Goal: Task Accomplishment & Management: Complete application form

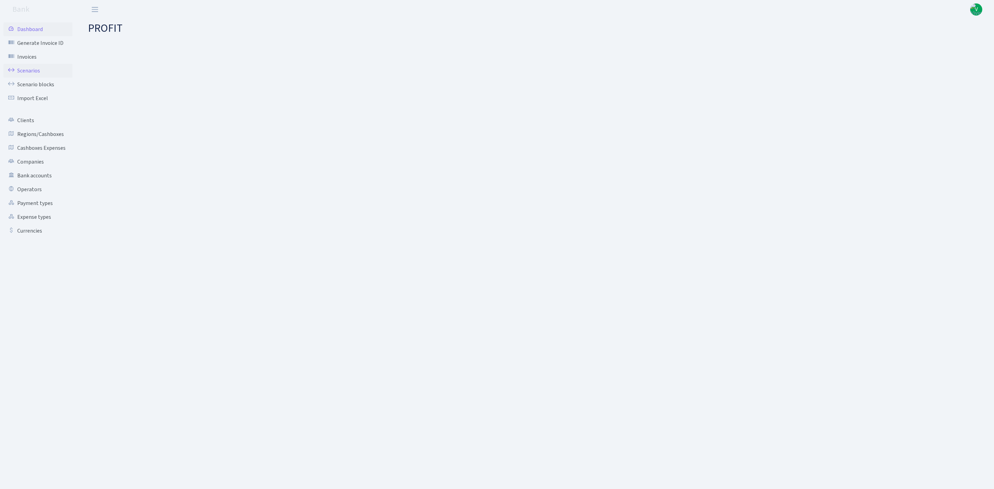
click at [33, 69] on link "Scenarios" at bounding box center [37, 71] width 69 height 14
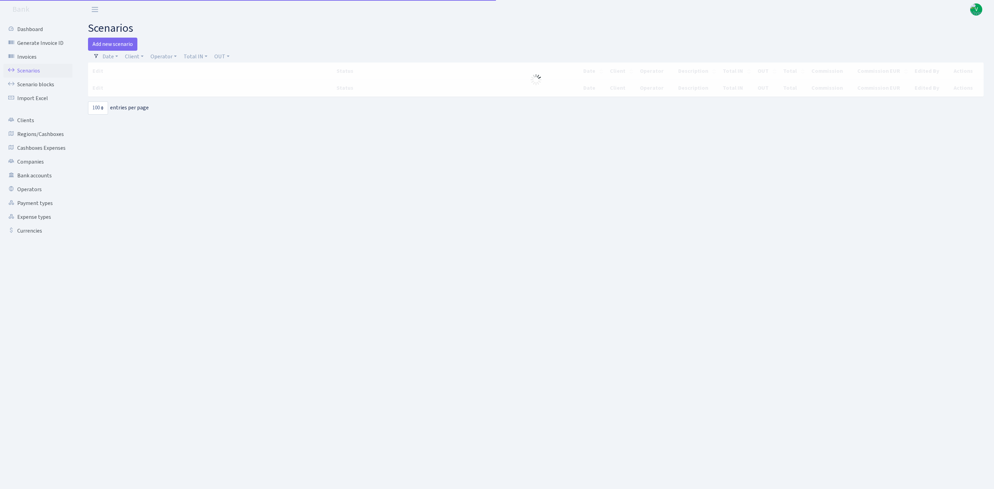
select select "100"
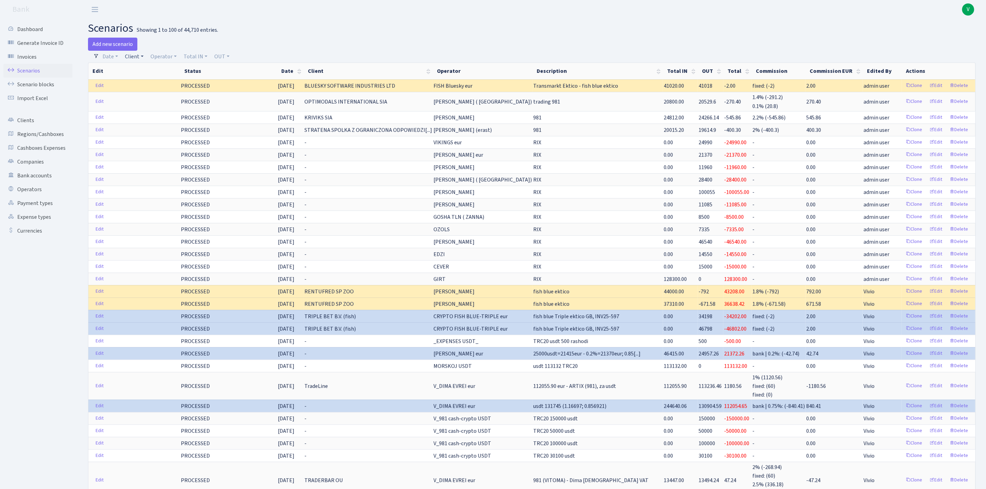
click at [138, 57] on link "Client" at bounding box center [134, 57] width 24 height 12
click at [144, 79] on input "search" at bounding box center [150, 81] width 51 height 11
type input "samosa"
click at [148, 117] on li "SAMOSA IMPORT KFT" at bounding box center [150, 118] width 52 height 20
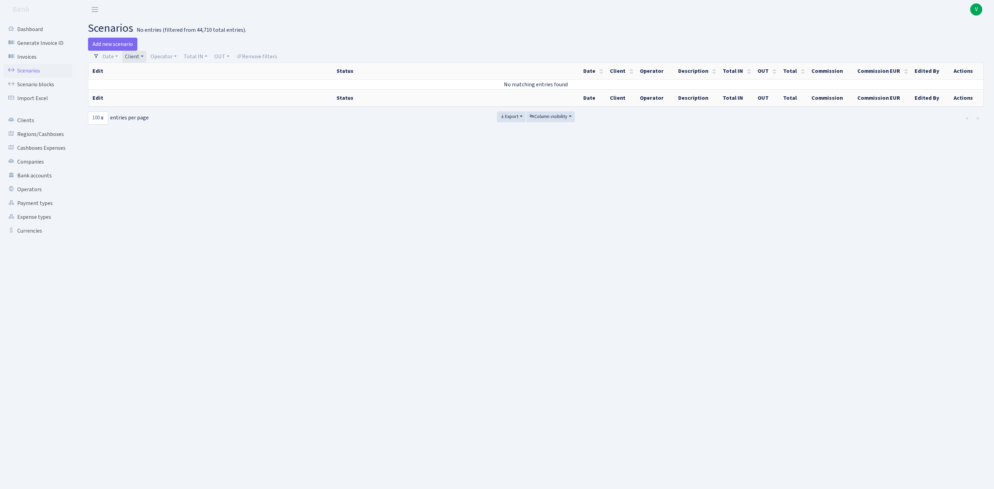
click at [130, 59] on link "Client" at bounding box center [134, 57] width 24 height 12
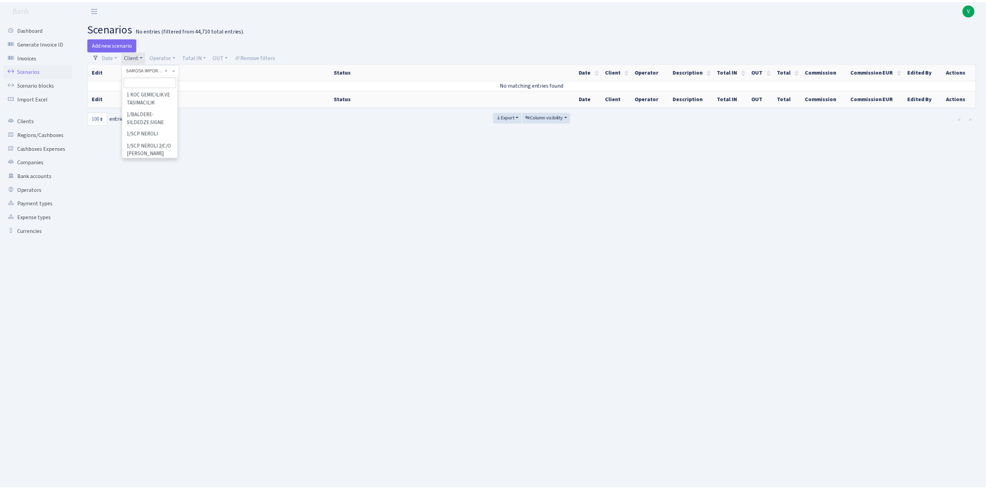
scroll to position [45430, 0]
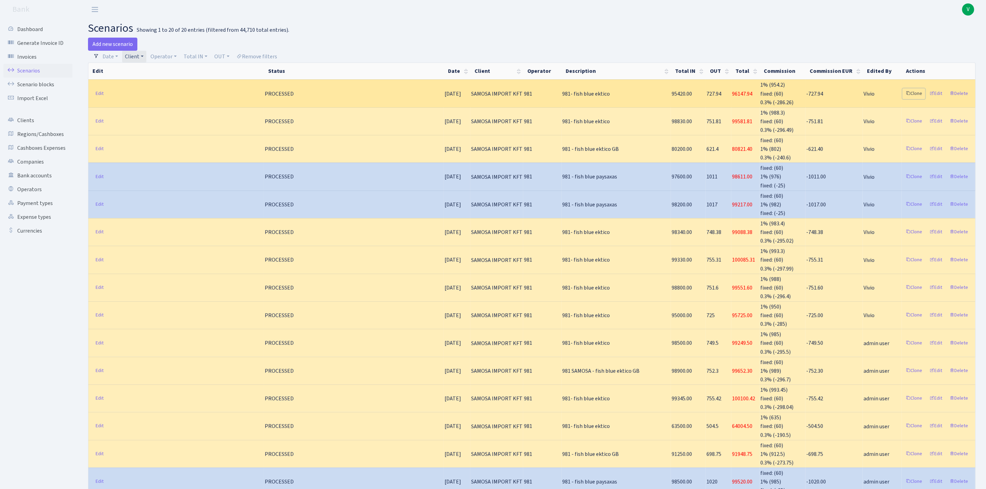
click at [910, 91] on link "Clone" at bounding box center [914, 93] width 23 height 11
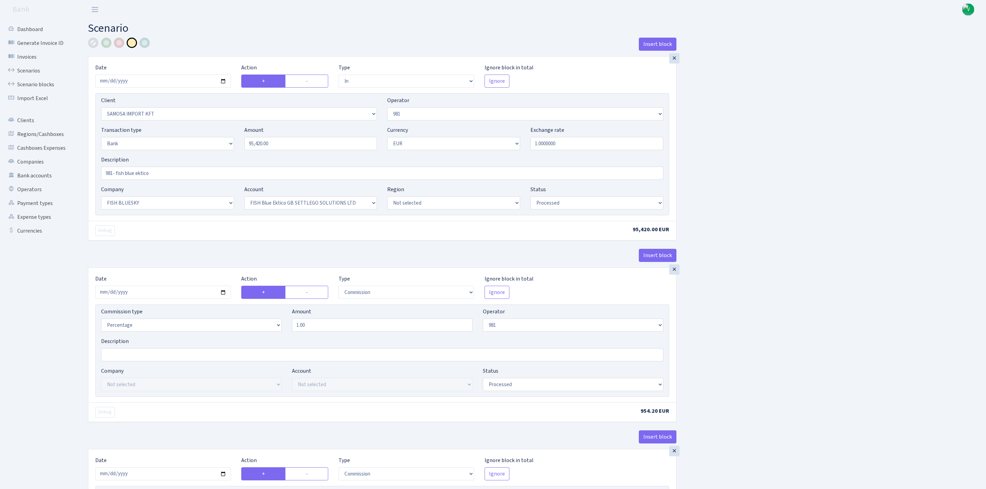
select select "in"
select select "2472"
select select "61"
select select "2"
select select "1"
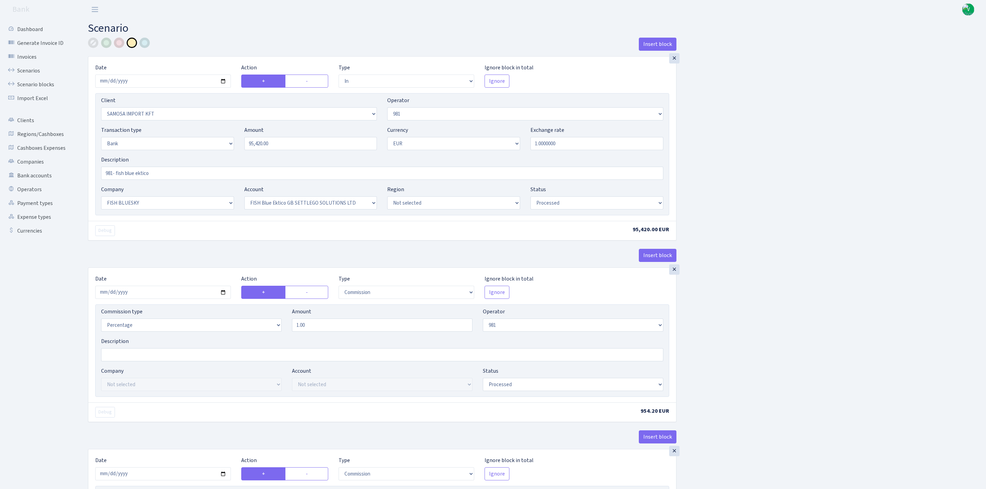
select select "23"
select select "67"
select select "processed"
select select "commission"
select select "61"
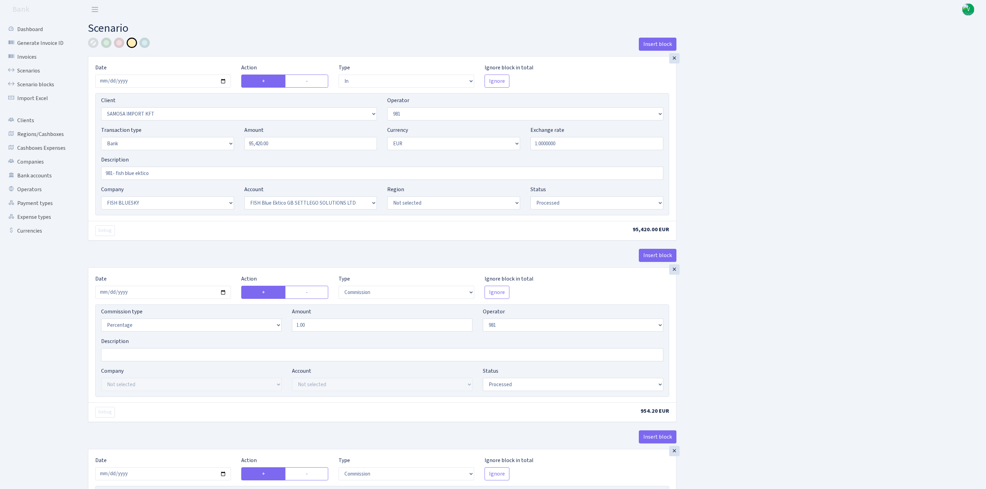
select select "processed"
select select "commission"
select select "fixed"
select select "61"
select select "processed"
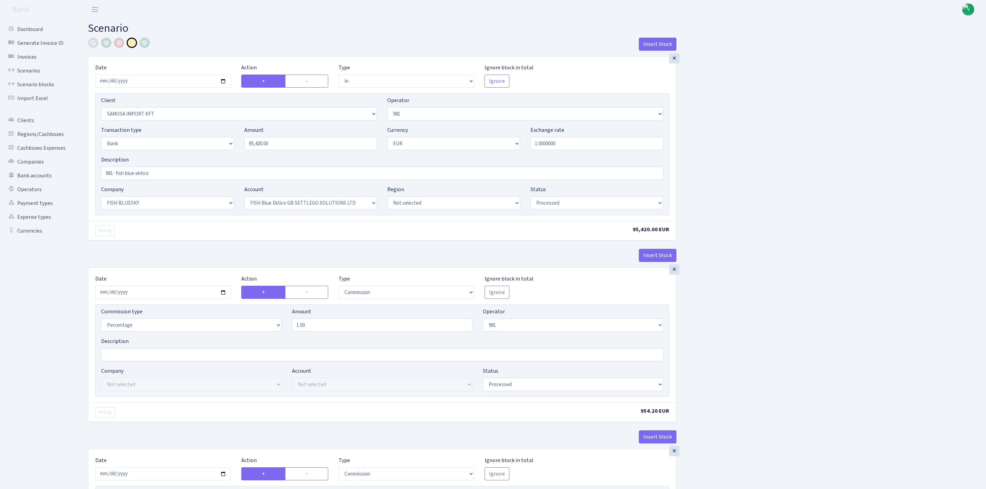
select select "commission"
select select "1"
select select "23"
select select "67"
select select "processed"
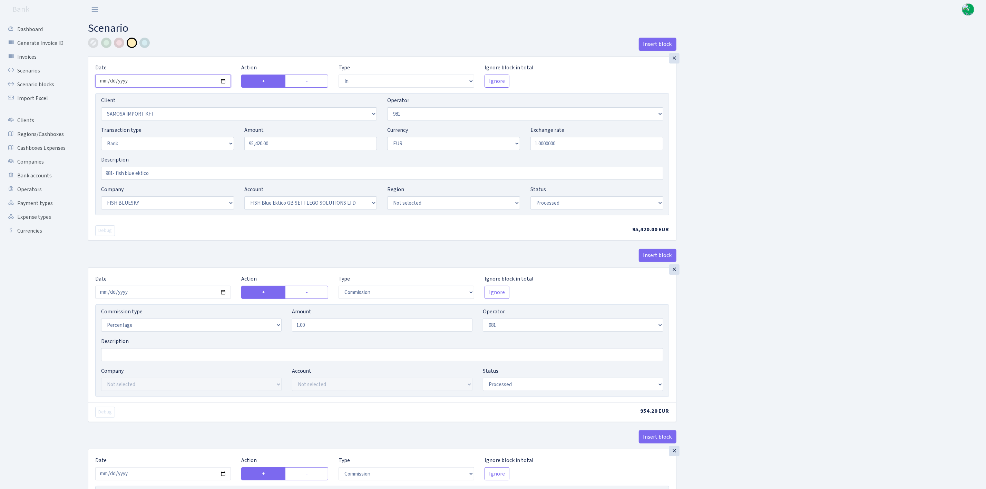
click at [223, 78] on input "2025-09-26" at bounding box center [163, 81] width 136 height 13
click at [223, 81] on input "2025-09-26" at bounding box center [163, 81] width 136 height 13
type input "[DATE]"
click at [293, 145] on input "95420.00" at bounding box center [310, 143] width 133 height 13
drag, startPoint x: 249, startPoint y: 141, endPoint x: 228, endPoint y: 138, distance: 21.3
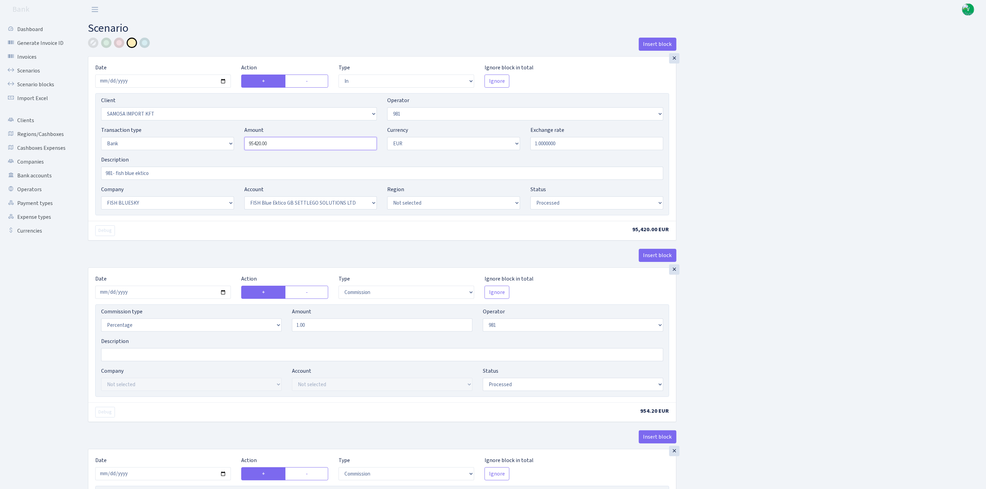
click at [228, 138] on div "Transaction type Not selected 981 ELF FISH crypto GIRT IVO dekl MM-BALTIC eur U…" at bounding box center [382, 141] width 573 height 30
click at [744, 186] on div "Insert block × Date 2025-09-29 Action + - Type --- In Out Commission Field requ…" at bounding box center [532, 441] width 898 height 806
type input "97,335.00"
click at [222, 294] on input "2025-09-26" at bounding box center [163, 292] width 136 height 13
type input "2025-09-29"
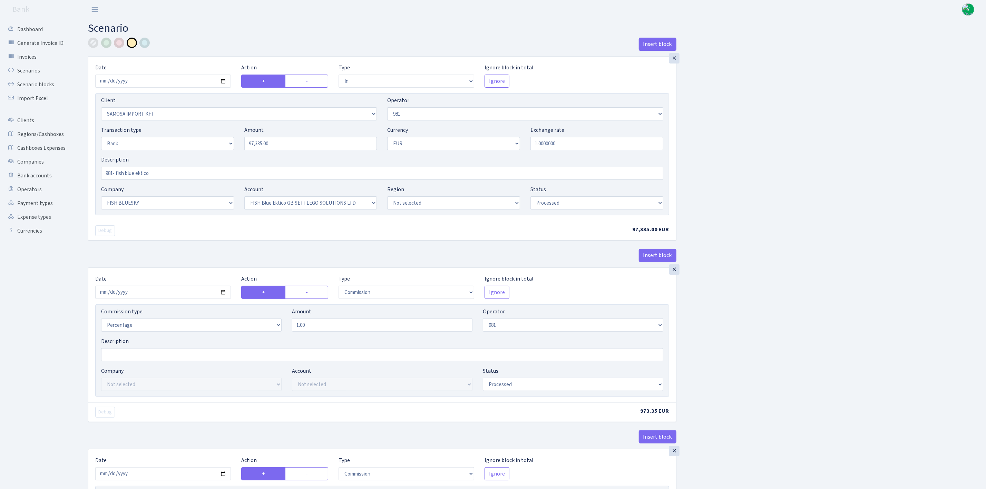
click at [819, 362] on div "Insert block × Date 2025-09-29 Action + - Type --- In Out Commission Field requ…" at bounding box center [532, 441] width 898 height 806
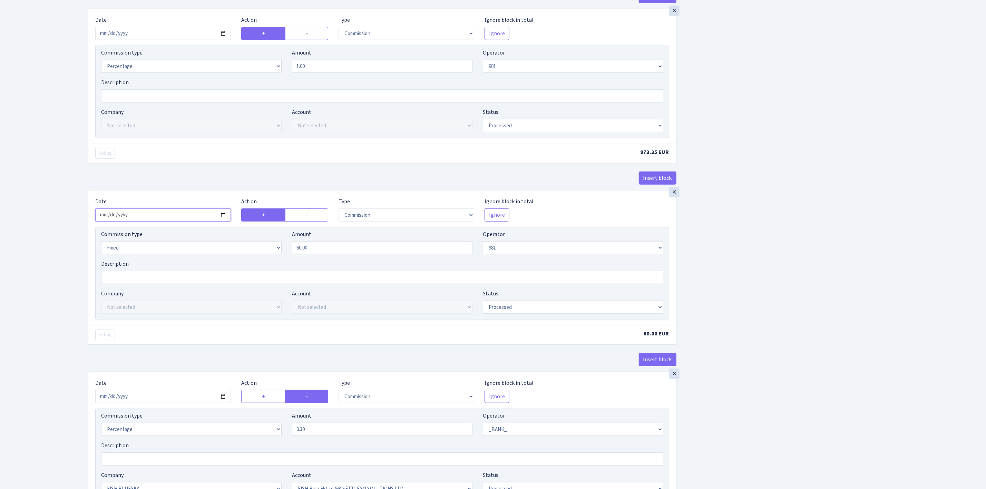
click at [222, 217] on input "2025-09-26" at bounding box center [163, 215] width 136 height 13
type input "2025-09-29"
click at [749, 298] on div "Insert block × Date 2025-09-29 Action + - Type --- In Out Commission Field requ…" at bounding box center [532, 182] width 898 height 806
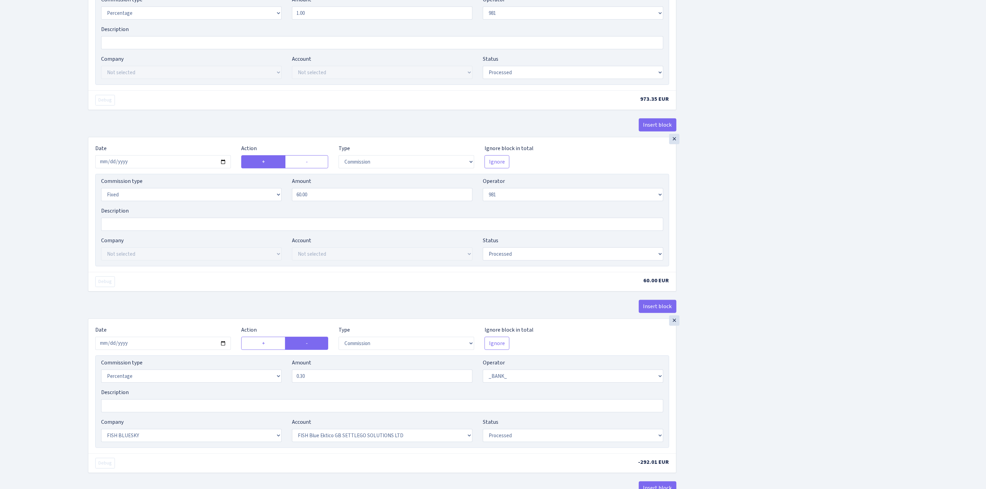
scroll to position [393, 0]
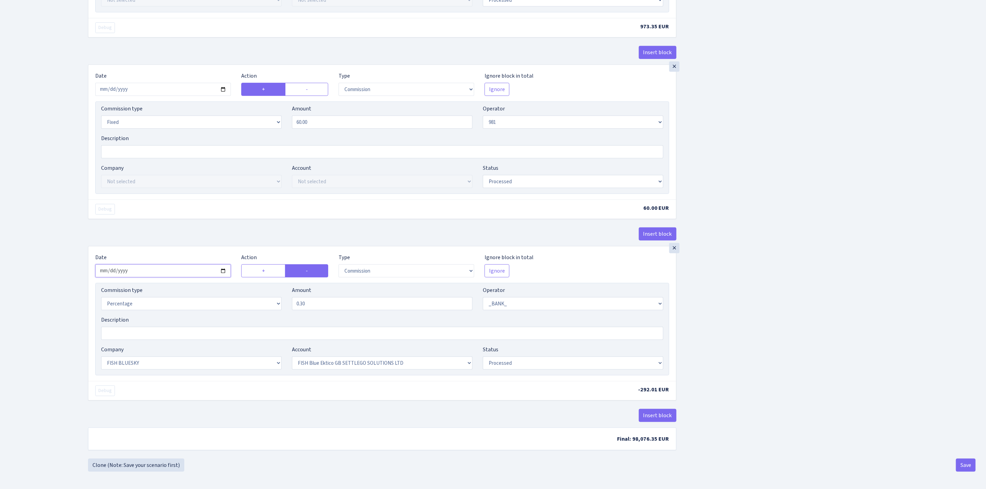
click at [224, 267] on input "2025-09-26" at bounding box center [163, 270] width 136 height 13
type input "2025-09-29"
click at [703, 335] on div "Insert block × Date 2025-09-29 Action + - Type --- In Out Commission Field requ…" at bounding box center [532, 56] width 898 height 806
click at [966, 464] on button "Save" at bounding box center [966, 465] width 20 height 13
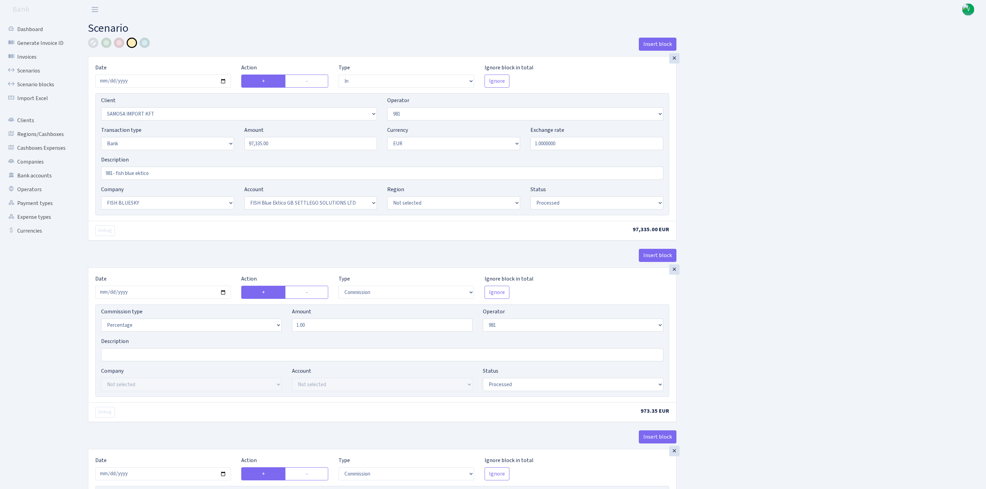
select select "in"
select select "2472"
select select "61"
select select "2"
select select "1"
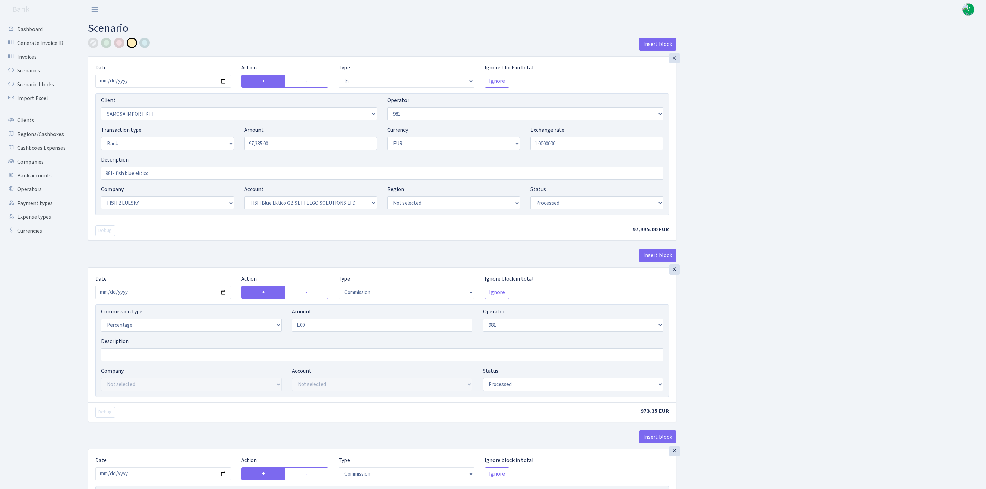
select select "23"
select select "67"
select select "processed"
select select "commission"
select select "61"
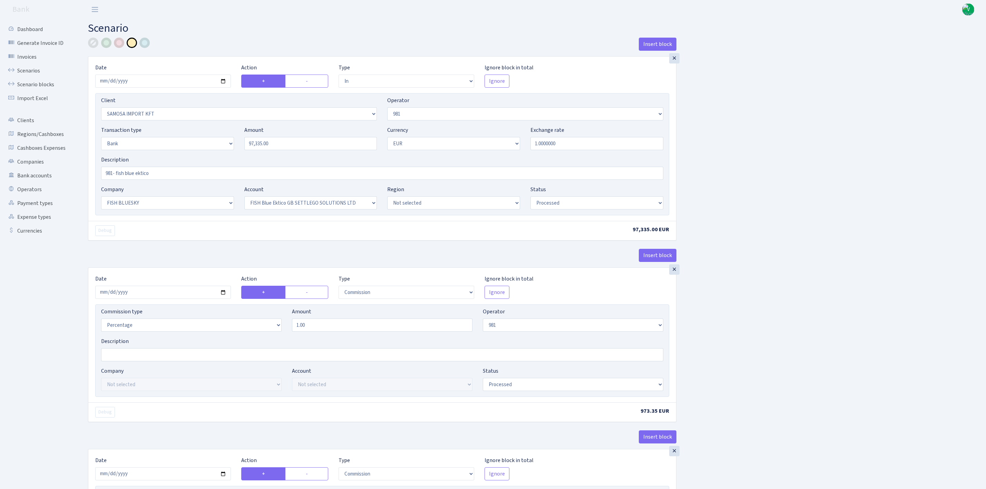
select select "processed"
select select "commission"
select select "fixed"
select select "61"
select select "processed"
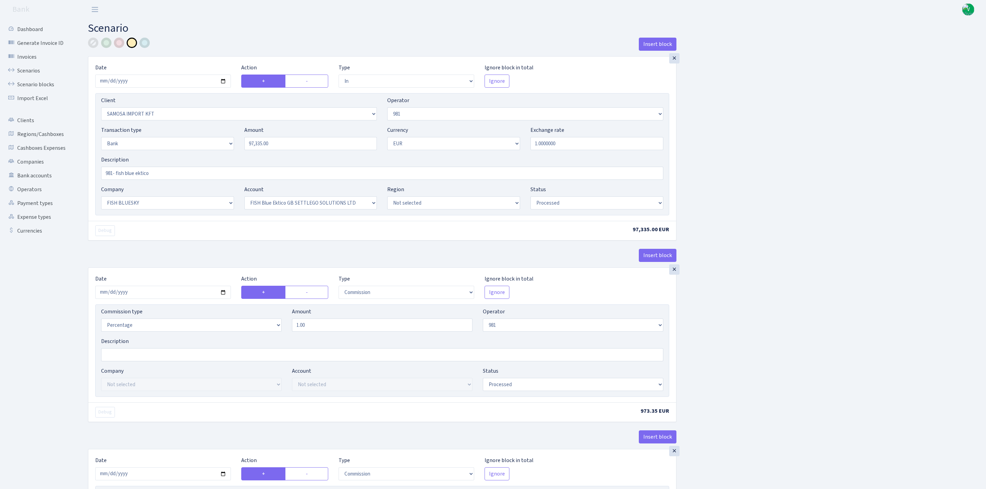
select select "commission"
select select "1"
select select "23"
select select "67"
select select "processed"
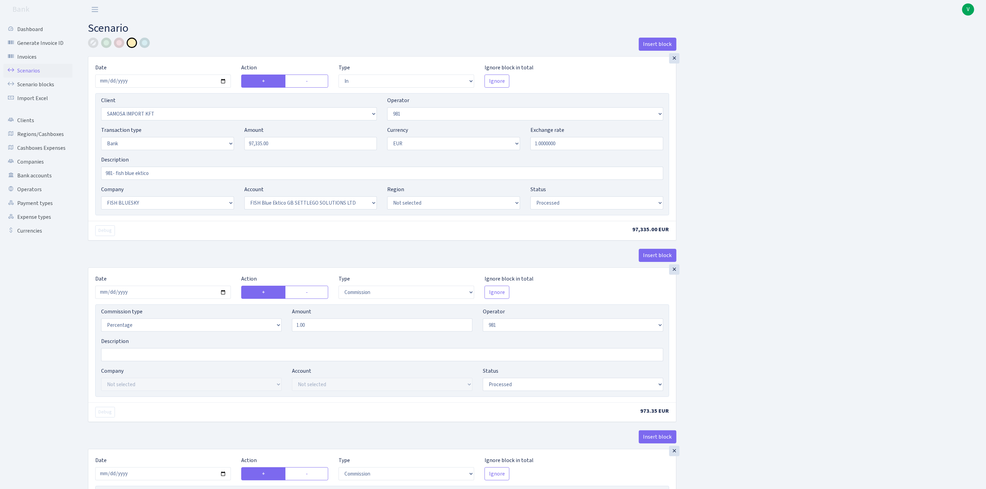
click at [38, 67] on link "Scenarios" at bounding box center [37, 71] width 69 height 14
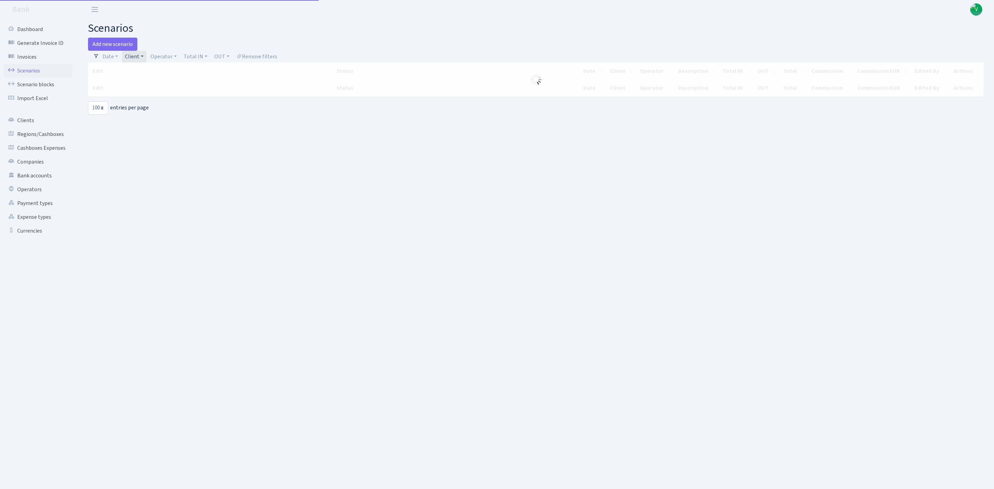
select select "100"
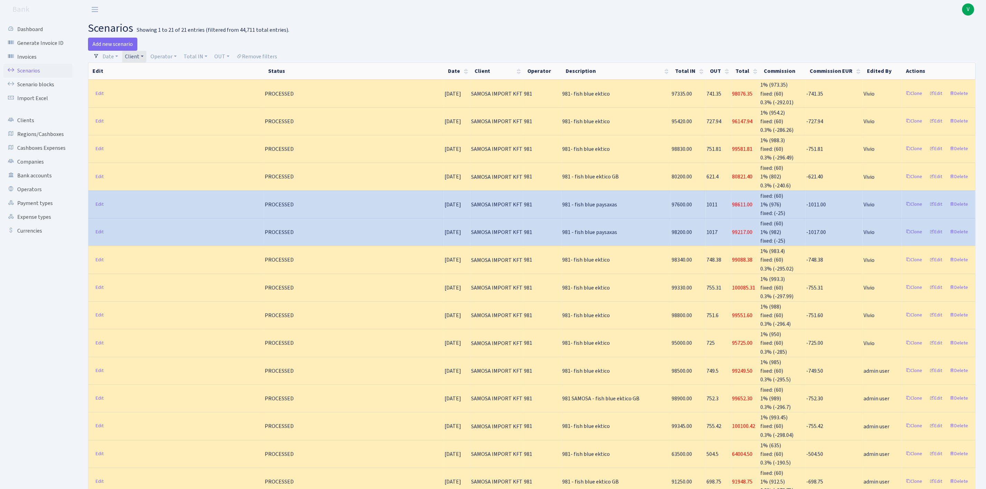
click at [141, 57] on link "Client" at bounding box center [134, 57] width 24 height 12
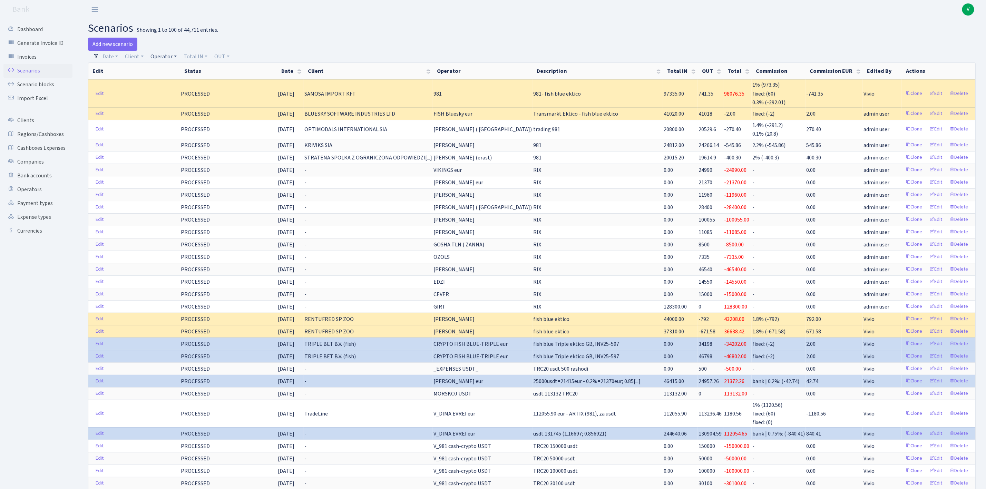
click at [162, 52] on link "Operator" at bounding box center [164, 57] width 32 height 12
click at [174, 82] on input "search" at bounding box center [175, 81] width 51 height 11
type input "fish"
click at [176, 108] on li "FISH Crypto USDT" at bounding box center [175, 102] width 52 height 12
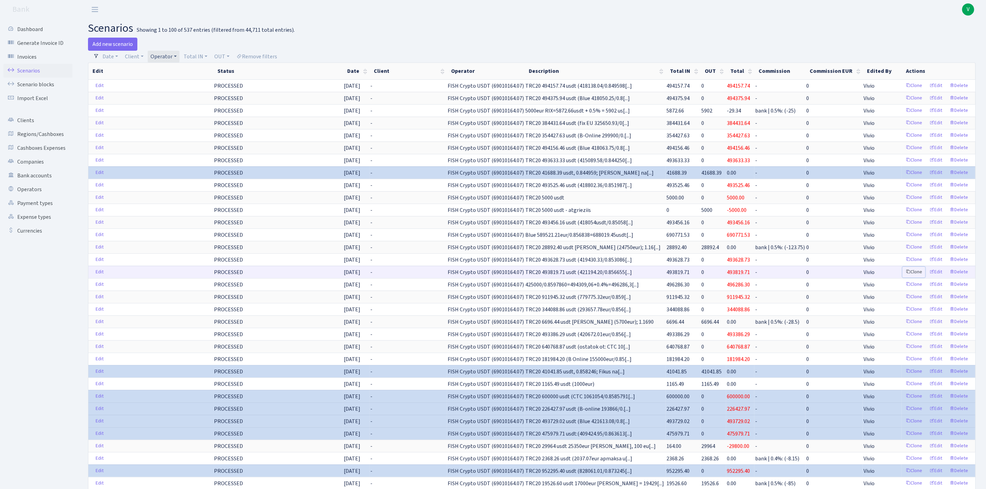
click at [914, 278] on link "Clone" at bounding box center [914, 272] width 23 height 11
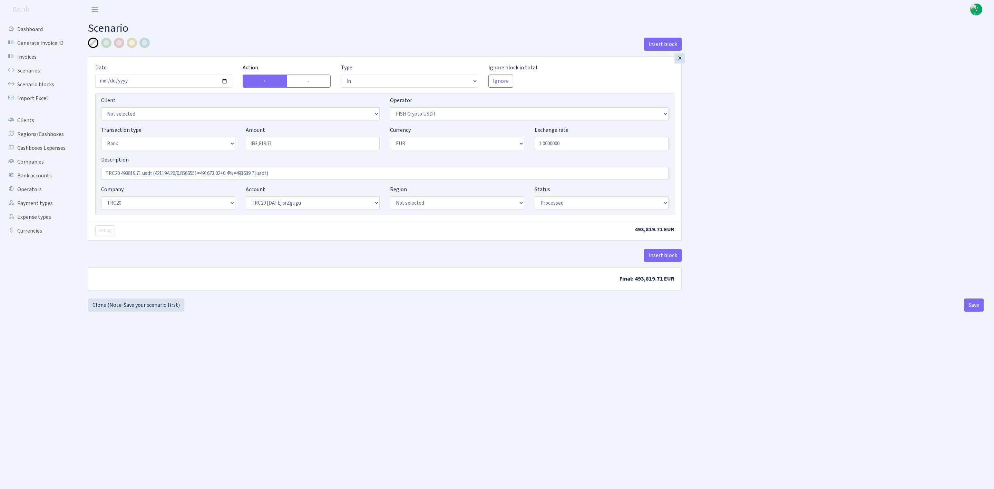
select select "in"
select select "242"
select select "2"
select select "1"
select select "20"
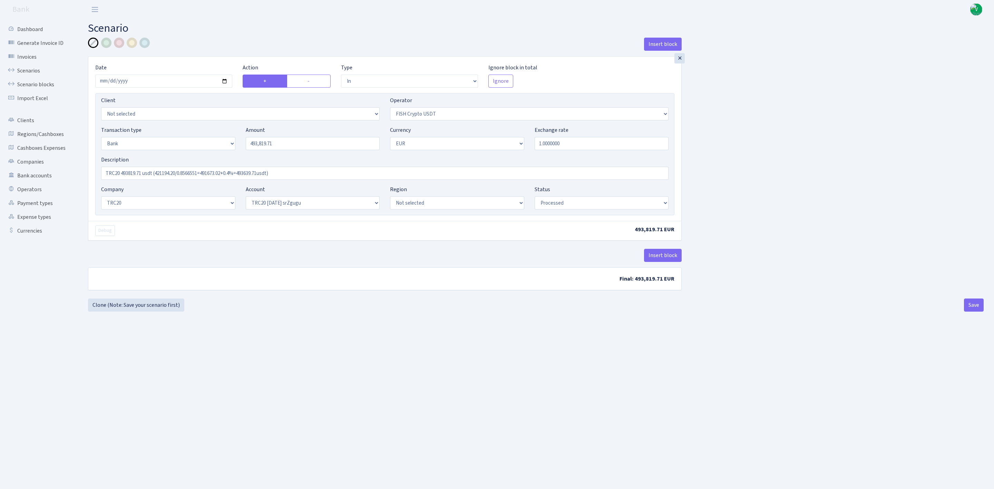
select select "61"
select select "processed"
click at [224, 81] on input "[DATE]" at bounding box center [163, 81] width 137 height 13
type input "[DATE]"
drag, startPoint x: 287, startPoint y: 144, endPoint x: 216, endPoint y: 130, distance: 72.2
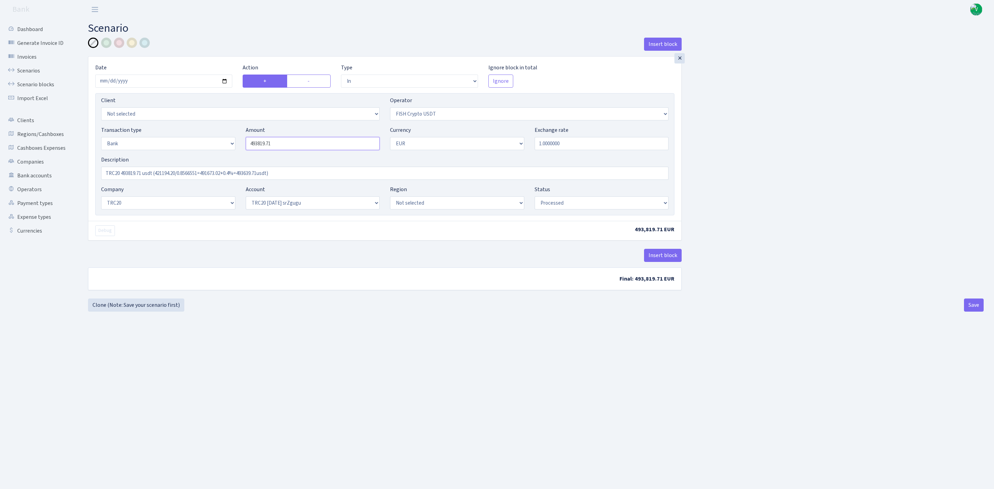
click at [216, 130] on div "Transaction type Not selected 981 ELF FISH crypto GIRT IVO dekl MM-BALTIC eur U…" at bounding box center [385, 141] width 578 height 30
type input "341,307.85"
click at [357, 323] on main "Scenario Insert block × Date 2025-09-29 Action + - Type --- In Out Commission F…" at bounding box center [536, 245] width 917 height 453
click at [256, 173] on input "TRC20 493819.71 usdt (421194.20/0.8566551=491673.02+0.4%=493639.71usdt)" at bounding box center [385, 173] width 568 height 13
drag, startPoint x: 302, startPoint y: 172, endPoint x: 64, endPoint y: 166, distance: 238.3
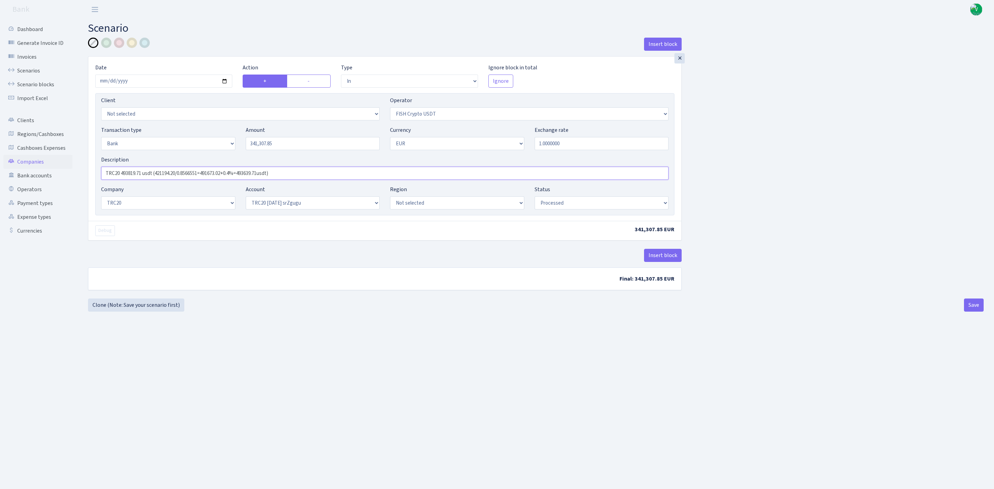
click at [64, 166] on div "Dashboard Generate Invoice ID Invoices Scenarios Scenario blocks Import Excel C…" at bounding box center [497, 245] width 994 height 453
paste input "341307.85usdt (B-Online 290000eur/0.8530715=339948.06+0.4%=341307.85"
type input "TRC20 341307.85usdt (B-Online 290000eur/0.8530715=339948.06+0.4%=341307.85usdt)"
click at [304, 375] on main "Scenario Insert block × Date 2025-09-29 Action + - Type --- In Out Commission F…" at bounding box center [536, 245] width 917 height 453
click at [980, 306] on button "Save" at bounding box center [974, 305] width 20 height 13
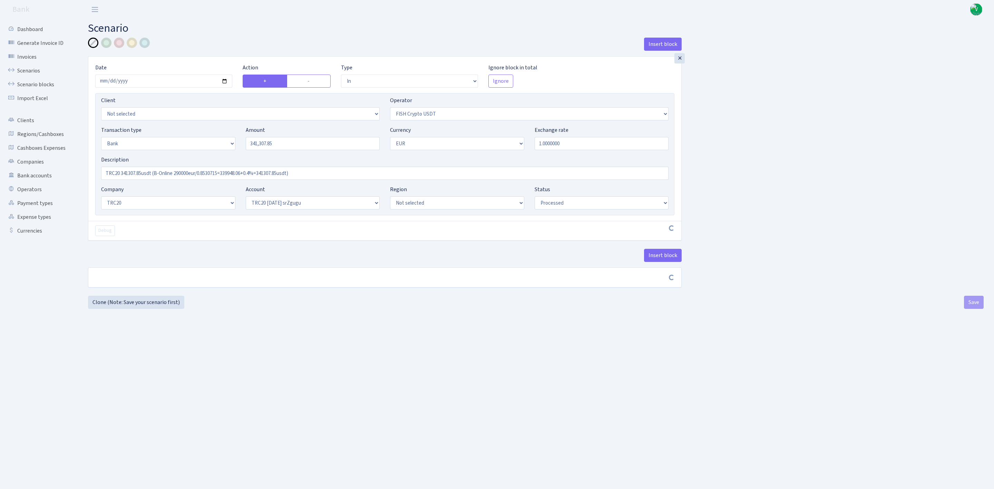
select select "in"
select select "242"
select select "2"
select select "1"
select select "20"
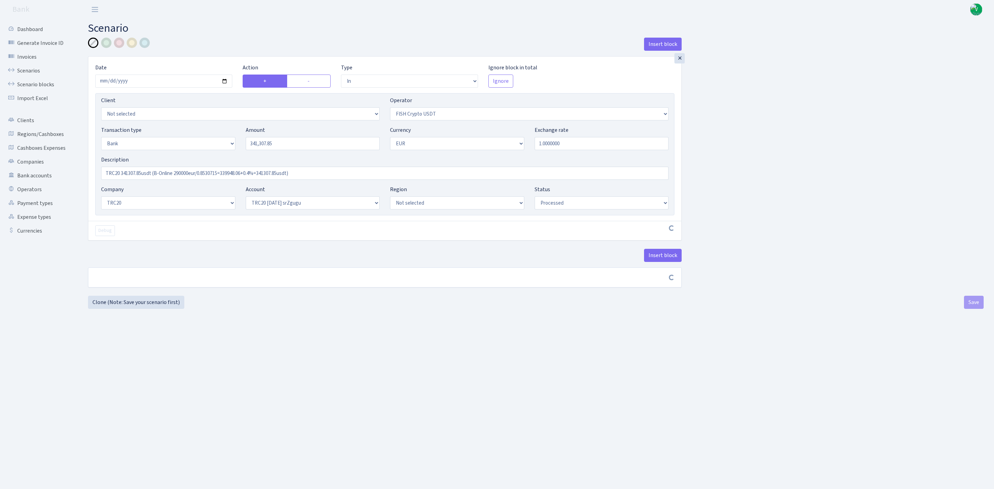
select select "61"
select select "processed"
click at [26, 66] on link "Scenarios" at bounding box center [37, 71] width 69 height 14
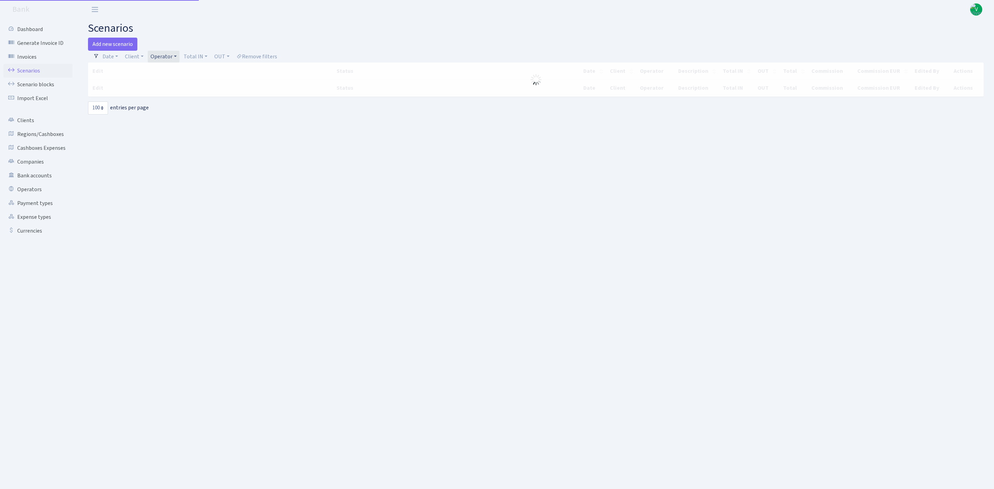
select select "100"
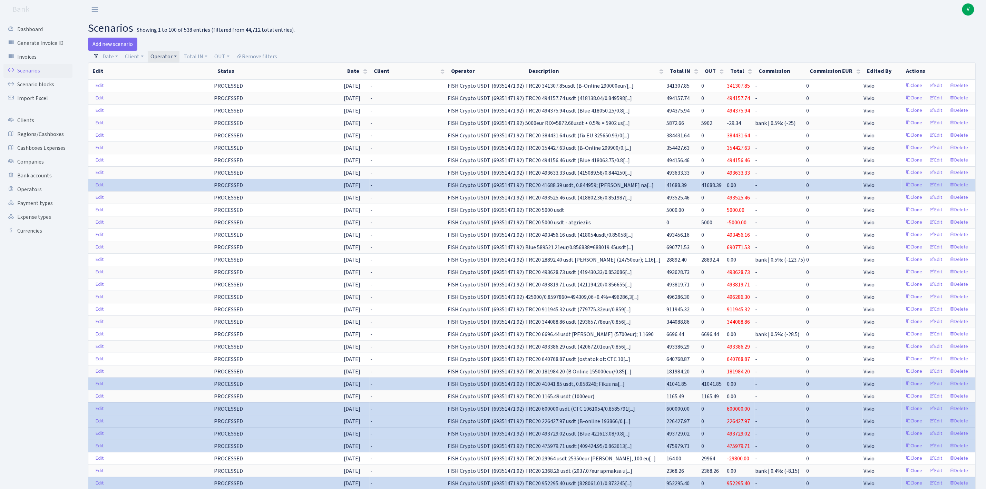
click at [167, 60] on link "Operator" at bounding box center [164, 57] width 32 height 12
select select
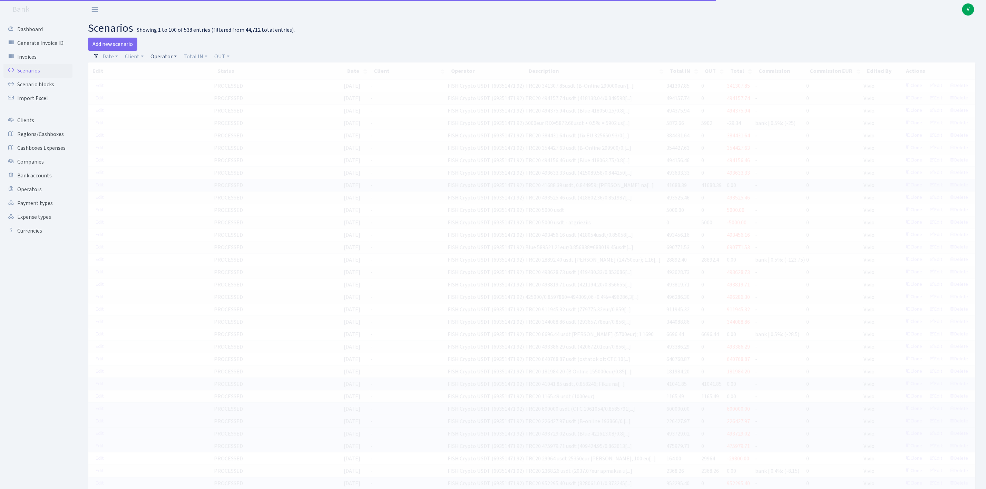
click at [169, 56] on link "Operator" at bounding box center [164, 57] width 32 height 12
click at [180, 78] on input "search" at bounding box center [175, 81] width 51 height 11
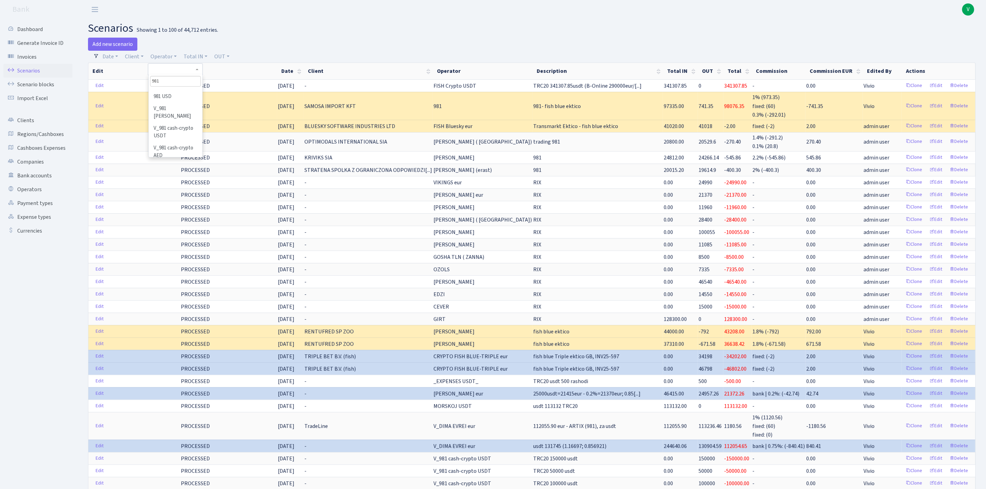
scroll to position [104, 0]
type input "981"
click at [177, 116] on li "V_981 cash-crypto USDT" at bounding box center [175, 117] width 52 height 20
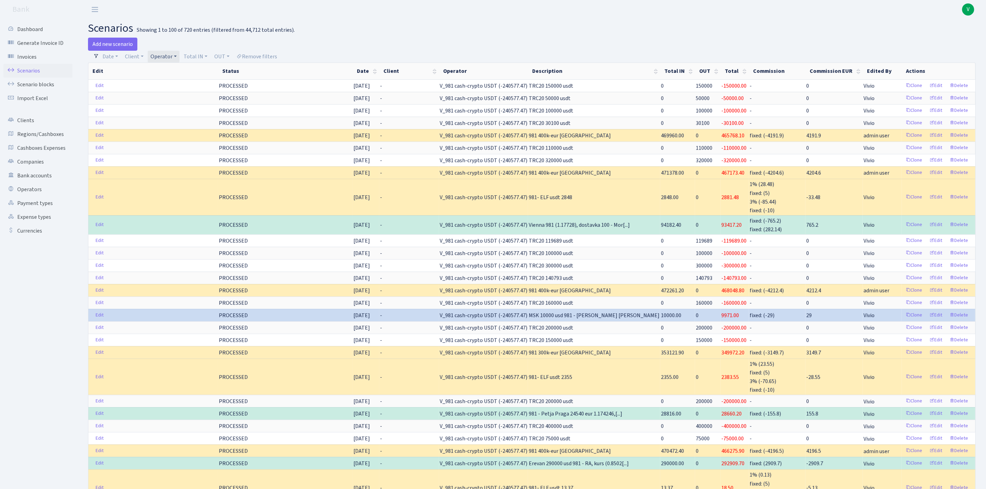
click at [168, 57] on link "Operator" at bounding box center [164, 57] width 32 height 12
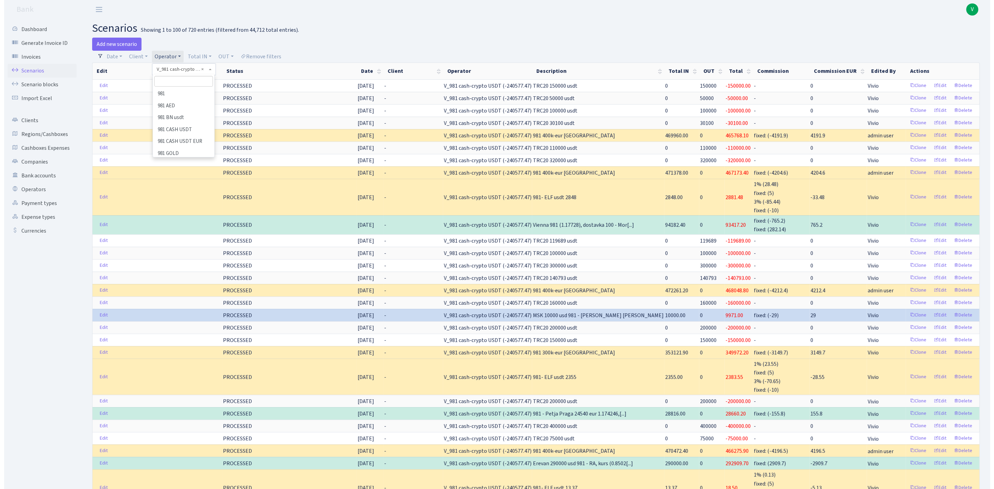
scroll to position [4228, 0]
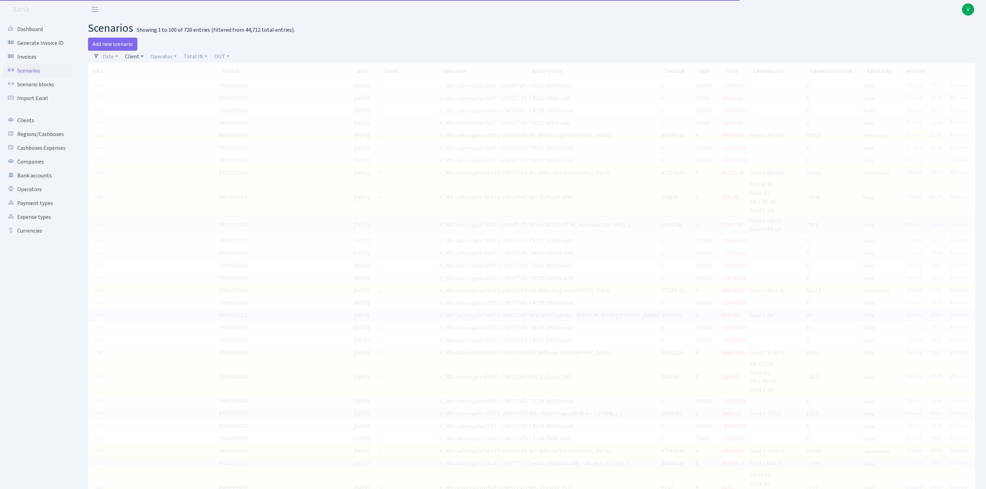
click at [140, 56] on link "Client" at bounding box center [134, 57] width 24 height 12
click at [142, 79] on input "search" at bounding box center [150, 81] width 51 height 11
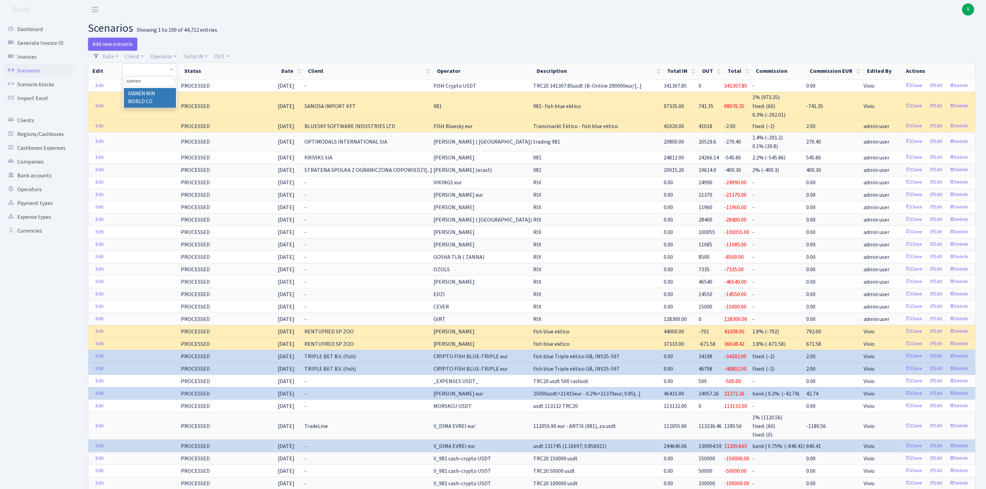
type input "xiamen"
click at [151, 94] on li "XIAMEN WIN WORLD CO" at bounding box center [150, 98] width 52 height 20
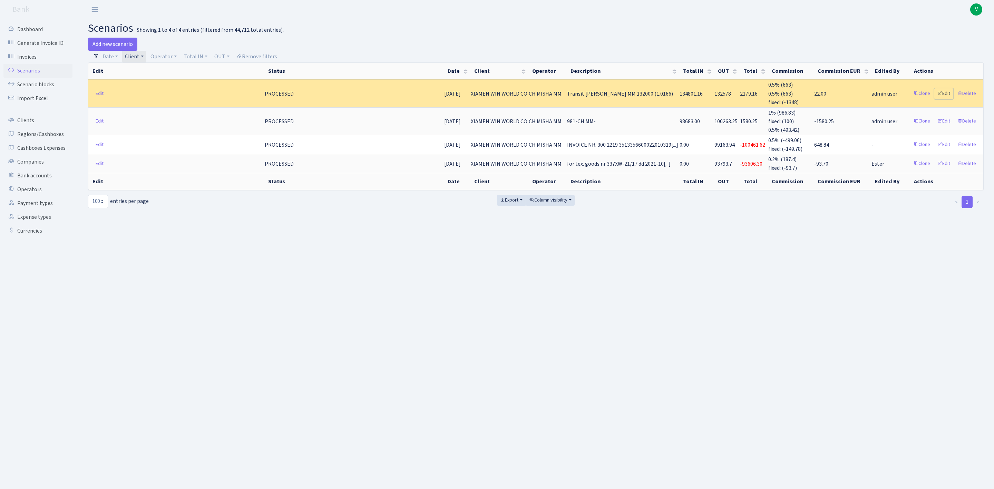
click at [944, 94] on link "Edit" at bounding box center [943, 93] width 19 height 11
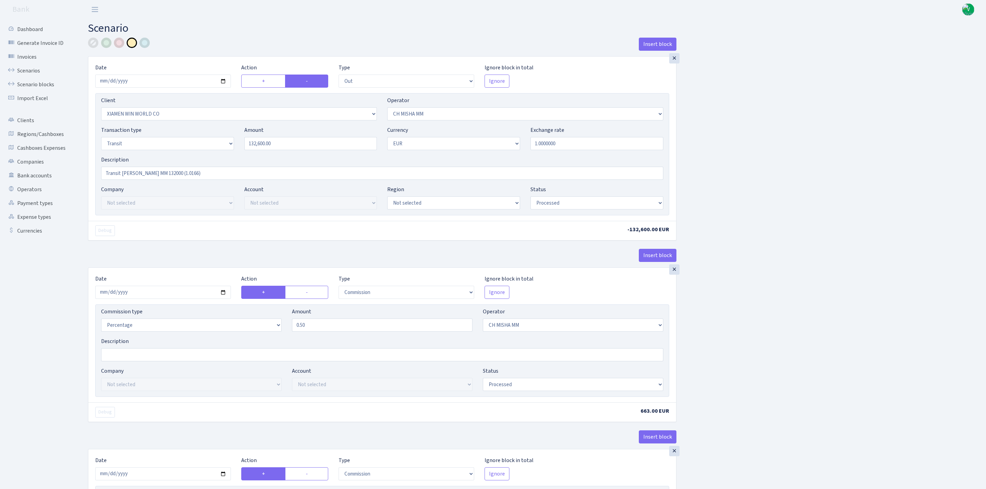
select select "out"
select select "10"
select select "8"
select select "5"
select select "1"
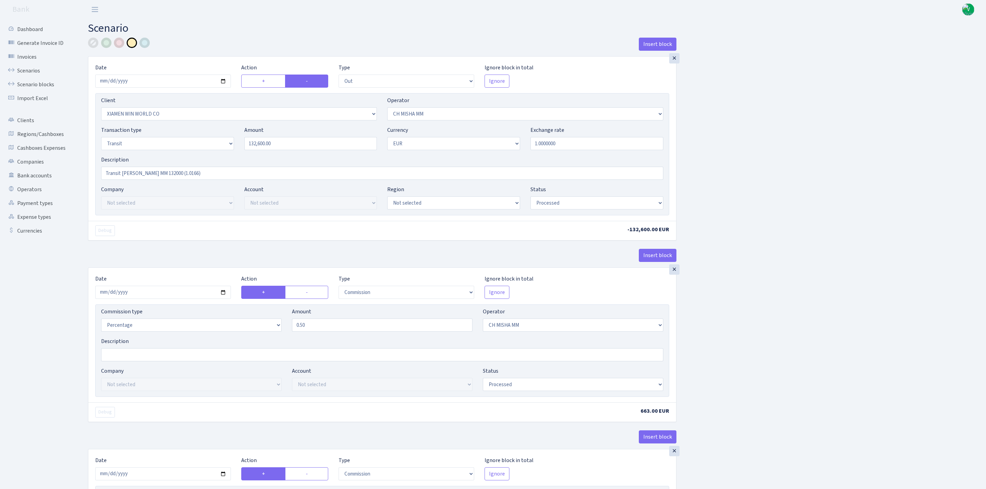
select select "processed"
select select "commission"
select select "8"
select select "processed"
select select "commission"
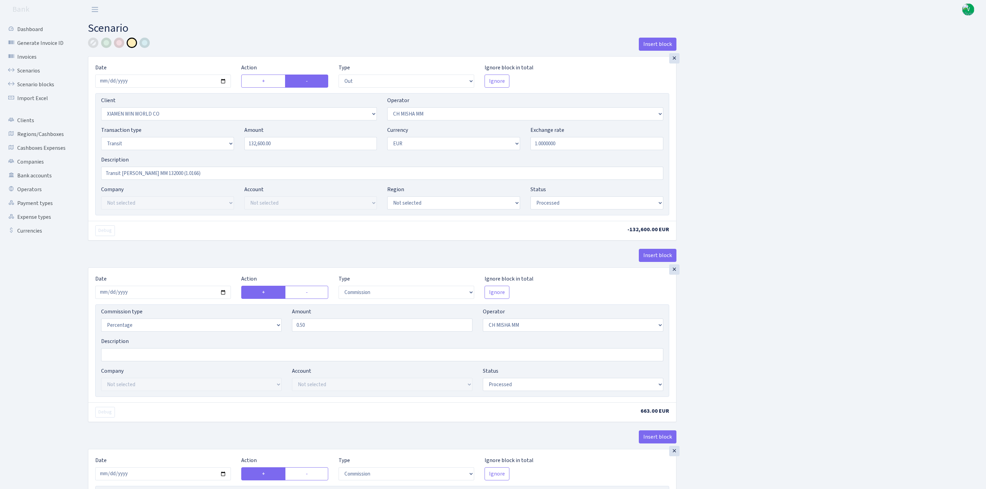
select select "248"
select select "processed"
select select "in"
select select "1312"
select select "360"
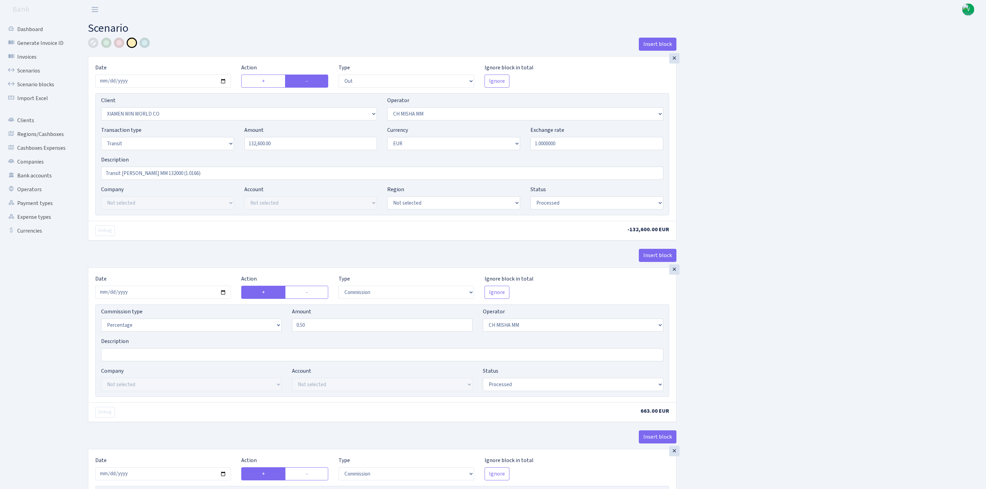
select select "5"
select select "1"
select select "processed"
select select "commission"
select select "fixed"
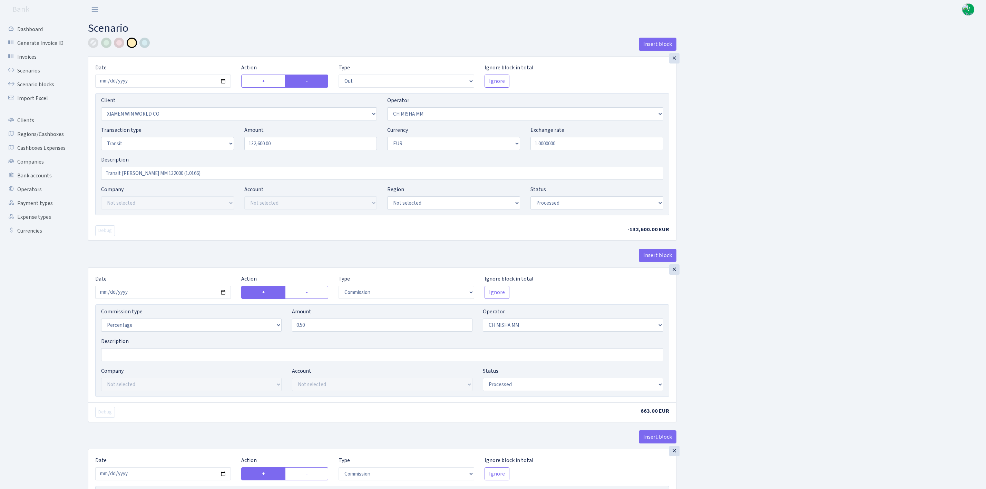
select select "360"
select select "processed"
click at [39, 71] on link "Scenarios" at bounding box center [37, 71] width 69 height 14
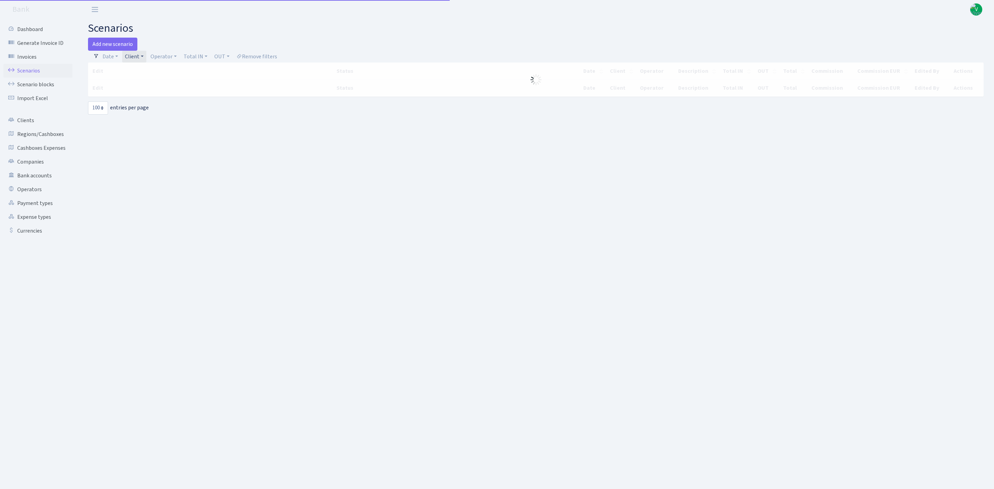
select select "100"
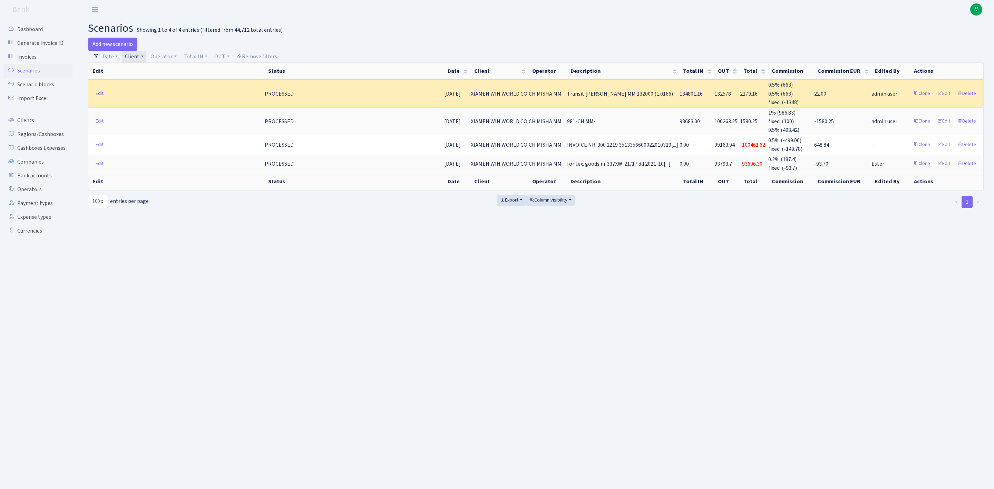
click at [139, 58] on link "Client" at bounding box center [134, 57] width 24 height 12
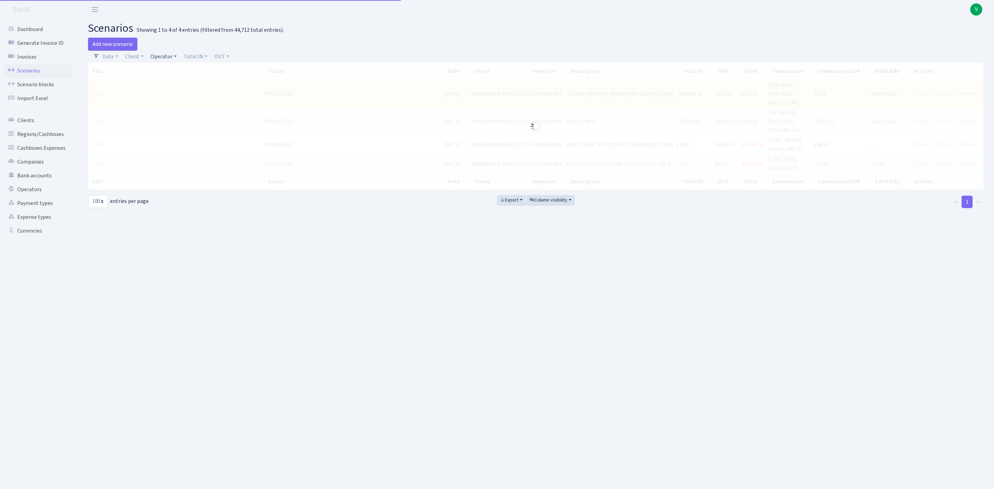
click at [168, 58] on link "Operator" at bounding box center [164, 57] width 32 height 12
click at [170, 81] on input "search" at bounding box center [175, 81] width 51 height 11
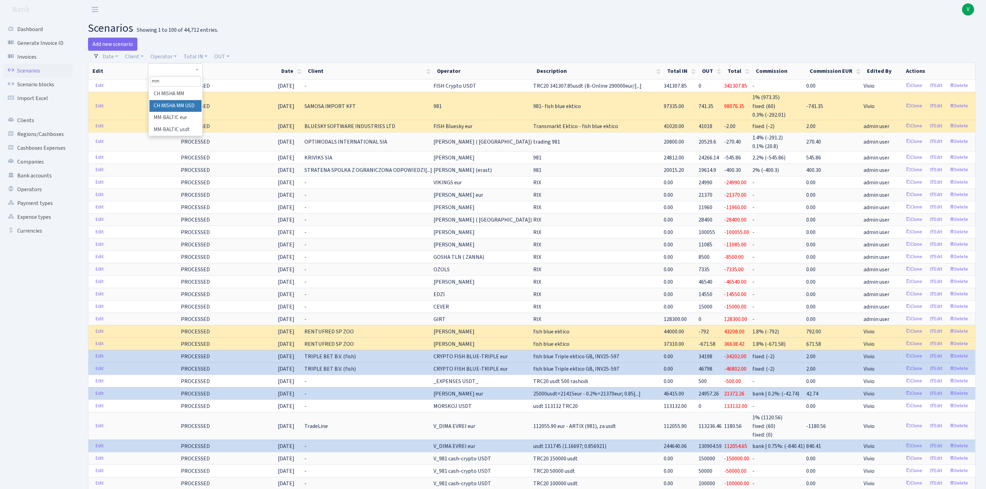
type input "mm"
click at [174, 102] on li "CH MISHA MM USD" at bounding box center [175, 106] width 52 height 12
select select "266"
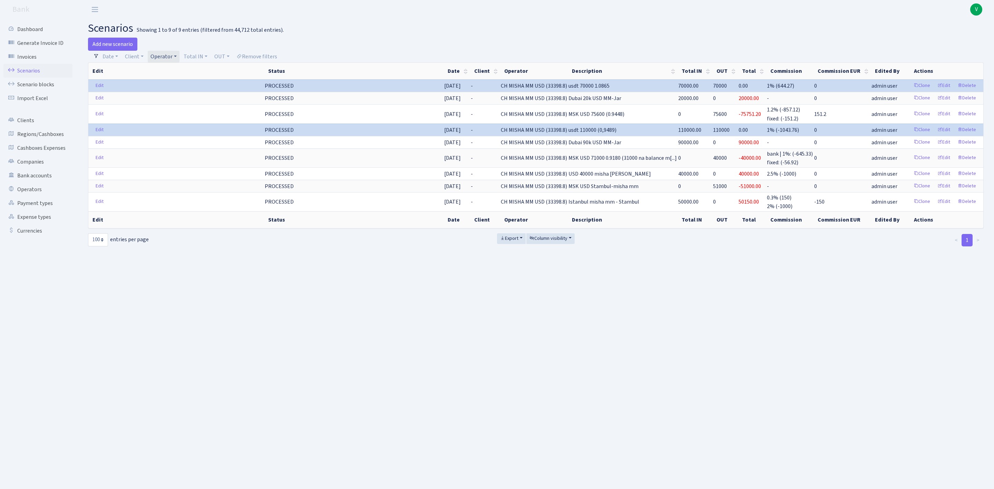
click at [162, 53] on link "Operator" at bounding box center [164, 57] width 32 height 12
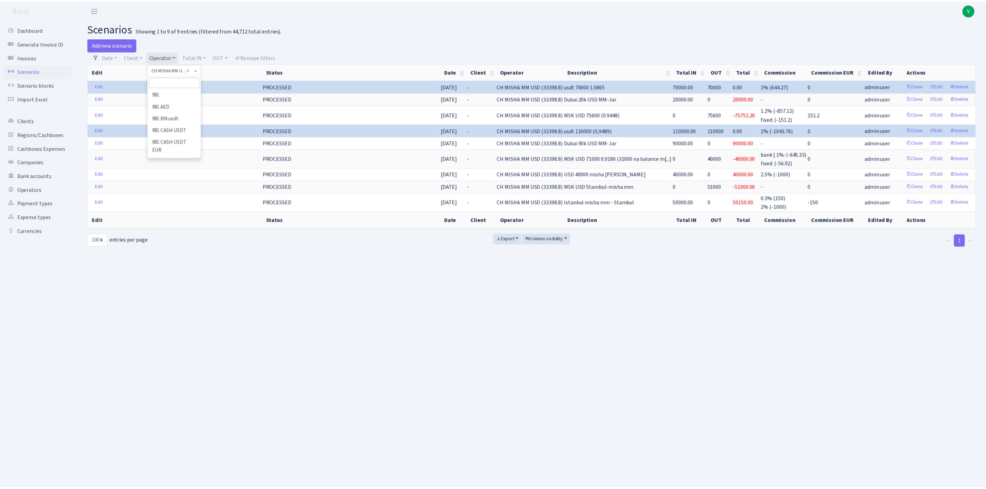
scroll to position [705, 0]
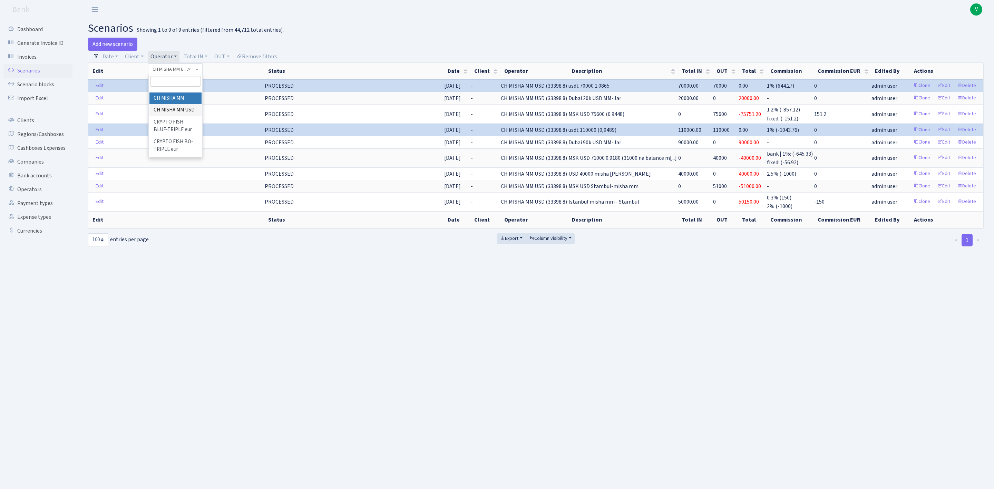
click at [177, 105] on li "CH MISHA MM" at bounding box center [175, 99] width 52 height 12
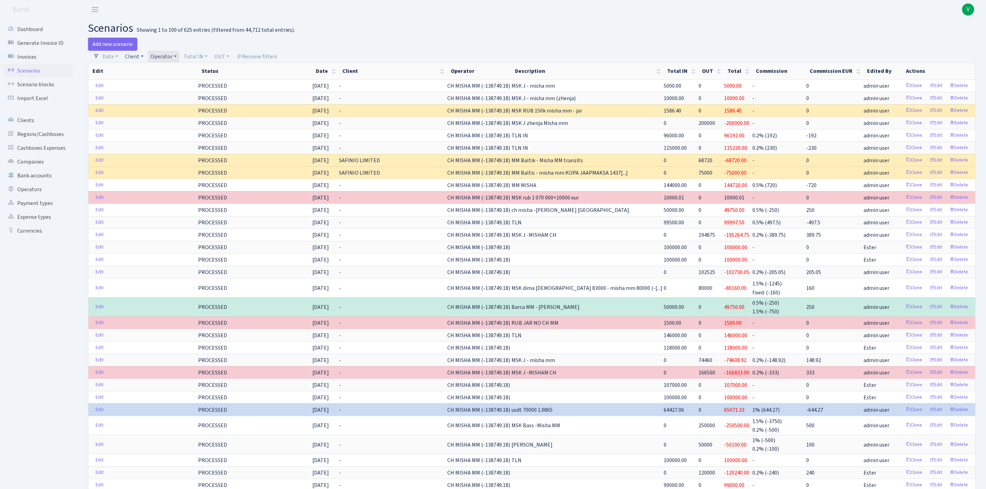
click at [129, 57] on link "Client" at bounding box center [134, 57] width 24 height 12
click at [136, 78] on input "search" at bounding box center [150, 81] width 51 height 11
type input "q"
drag, startPoint x: 140, startPoint y: 82, endPoint x: 119, endPoint y: 77, distance: 21.1
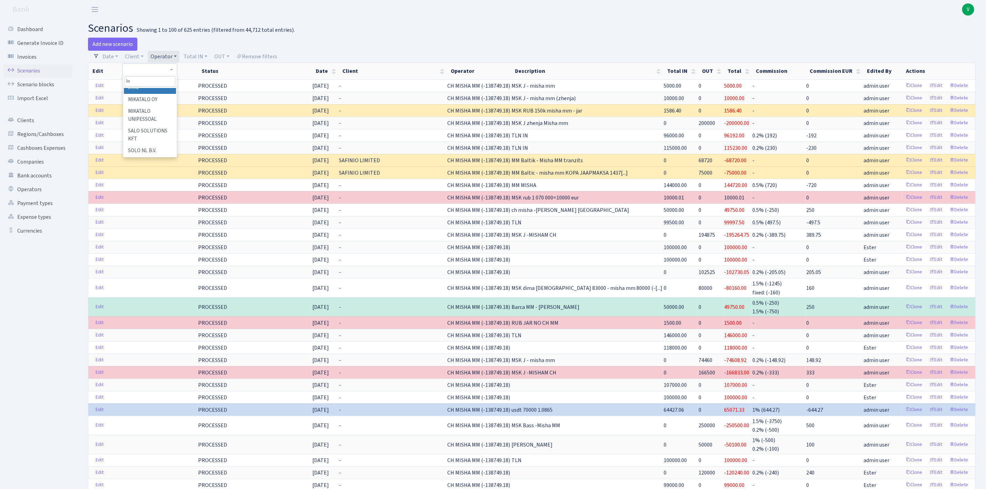
type input "lo"
click at [134, 61] on link "Client" at bounding box center [134, 57] width 24 height 12
click at [142, 85] on input "search" at bounding box center [150, 81] width 51 height 11
type input "t"
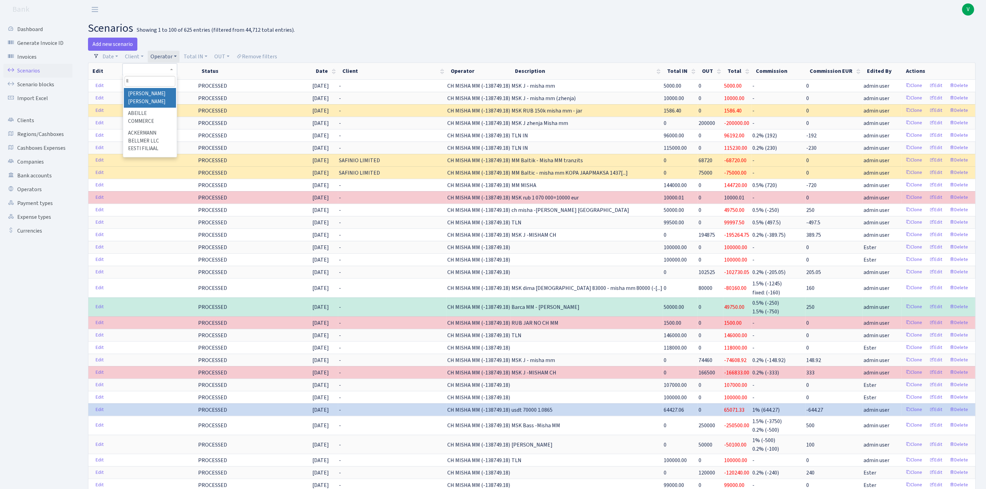
type input "l"
type input "lo q"
click at [39, 70] on link "Scenarios" at bounding box center [37, 71] width 69 height 14
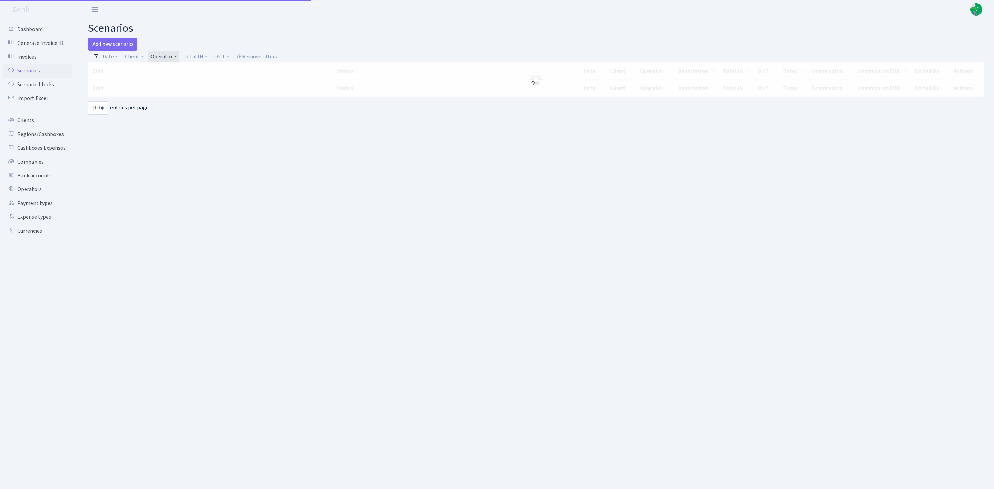
select select "100"
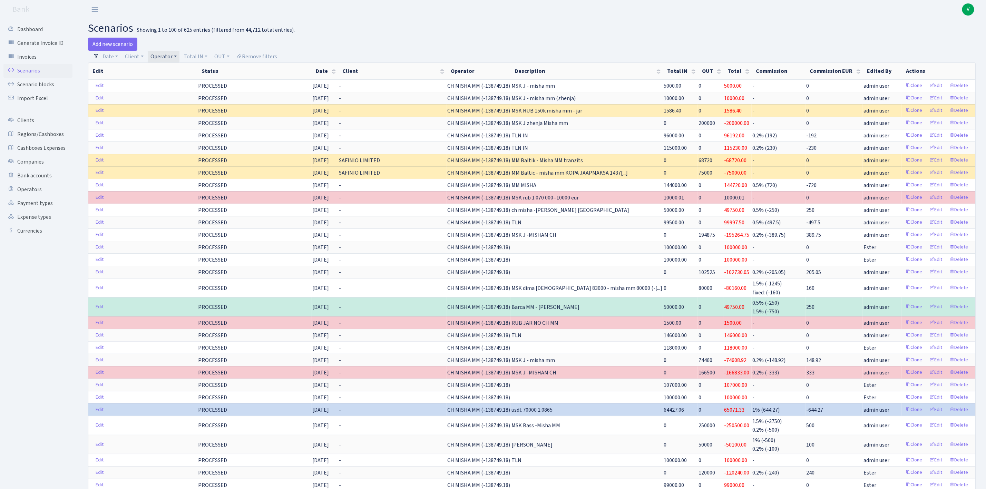
click at [169, 59] on link "Operator" at bounding box center [164, 57] width 32 height 12
select select
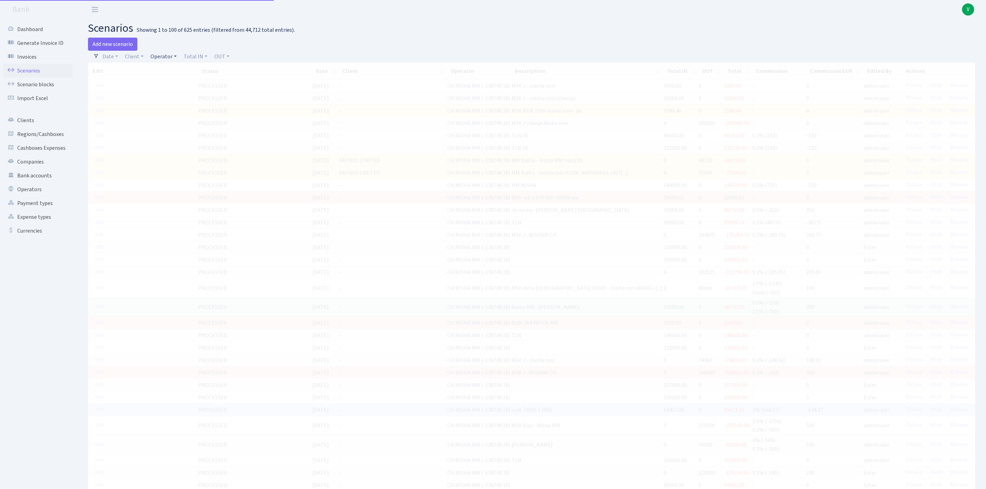
click at [168, 56] on link "Operator" at bounding box center [164, 57] width 32 height 12
click at [170, 81] on input "search" at bounding box center [175, 81] width 51 height 11
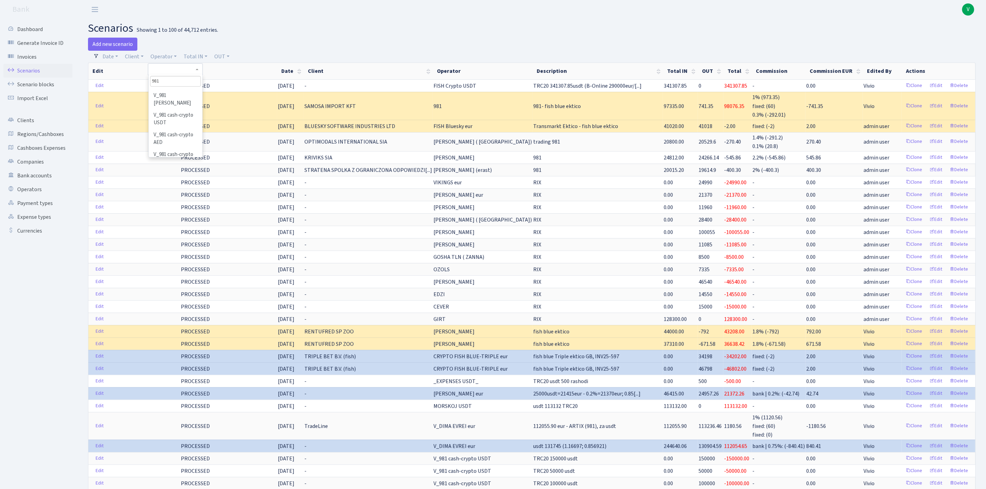
scroll to position [104, 0]
type input "981"
click at [167, 116] on li "V_981 cash-crypto USDT" at bounding box center [175, 117] width 52 height 20
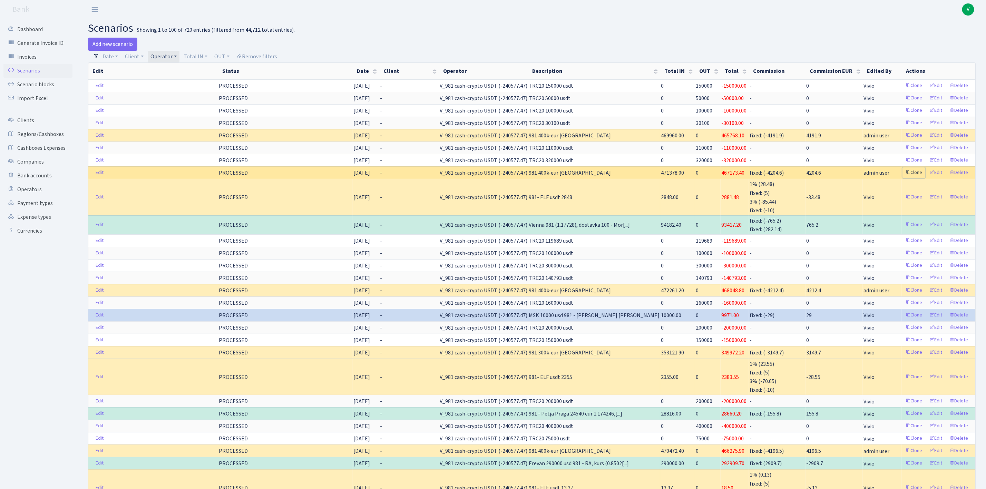
click at [917, 176] on link "Clone" at bounding box center [914, 172] width 23 height 11
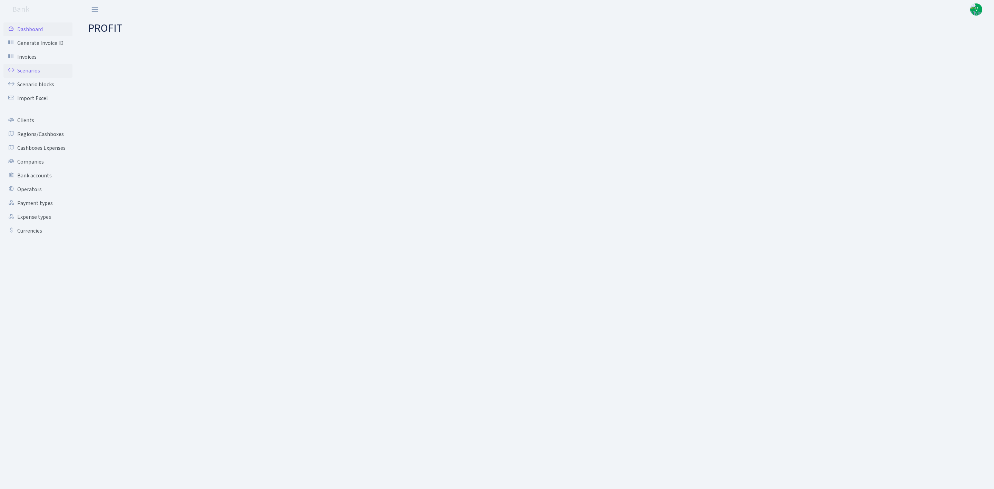
click at [24, 64] on link "Scenarios" at bounding box center [37, 71] width 69 height 14
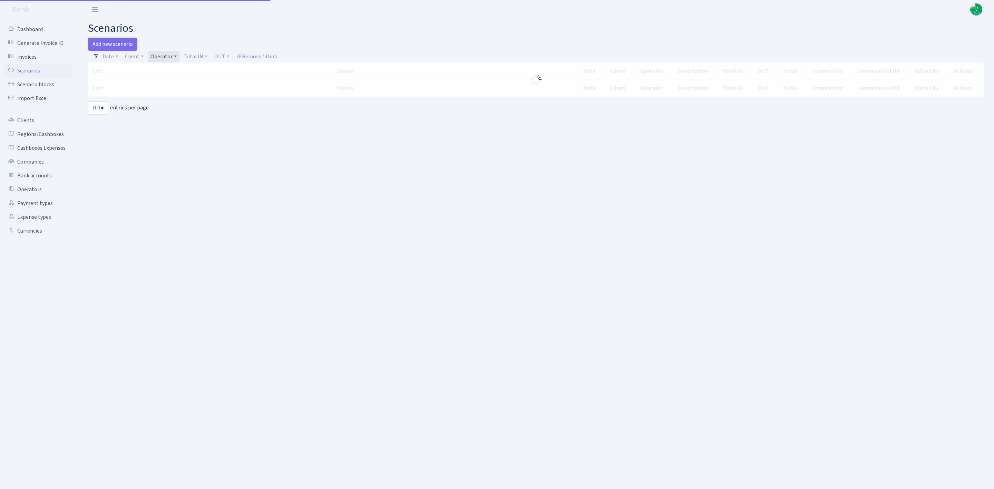
select select "100"
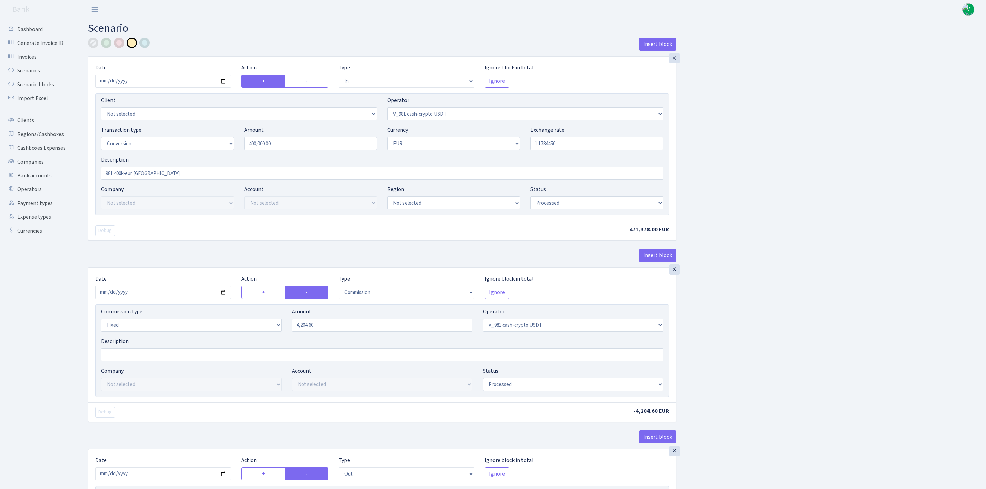
select select "in"
select select "435"
select select "15"
select select "1"
select select "processed"
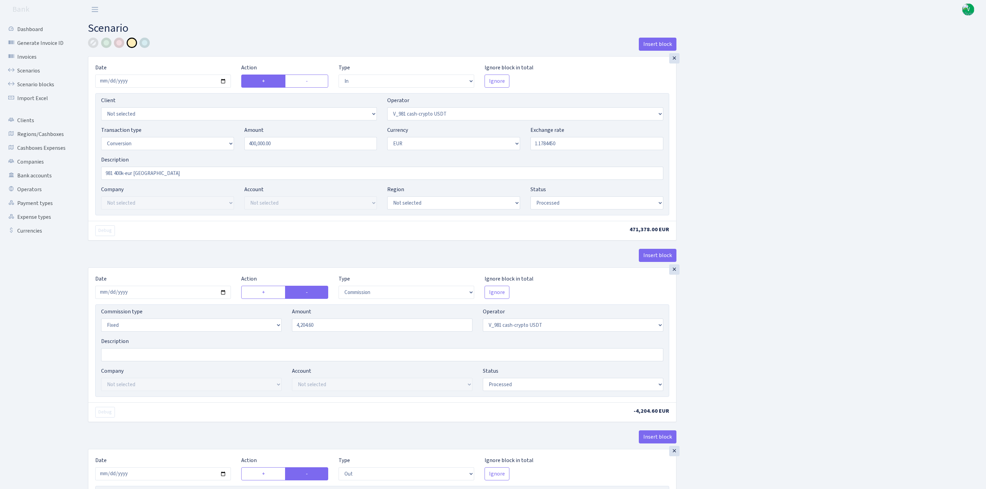
select select "commission"
select select "fixed"
select select "435"
select select "processed"
select select "out"
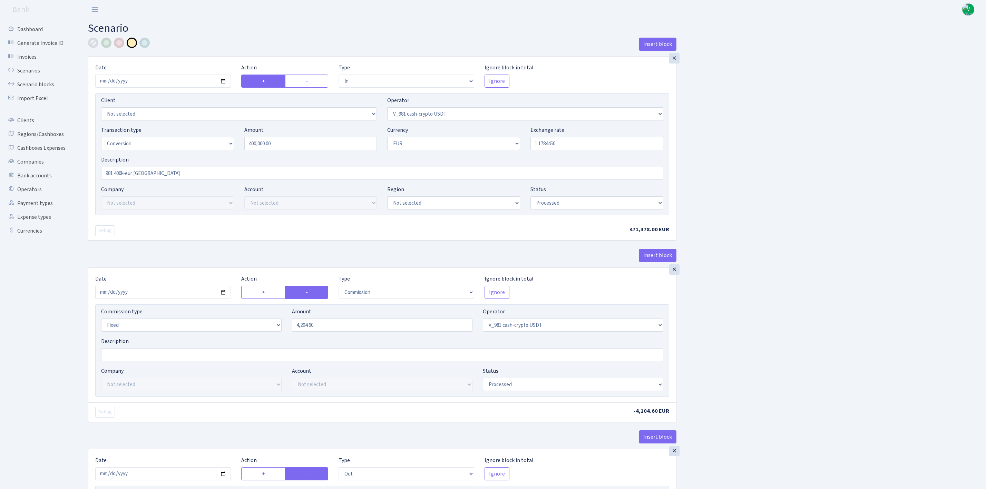
select select "434"
select select "15"
select select "1"
select select "processed"
select select "in"
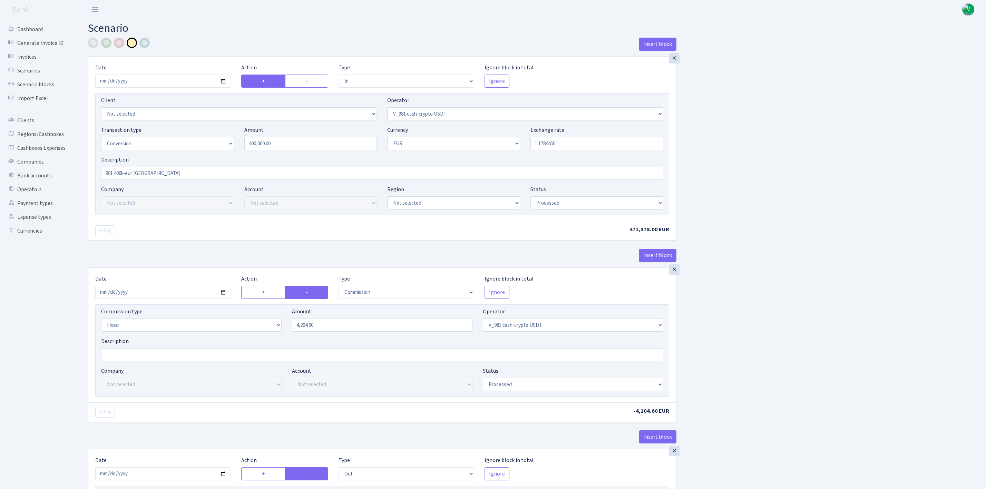
select select "434"
select select "1"
select select "processed"
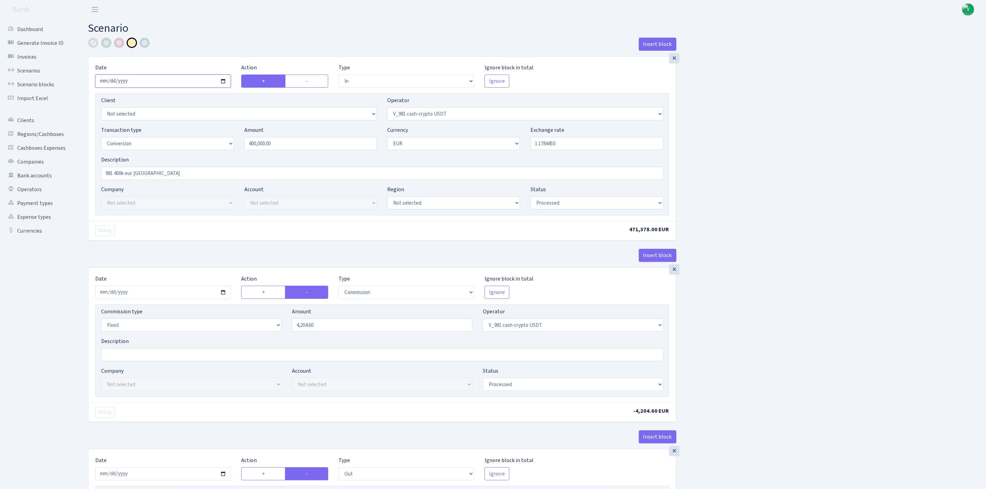
click at [227, 80] on input "2025-09-24" at bounding box center [163, 81] width 136 height 13
click at [227, 82] on input "2025-09-24" at bounding box center [163, 81] width 136 height 13
click at [223, 81] on input "2025-09-24" at bounding box center [163, 81] width 136 height 13
type input "[DATE]"
drag, startPoint x: 300, startPoint y: 146, endPoint x: 206, endPoint y: 127, distance: 95.1
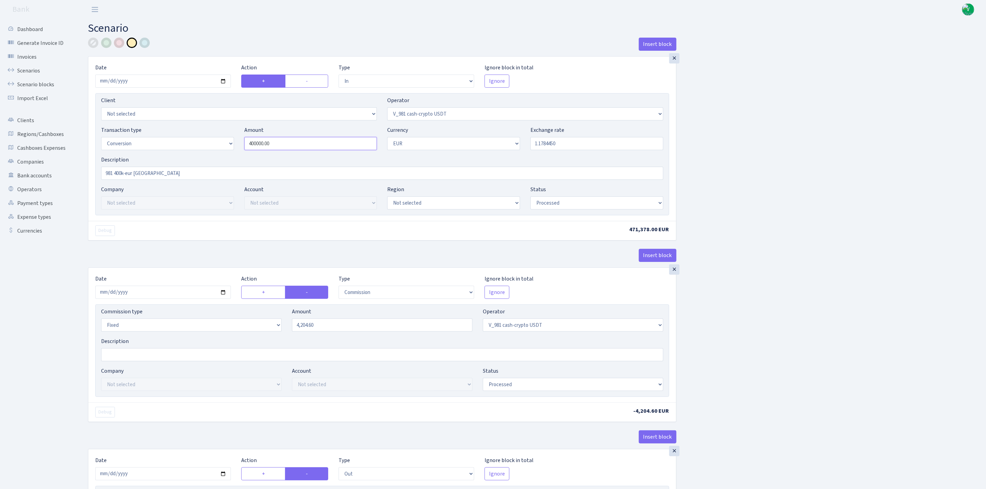
click at [224, 137] on div "Transaction type Not selected 981 ELF FISH crypto GIRT IVO dekl MM-BALTIC eur U…" at bounding box center [382, 141] width 573 height 30
click at [562, 140] on input "1.1784450" at bounding box center [597, 143] width 133 height 13
type input "350,000.00"
drag, startPoint x: 543, startPoint y: 142, endPoint x: 609, endPoint y: 147, distance: 66.9
click at [609, 147] on input "1.1784450" at bounding box center [597, 143] width 133 height 13
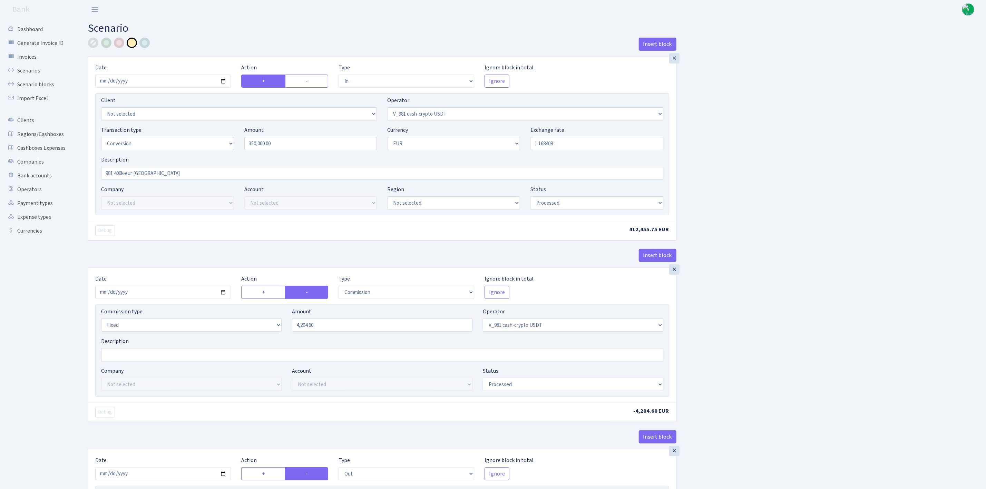
click at [745, 160] on div "Insert block × Date 2025-09-29 Action + - Type --- In Out Commission Field requ…" at bounding box center [532, 470] width 898 height 865
type input "1.1684080"
click at [223, 291] on input "2025-09-24" at bounding box center [163, 292] width 136 height 13
type input "2025-09-29"
click at [344, 328] on input "4204.60" at bounding box center [382, 325] width 181 height 13
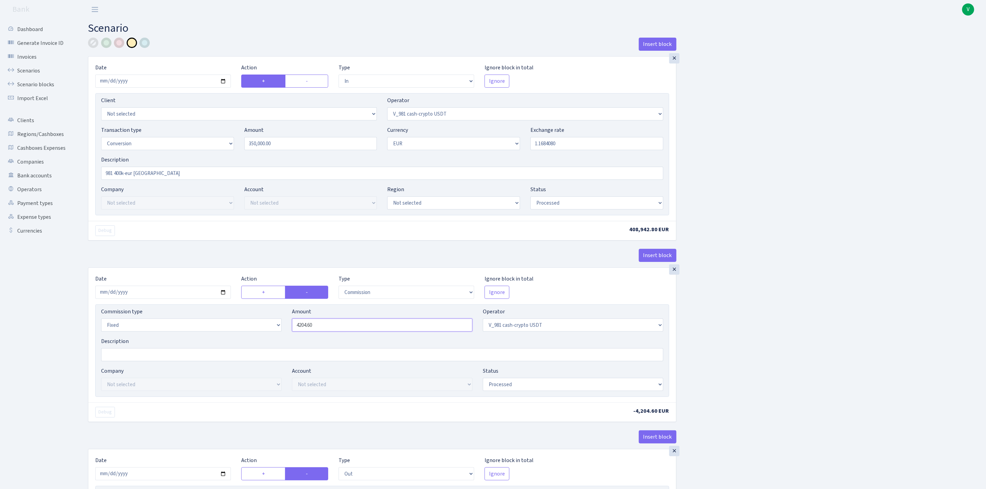
click at [319, 327] on input "4204.60" at bounding box center [382, 325] width 181 height 13
drag, startPoint x: 327, startPoint y: 327, endPoint x: 261, endPoint y: 322, distance: 65.4
click at [263, 323] on div "Commission type Percentage Fixed Bank Amount 4204.60 Operator Not selected 981 …" at bounding box center [382, 323] width 573 height 30
click at [829, 258] on div "Insert block × Date 2025-09-29 Action + - Type --- In Out Commission Field requ…" at bounding box center [532, 470] width 898 height 865
type input "2,842.70"
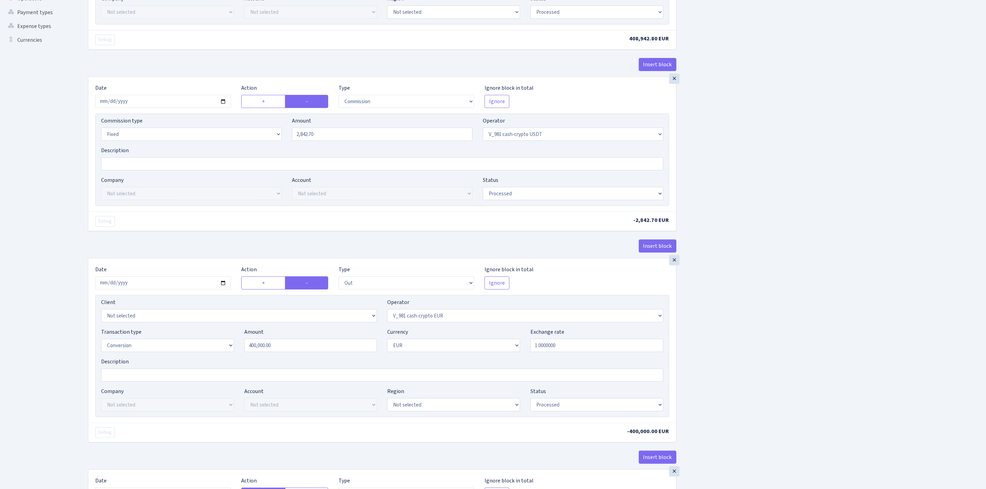
scroll to position [207, 0]
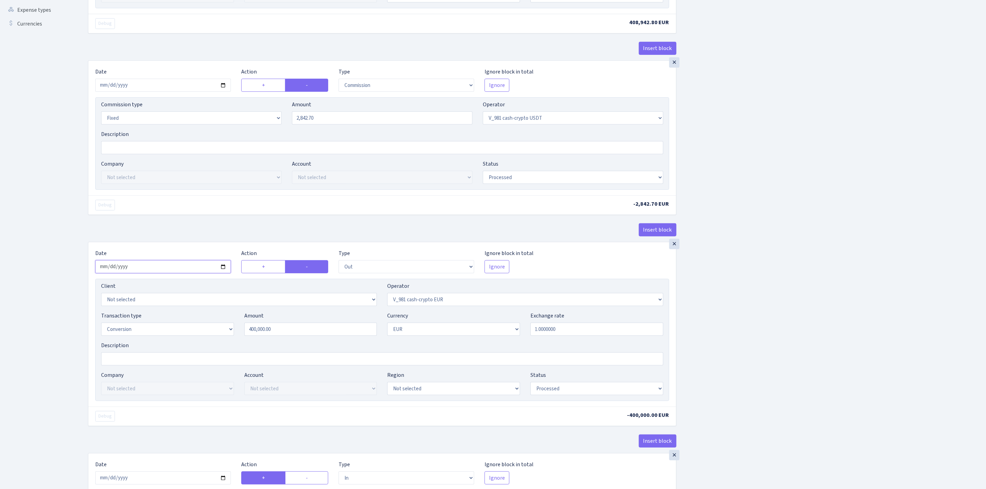
click at [225, 272] on input "2025-09-24" at bounding box center [163, 266] width 136 height 13
type input "2025-09-29"
drag, startPoint x: 275, startPoint y: 330, endPoint x: 156, endPoint y: 306, distance: 120.8
click at [157, 306] on div "Client Not selected 1 KOC GEMICILIK VE TASIMACILIK 1/BALDERE-SILDEDZE SIGNE 1/S…" at bounding box center [382, 340] width 574 height 122
click at [807, 321] on div "Insert block × Date [DATE] Action + - Type --- In Out Commission Field required…" at bounding box center [532, 263] width 898 height 865
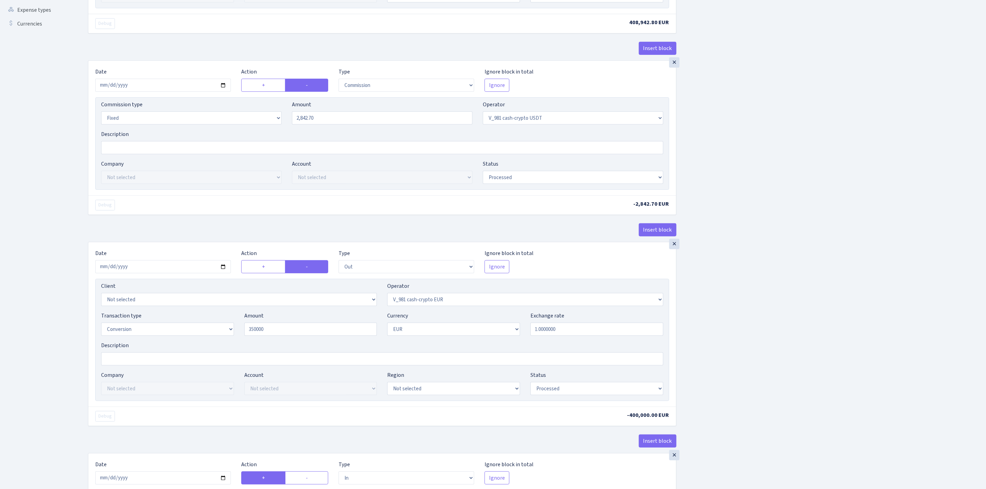
type input "350,000.00"
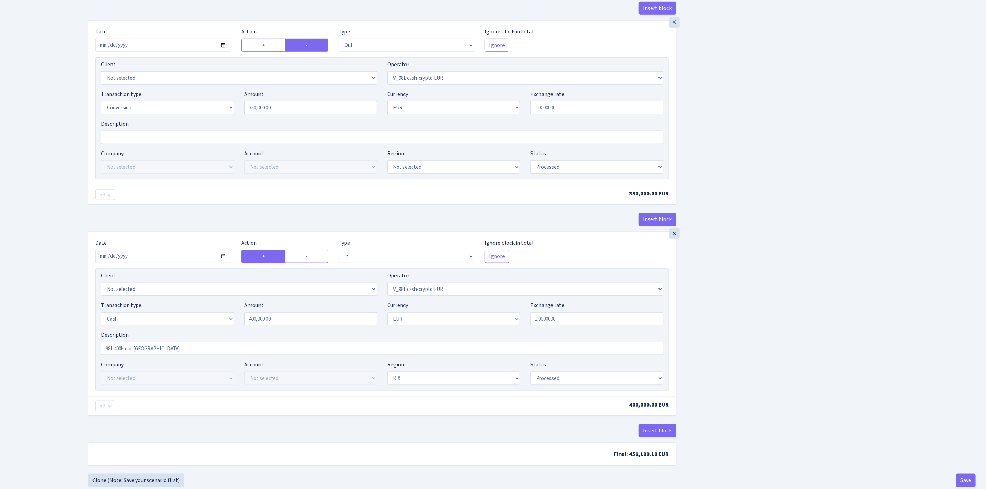
scroll to position [452, 0]
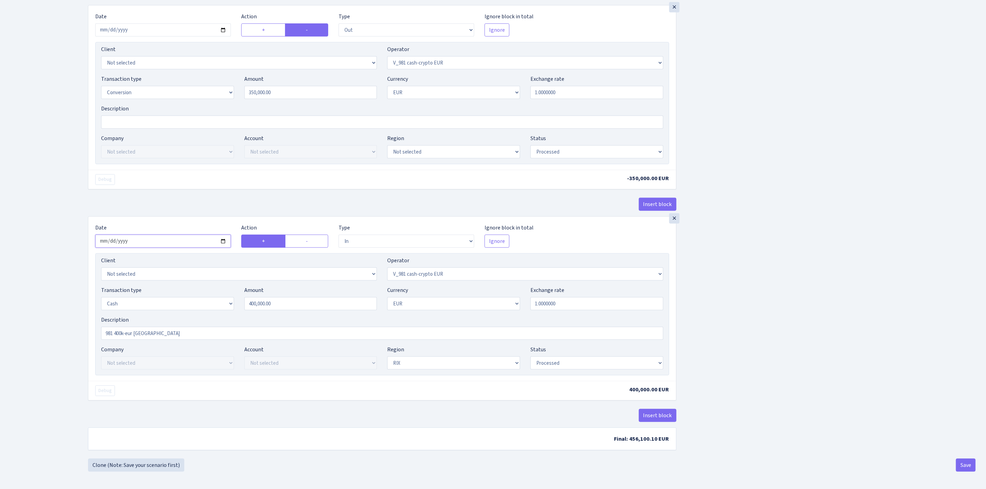
click at [222, 239] on input "2025-09-25" at bounding box center [163, 241] width 136 height 13
type input "[DATE]"
drag, startPoint x: 302, startPoint y: 300, endPoint x: 200, endPoint y: 289, distance: 102.8
click at [200, 289] on div "Transaction type Not selected 981 ELF FISH crypto GIRT IVO dekl MM-BALTIC eur U…" at bounding box center [382, 301] width 573 height 30
click at [818, 275] on div "Insert block × Date [DATE] Action + - Type --- In Out Commission Field required…" at bounding box center [532, 26] width 898 height 865
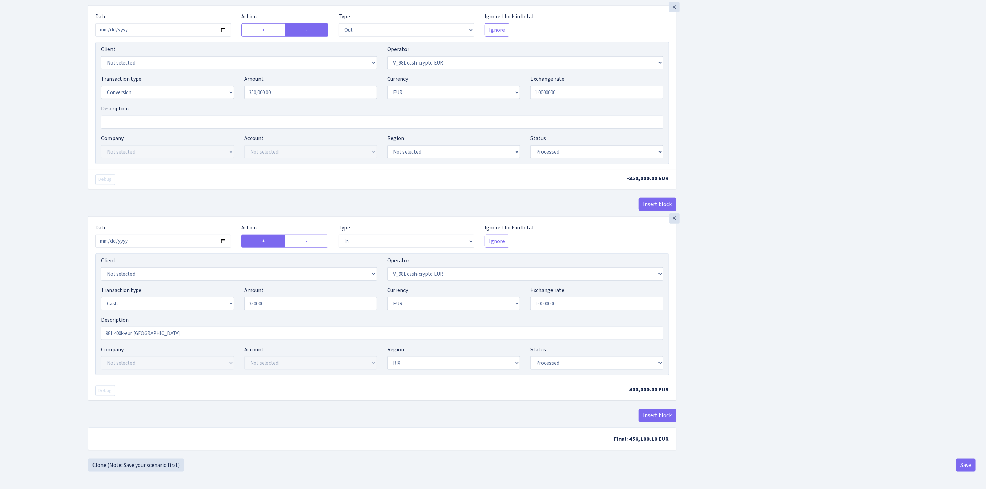
type input "350,000.00"
click at [962, 463] on button "Save" at bounding box center [966, 465] width 20 height 13
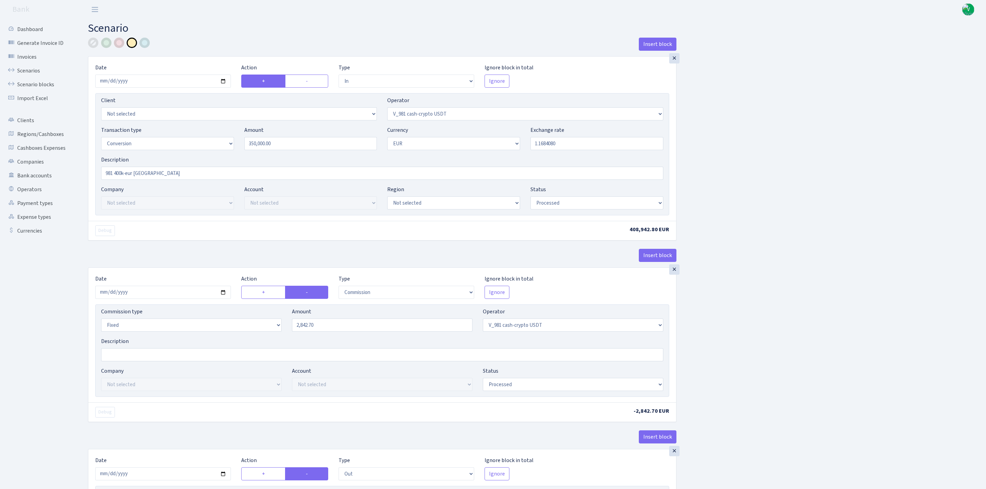
select select "in"
select select "435"
select select "15"
select select "1"
select select "processed"
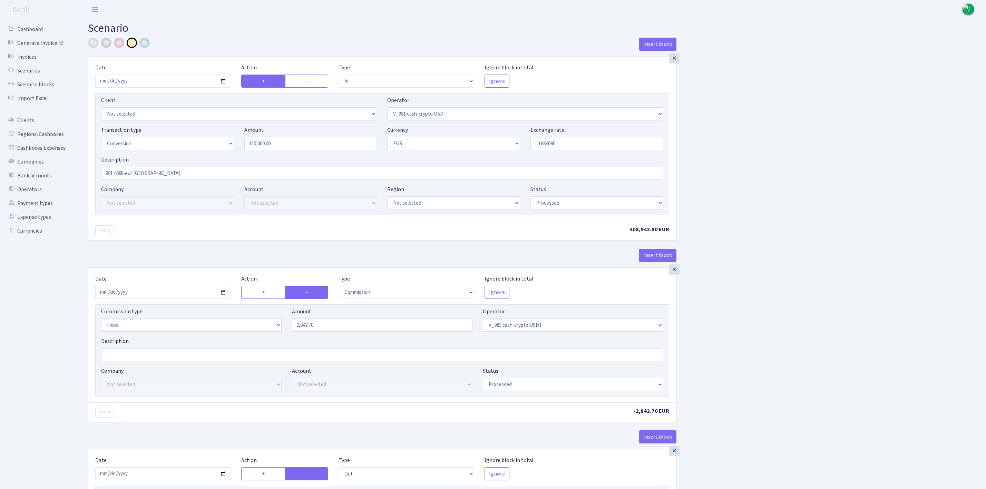
select select "commission"
select select "fixed"
select select "435"
select select "processed"
select select "out"
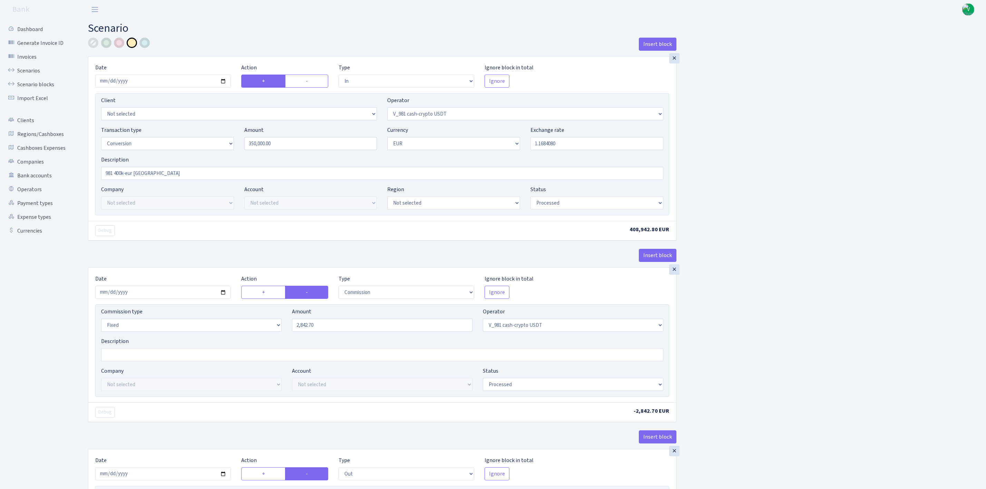
select select "434"
select select "15"
select select "1"
select select "processed"
select select "in"
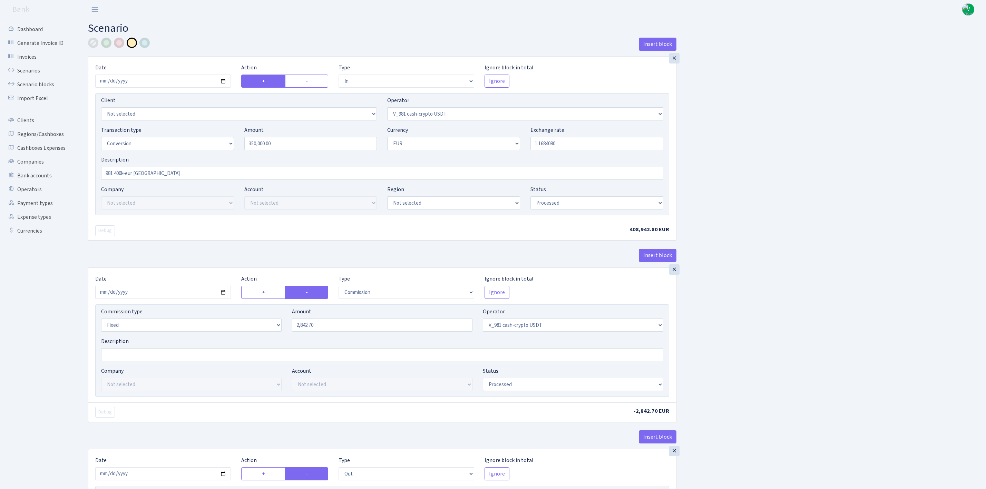
select select "434"
select select "1"
select select "processed"
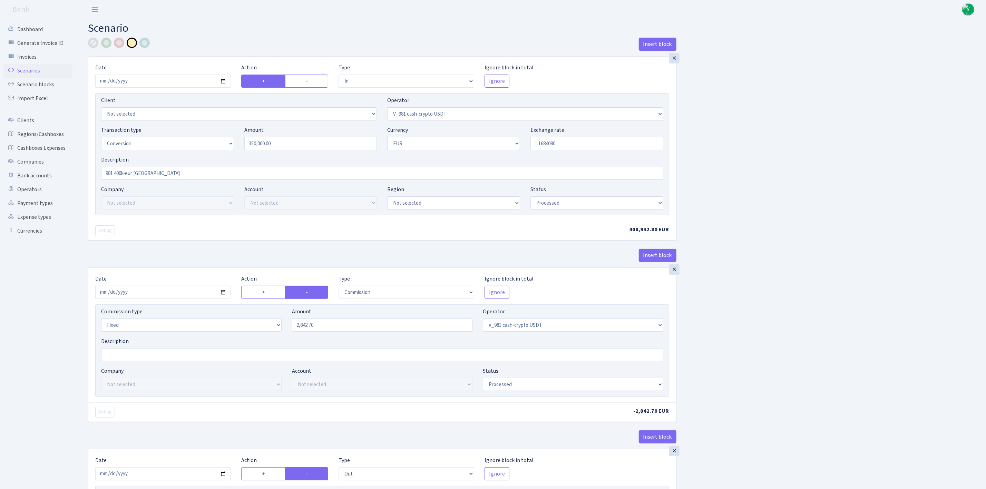
click at [33, 69] on link "Scenarios" at bounding box center [37, 71] width 69 height 14
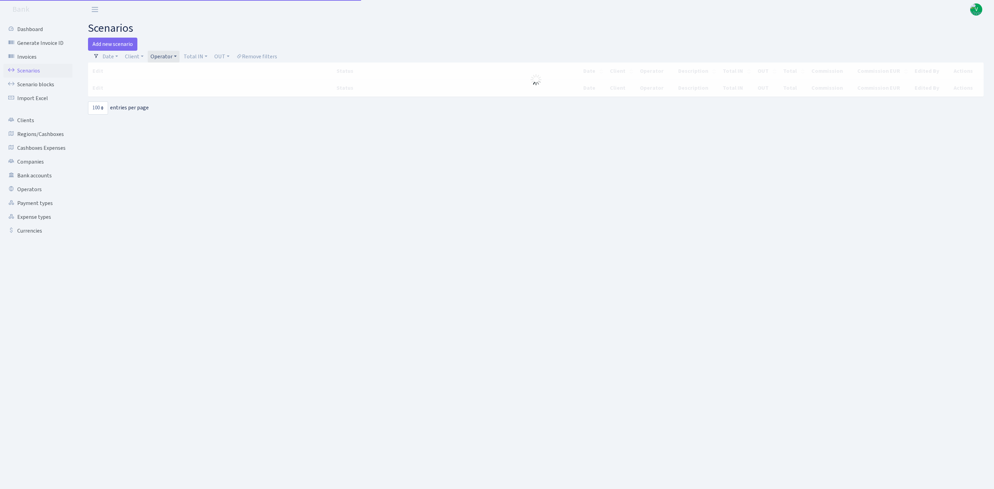
select select "100"
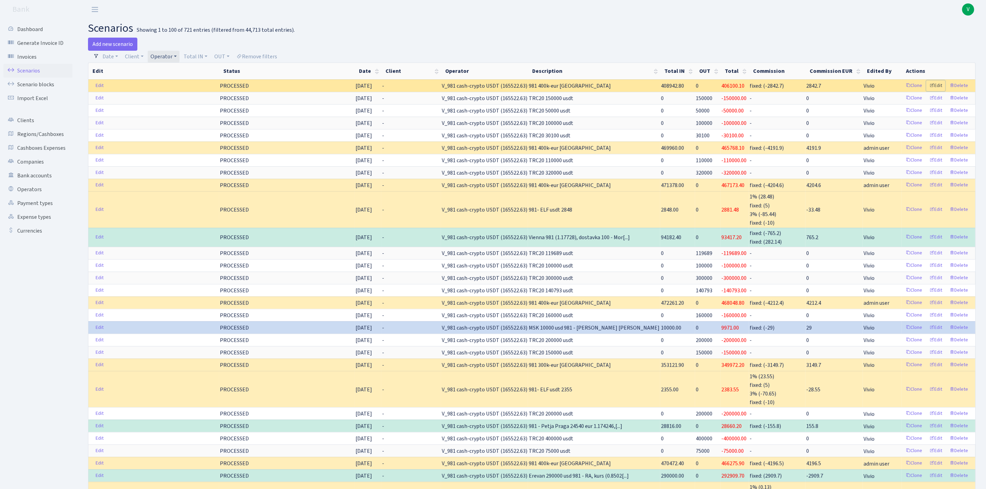
click at [936, 85] on link "Edit" at bounding box center [936, 85] width 19 height 11
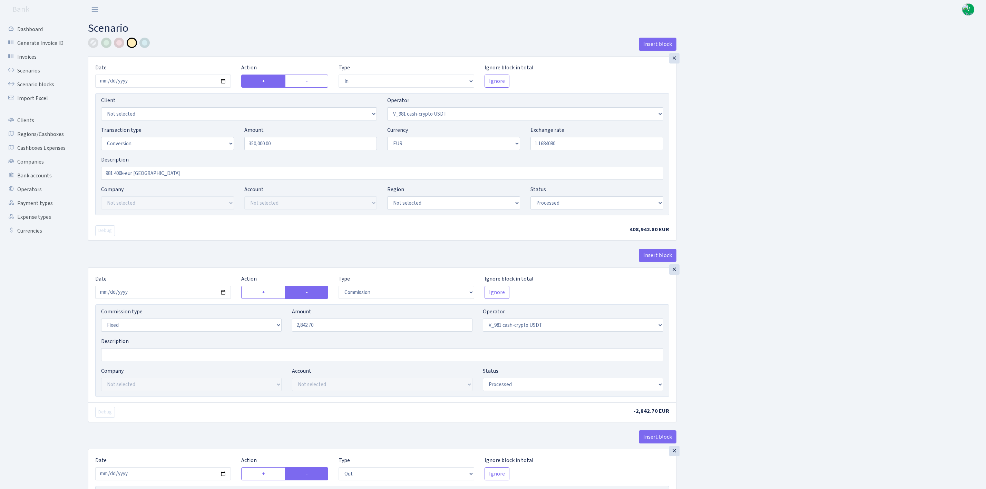
select select "in"
select select "435"
select select "15"
select select "1"
select select "processed"
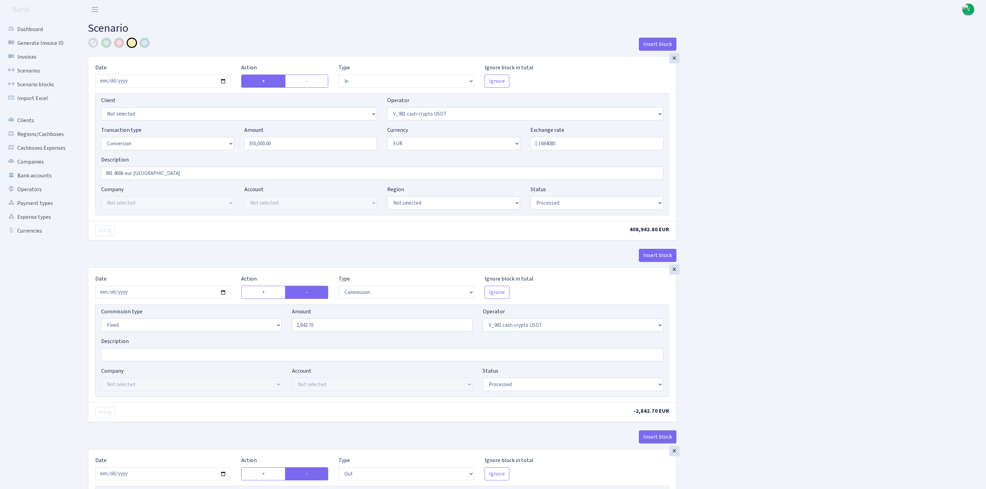
select select "commission"
select select "fixed"
select select "435"
select select "processed"
select select "out"
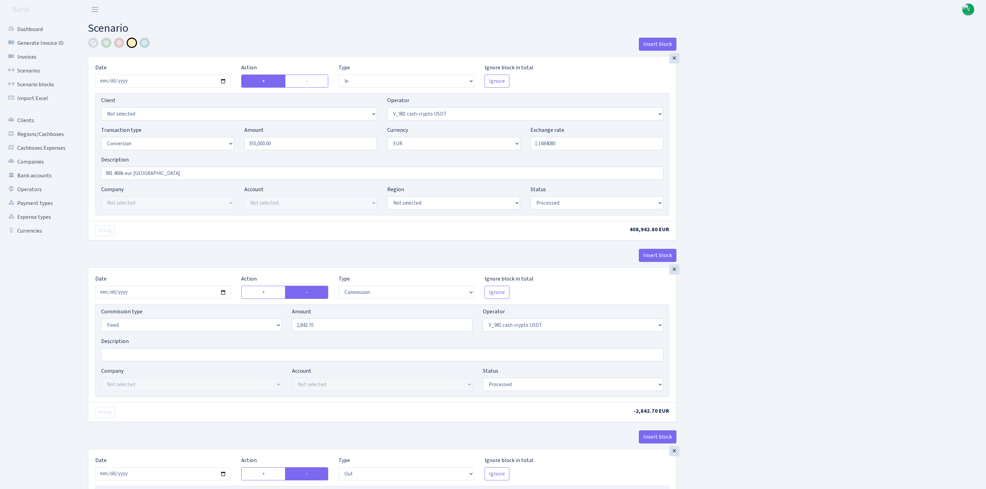
select select "434"
select select "15"
select select "1"
select select "processed"
select select "in"
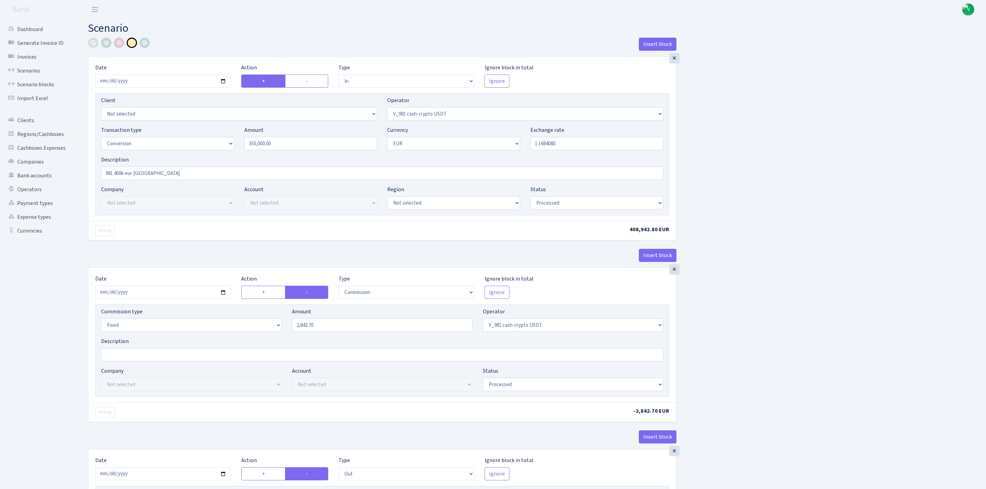
select select "434"
select select "1"
select select "processed"
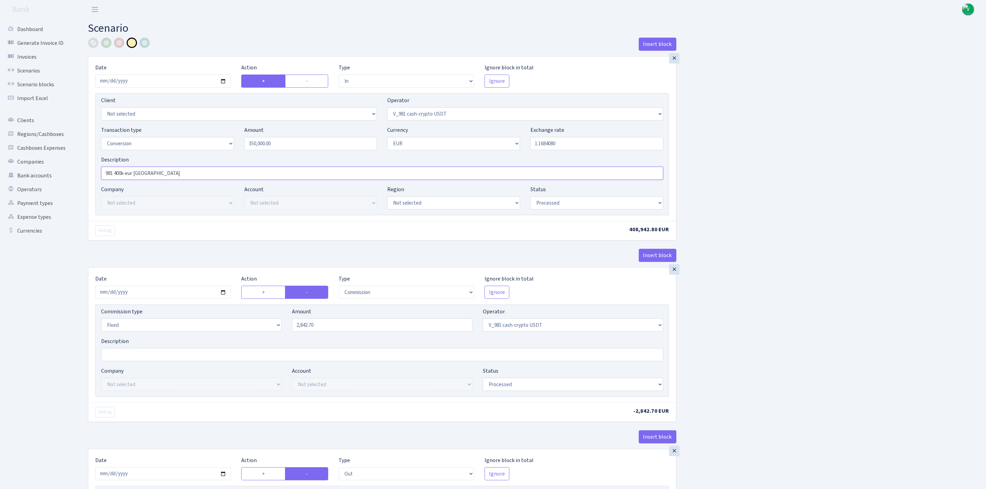
click at [123, 173] on input "981 400k-eur [GEOGRAPHIC_DATA]" at bounding box center [382, 173] width 562 height 13
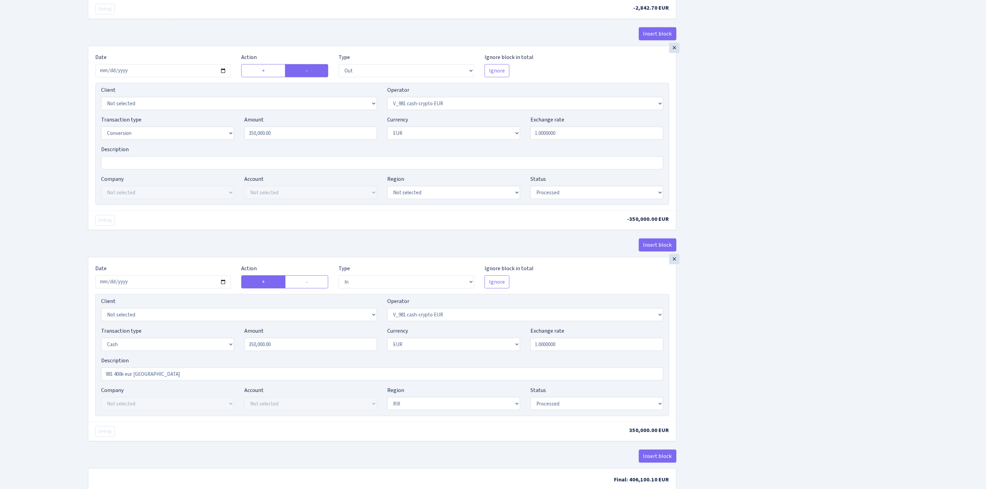
scroll to position [452, 0]
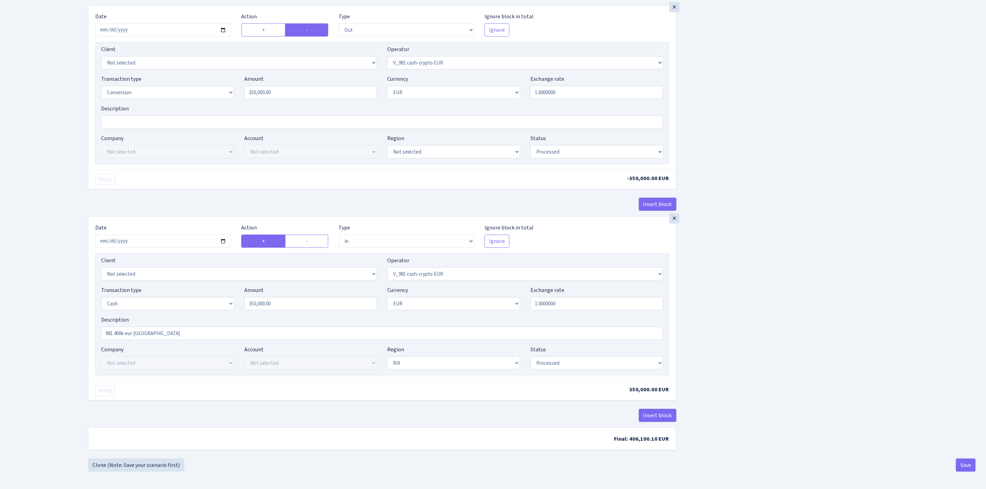
type input "981 350k-eur [GEOGRAPHIC_DATA]"
click at [123, 333] on input "981 400k-eur [GEOGRAPHIC_DATA]" at bounding box center [382, 333] width 562 height 13
type input "981 350k-eur [GEOGRAPHIC_DATA]"
click at [540, 360] on select "Draft Pending Later Never Processed" at bounding box center [597, 363] width 133 height 13
select select "pending"
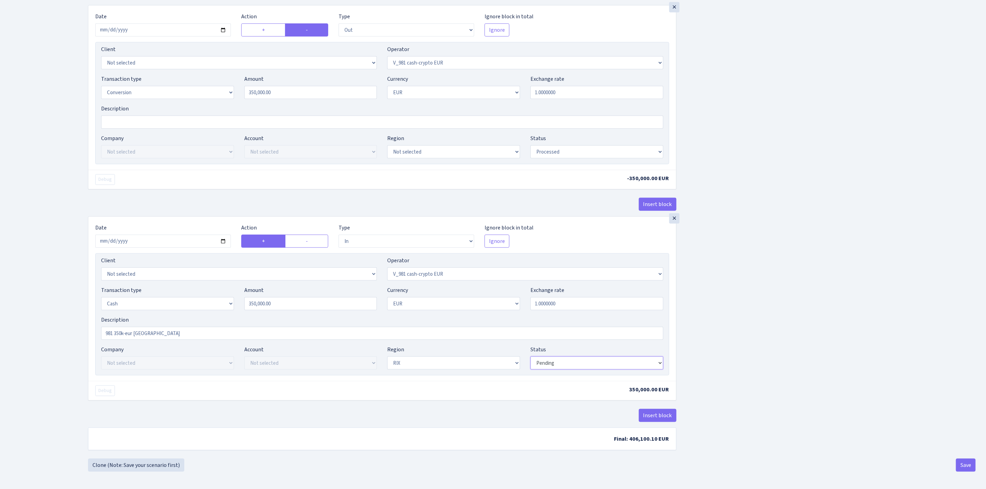
click at [531, 357] on select "Draft Pending Later Never Processed" at bounding box center [597, 363] width 133 height 13
click at [839, 385] on div "Insert block × Date 2025-09-29 Action + - Type --- In Out Commission Field requ…" at bounding box center [532, 26] width 898 height 865
click at [964, 466] on button "Save" at bounding box center [966, 465] width 20 height 13
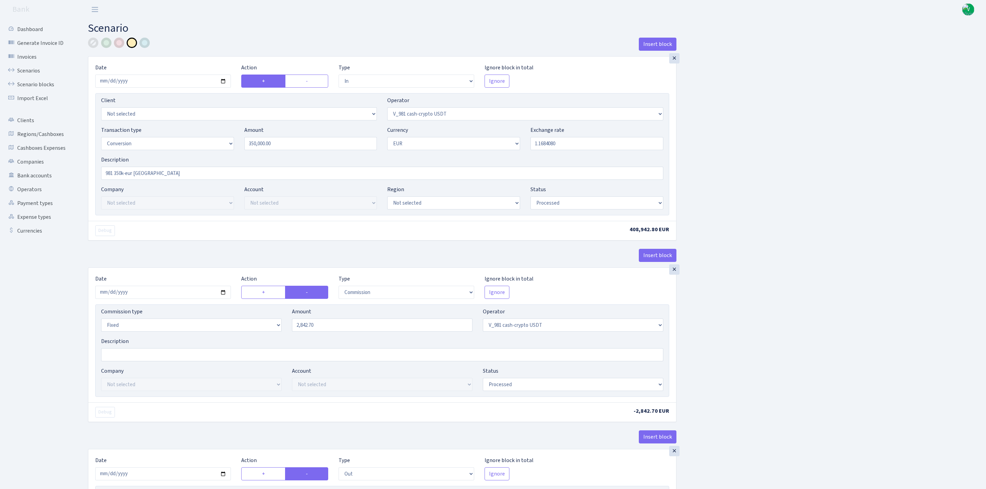
select select "in"
select select "435"
select select "15"
select select "1"
select select "processed"
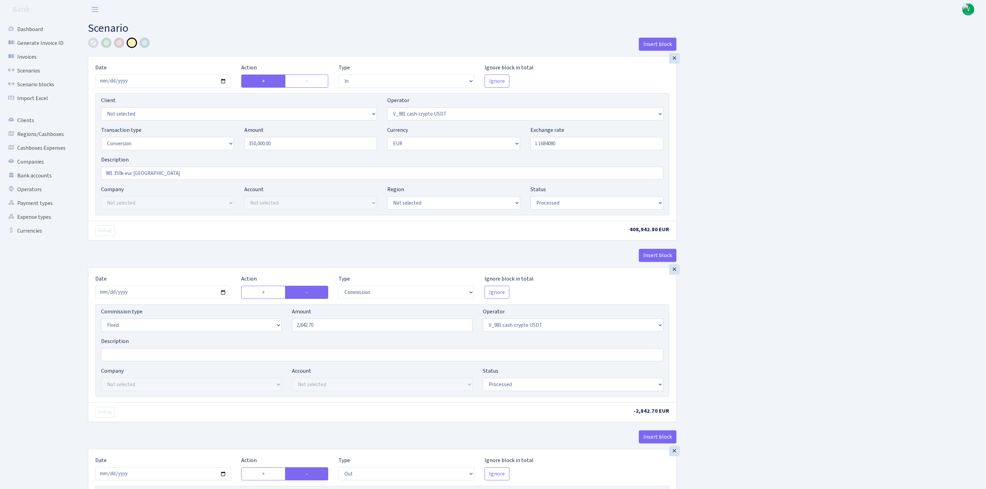
select select "commission"
select select "fixed"
select select "435"
select select "processed"
select select "out"
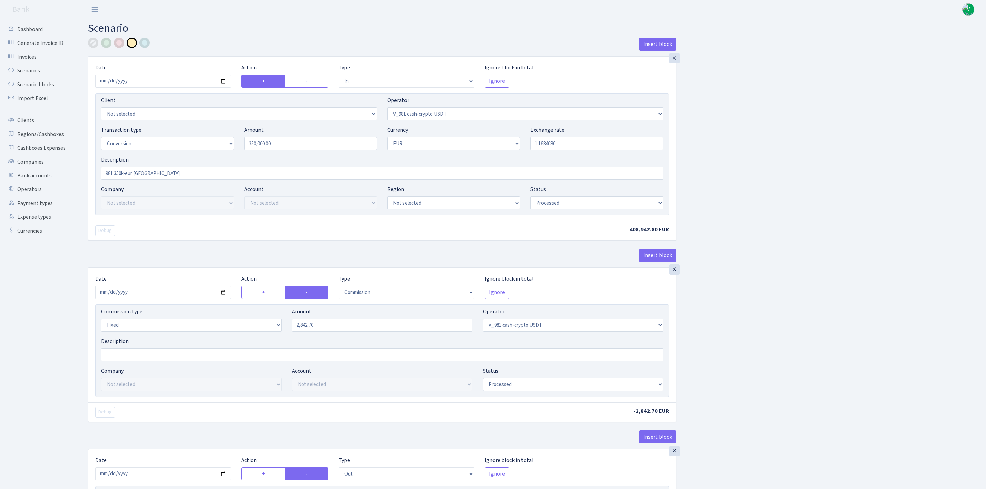
select select "434"
select select "15"
select select "1"
select select "processed"
select select "in"
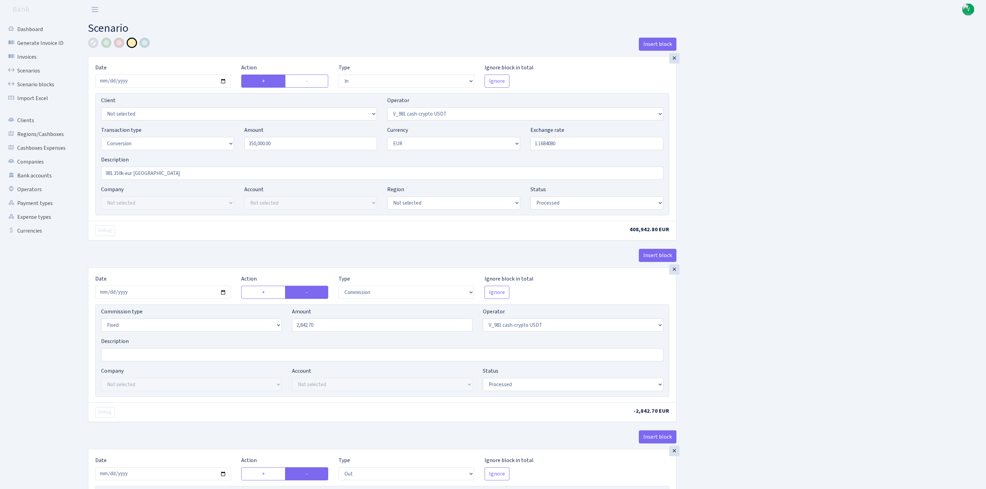
select select "434"
select select "1"
select select "pending"
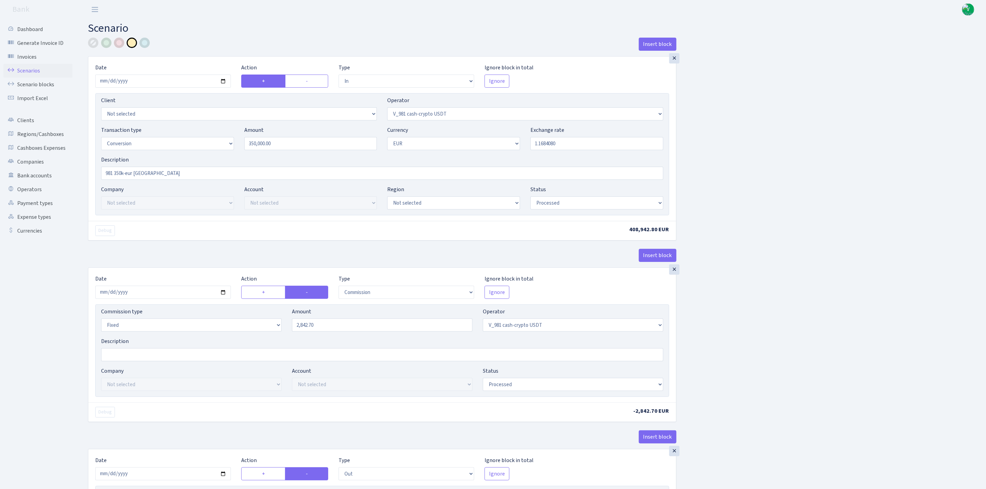
click at [27, 66] on link "Scenarios" at bounding box center [37, 71] width 69 height 14
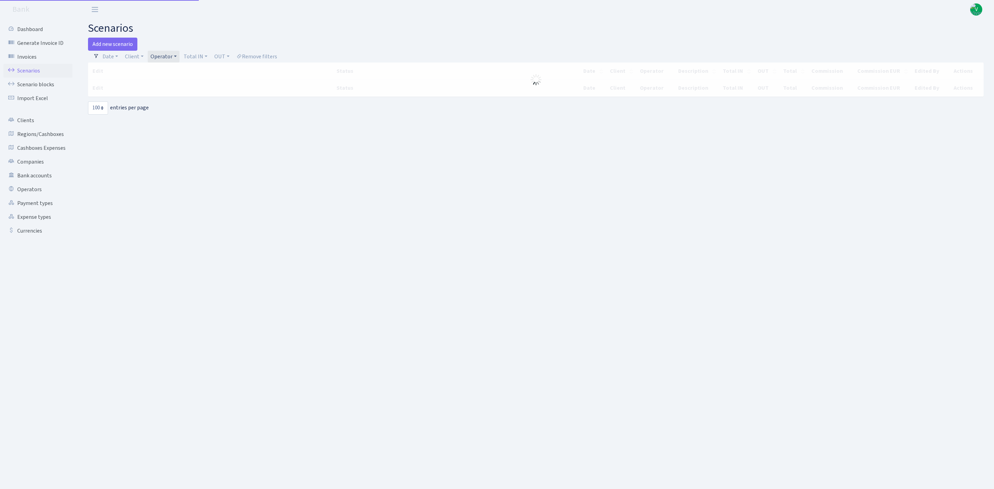
select select "100"
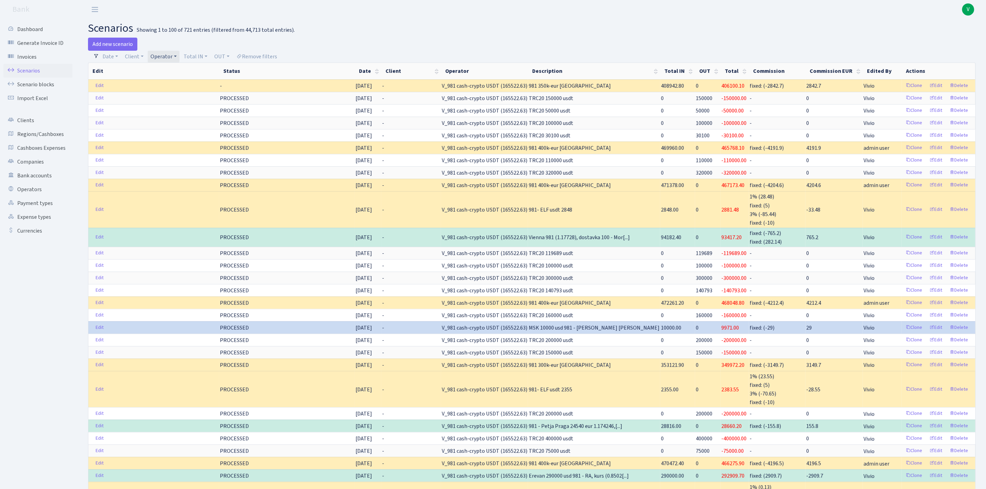
click at [169, 52] on link "Operator" at bounding box center [164, 57] width 32 height 12
select select
drag, startPoint x: 198, startPoint y: 69, endPoint x: 163, endPoint y: 62, distance: 36.1
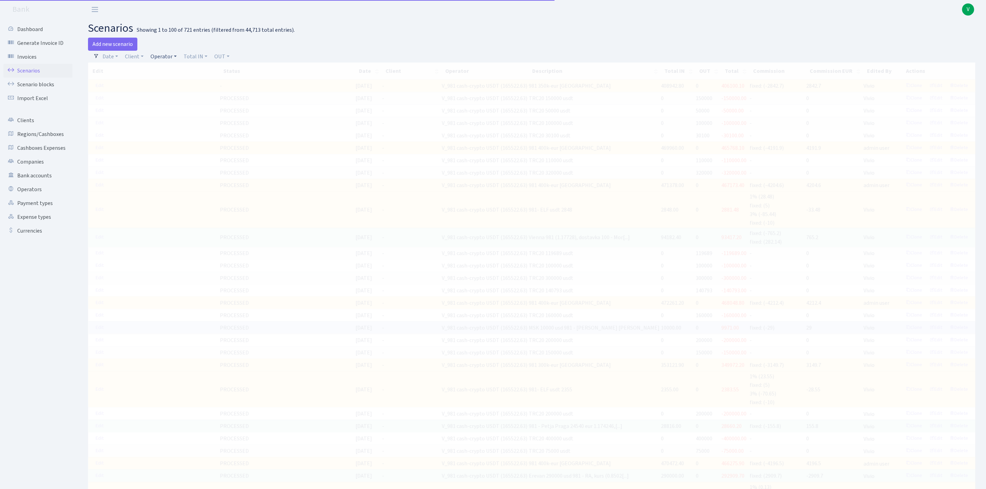
click at [148, 54] on ul "Date [DATE] - [DATE] Client - 1 KOC GEMICILIK VE TASIMACILIK 1/BALDERE-SILDEDZE…" at bounding box center [190, 57] width 182 height 12
click at [163, 58] on link "Operator" at bounding box center [164, 57] width 32 height 12
click at [166, 80] on input "search" at bounding box center [175, 81] width 51 height 11
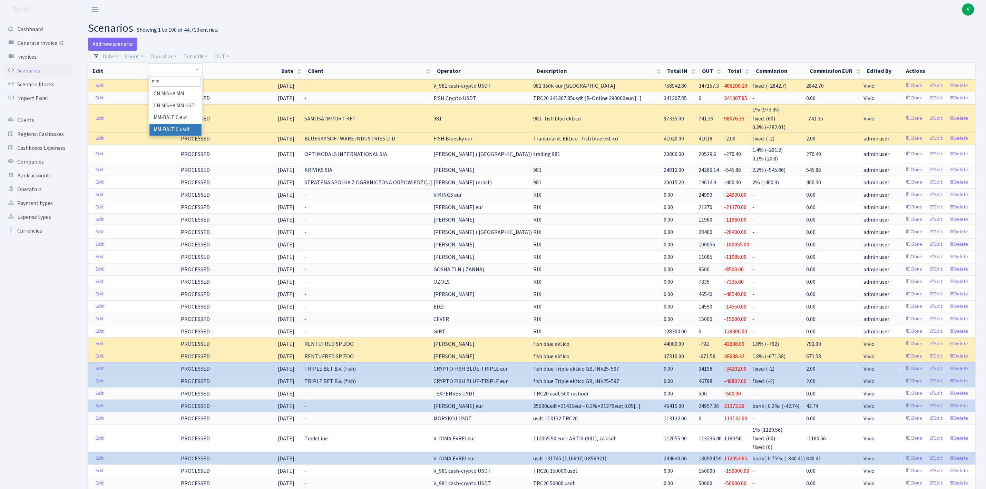
type input "mm"
click at [186, 130] on li "MM-BALTIC usdt" at bounding box center [175, 130] width 52 height 12
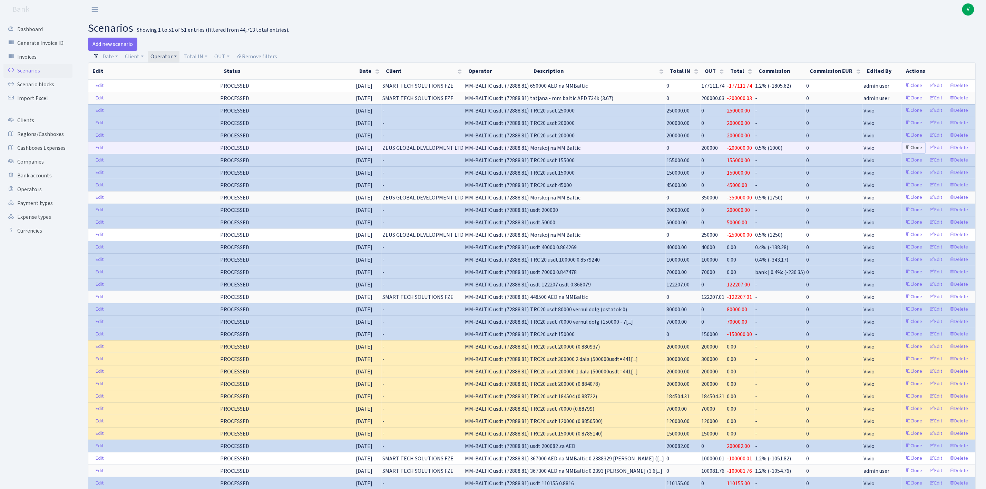
click at [913, 149] on link "Clone" at bounding box center [914, 148] width 23 height 11
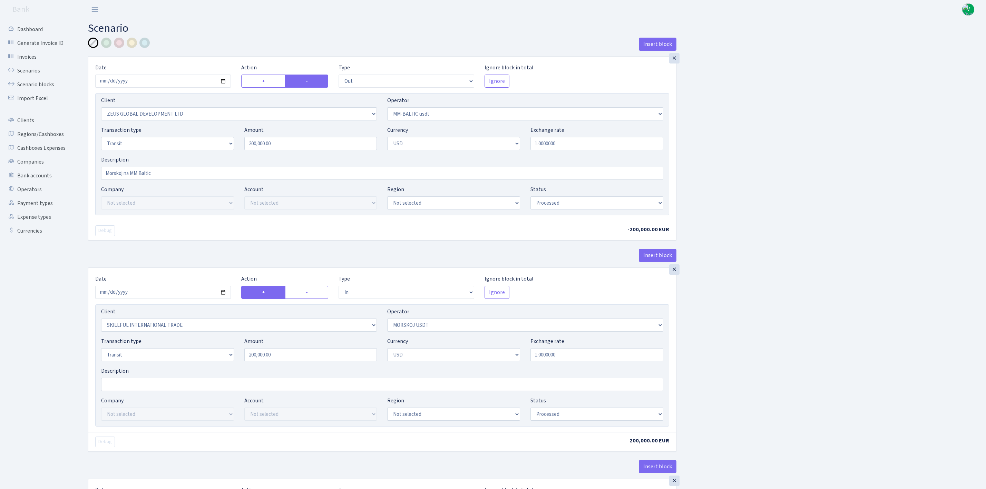
select select "out"
select select "1276"
select select "459"
select select "5"
select select "2"
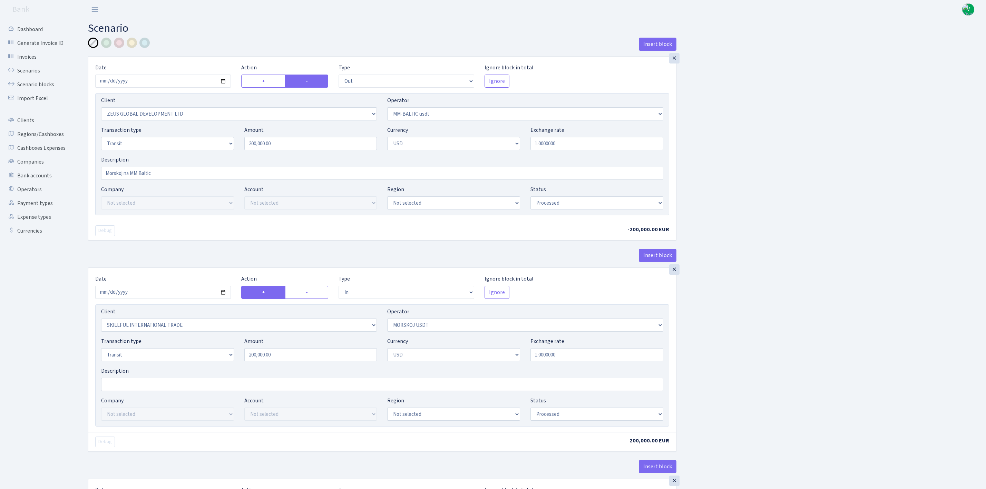
select select "processed"
select select "in"
select select "2655"
select select "324"
select select "5"
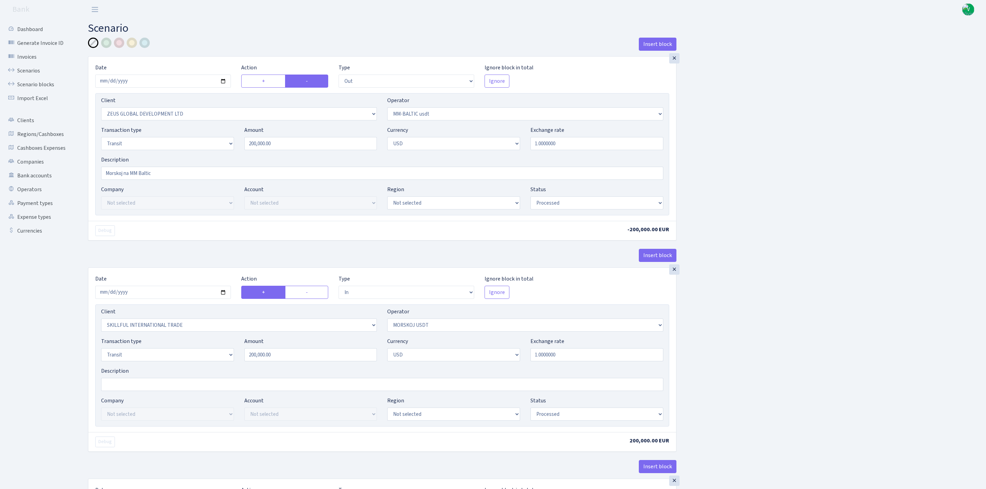
select select "2"
select select "processed"
select select "commission"
select select "324"
select select "processed"
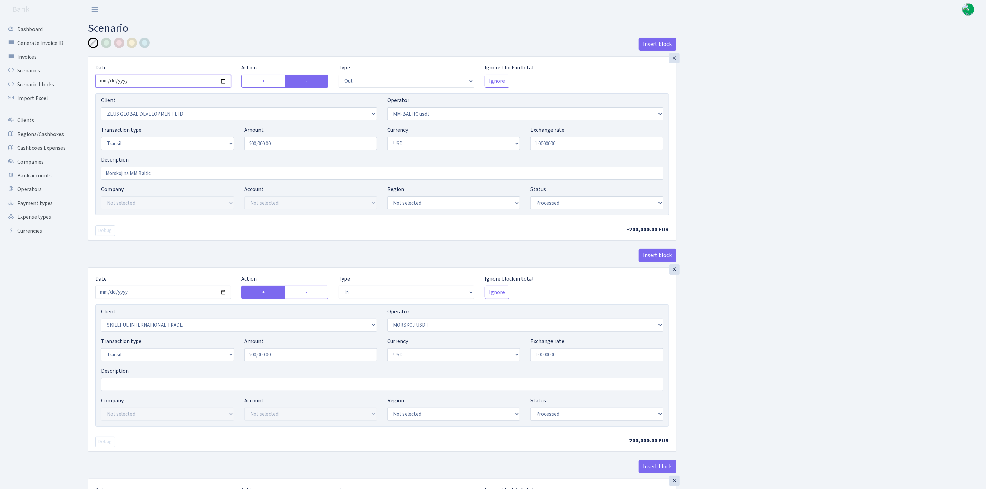
click at [224, 82] on input "2025-09-10" at bounding box center [163, 81] width 136 height 13
type input "2025-09-29"
drag, startPoint x: 255, startPoint y: 141, endPoint x: 194, endPoint y: 129, distance: 62.7
click at [194, 129] on div "Transaction type Not selected 981 ELF FISH crypto GIRT IVO dekl MM-BALTIC eur U…" at bounding box center [382, 141] width 573 height 30
click at [840, 217] on div "Insert block × Date 2025-09-29 Action + - Type --- In Out Commission Field requ…" at bounding box center [532, 365] width 898 height 654
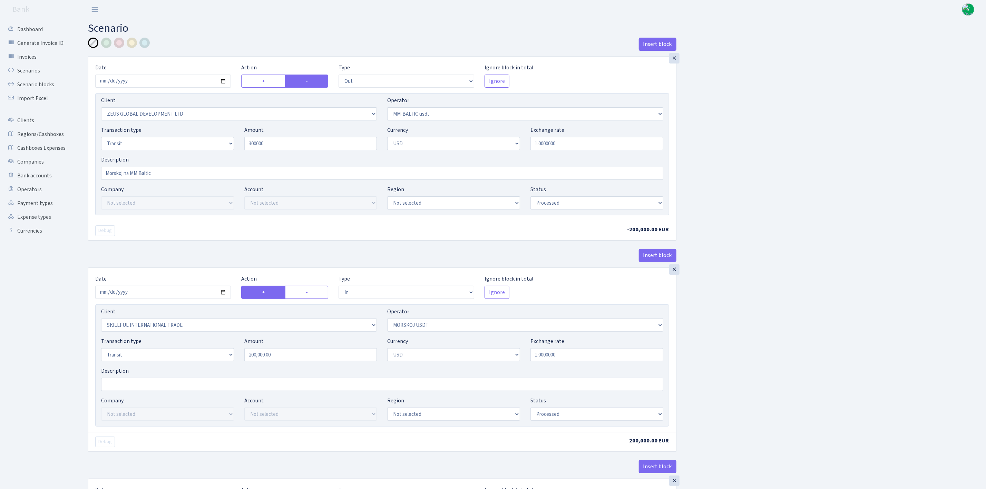
type input "300,000.00"
drag, startPoint x: 609, startPoint y: 205, endPoint x: 607, endPoint y: 210, distance: 4.6
click at [609, 205] on select "Draft Pending Later Never Processed" at bounding box center [597, 202] width 133 height 13
select select "pending"
click at [531, 197] on select "Draft Pending Later Never Processed" at bounding box center [597, 202] width 133 height 13
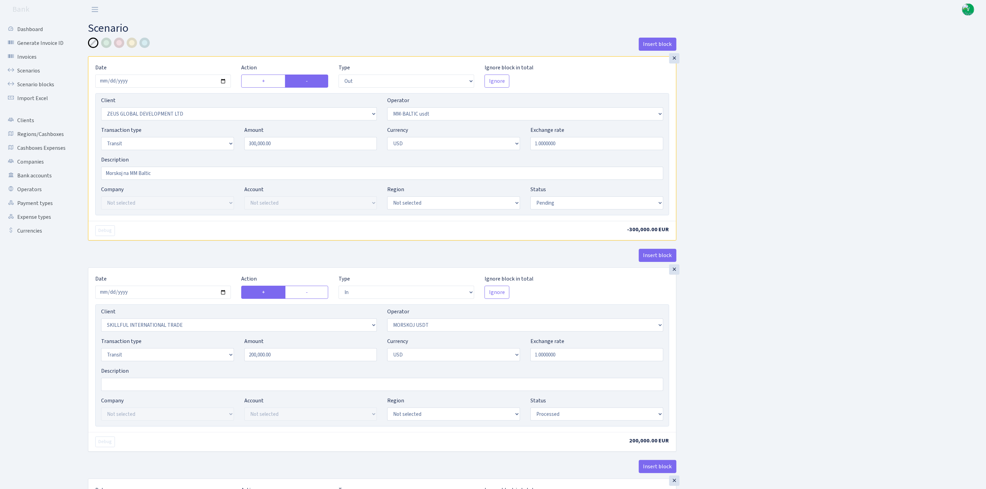
click at [832, 374] on div "Insert block × Date [DATE] Action + - Type --- In Out Commission Field required…" at bounding box center [532, 365] width 898 height 654
click at [222, 291] on input "2025-09-01" at bounding box center [163, 292] width 136 height 13
type input "[DATE]"
drag, startPoint x: 310, startPoint y: 355, endPoint x: 217, endPoint y: 334, distance: 95.5
click at [219, 336] on div "Client Not selected 1 KOC GEMICILIK VE TASIMACILIK 1/BALDERE-SILDEDZE SIGNE 1/S…" at bounding box center [382, 365] width 574 height 122
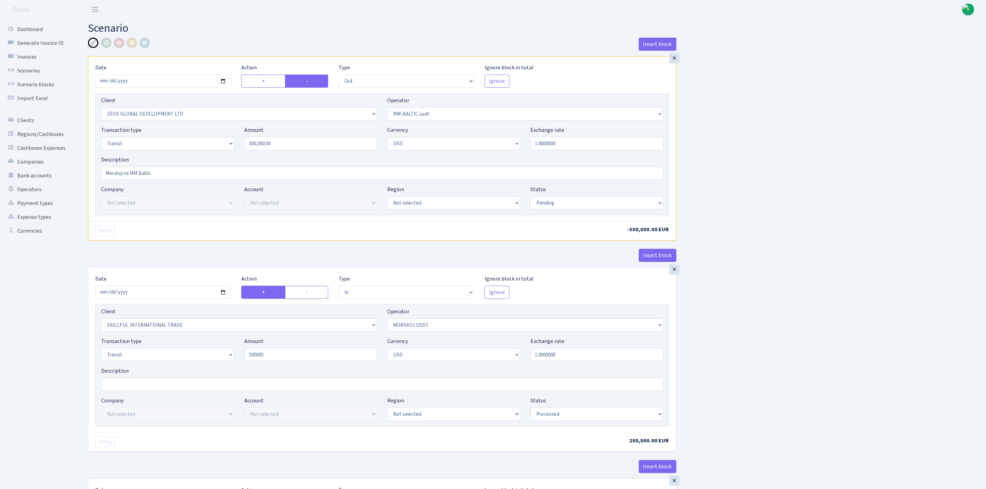
click at [834, 328] on div "Insert block × Date [DATE] Action + - Type --- In Out Commission Field required…" at bounding box center [532, 365] width 898 height 654
type input "300,000.00"
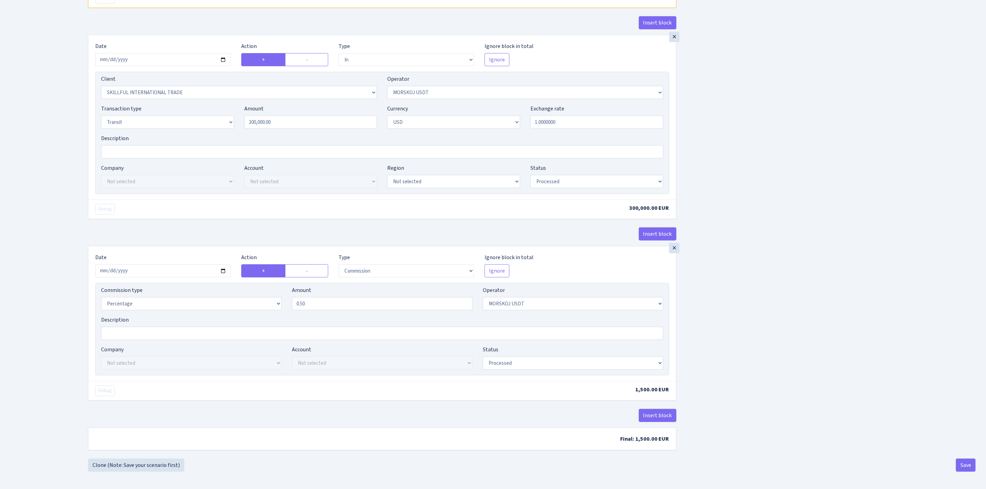
scroll to position [239, 0]
click at [223, 271] on input "2025-09-01" at bounding box center [163, 270] width 136 height 13
type input "[DATE]"
click at [874, 274] on div "Insert block × Date 2025-09-29 Action + - Type --- In Out Commission Field requ…" at bounding box center [532, 132] width 898 height 654
click at [553, 182] on select "Draft Pending Later Never Processed" at bounding box center [597, 181] width 133 height 13
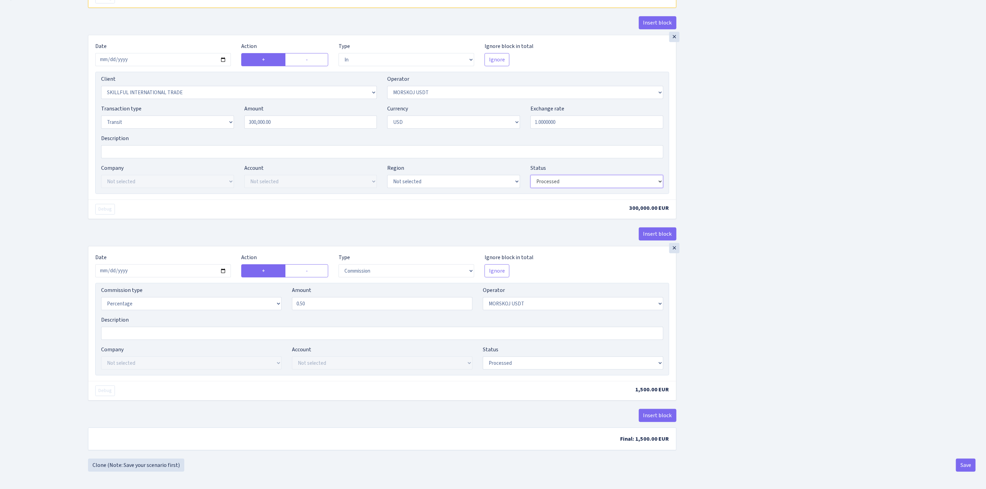
select select "pending"
click at [531, 175] on select "Draft Pending Later Never Processed" at bounding box center [597, 181] width 133 height 13
click at [554, 359] on select "Draft Pending Later Never Processed" at bounding box center [573, 363] width 181 height 13
select select "pending"
click at [483, 357] on select "Draft Pending Later Never Processed" at bounding box center [573, 363] width 181 height 13
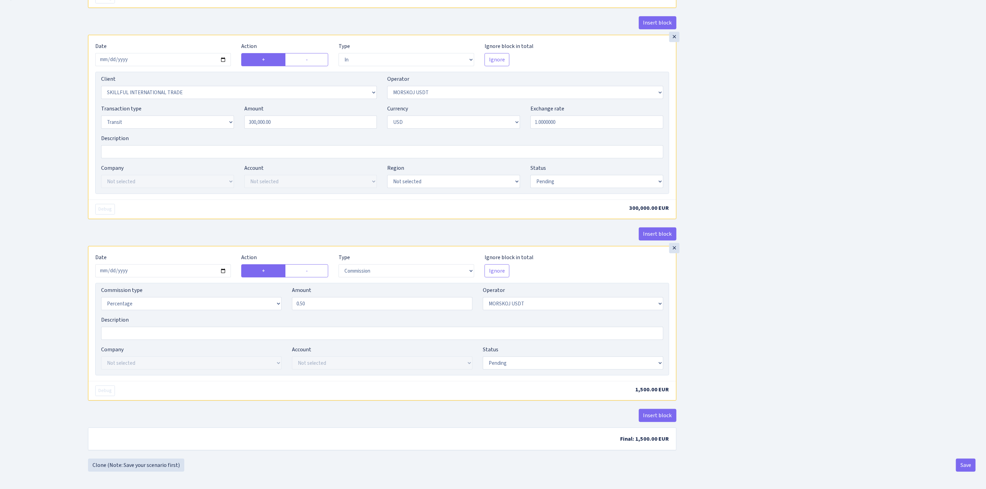
click at [765, 366] on div "Insert block × Date 2025-09-29 Action + - Type --- In Out Commission Field requ…" at bounding box center [532, 132] width 898 height 654
click at [969, 463] on button "Save" at bounding box center [966, 465] width 20 height 13
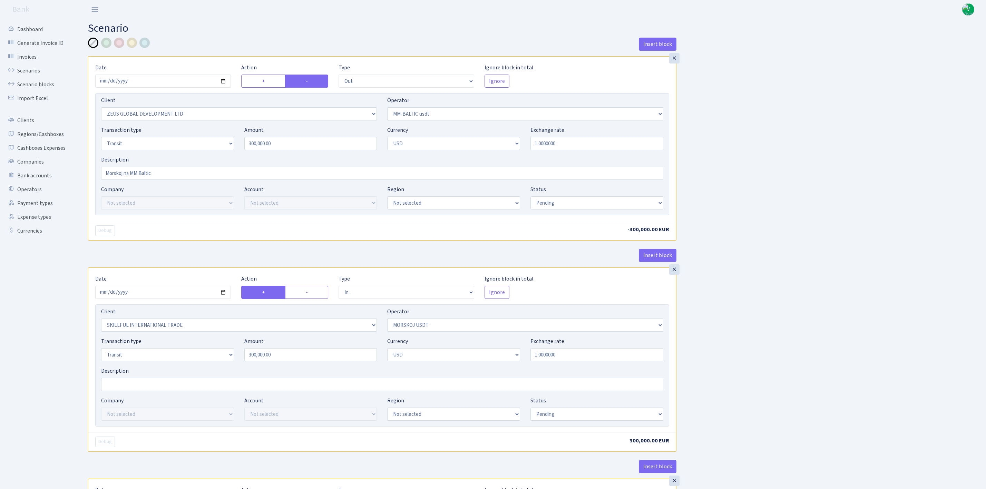
select select "out"
select select "1276"
select select "459"
select select "5"
select select "2"
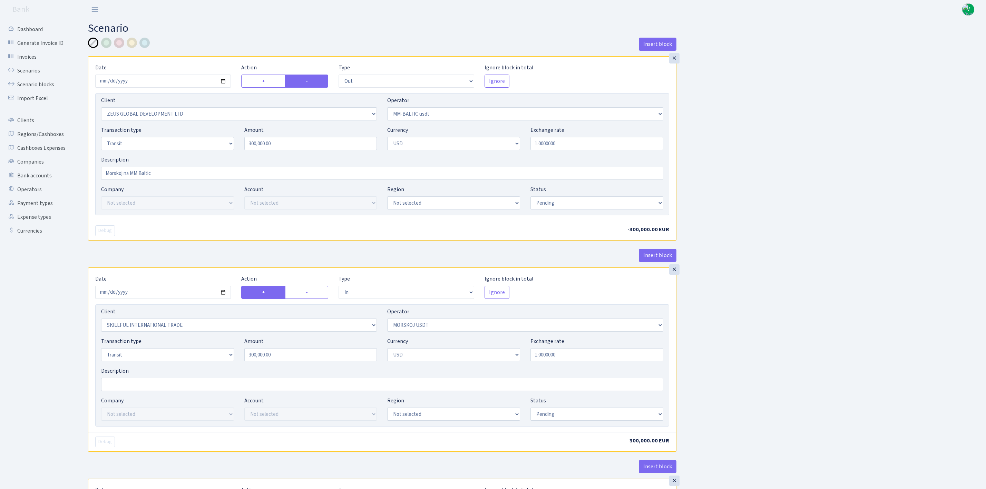
select select "pending"
select select "in"
select select "2655"
select select "324"
select select "5"
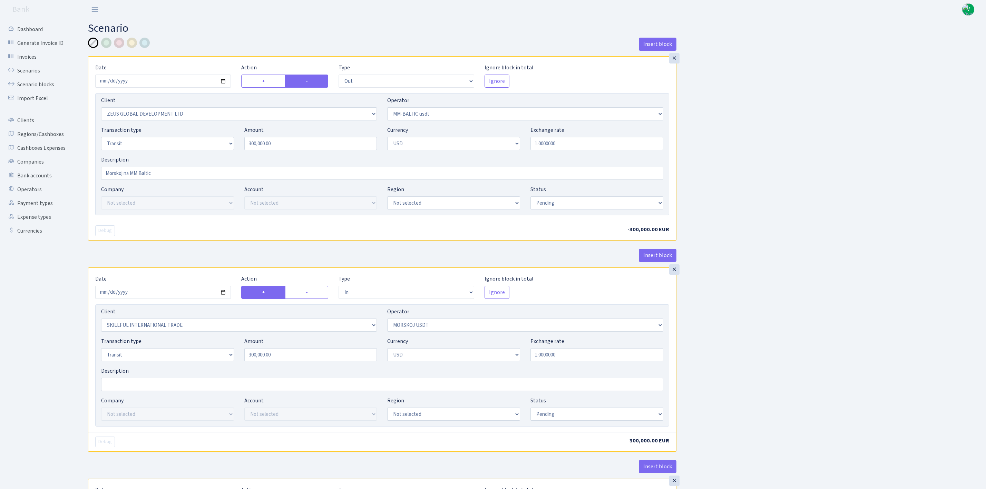
select select "2"
select select "pending"
select select "commission"
select select "324"
select select "pending"
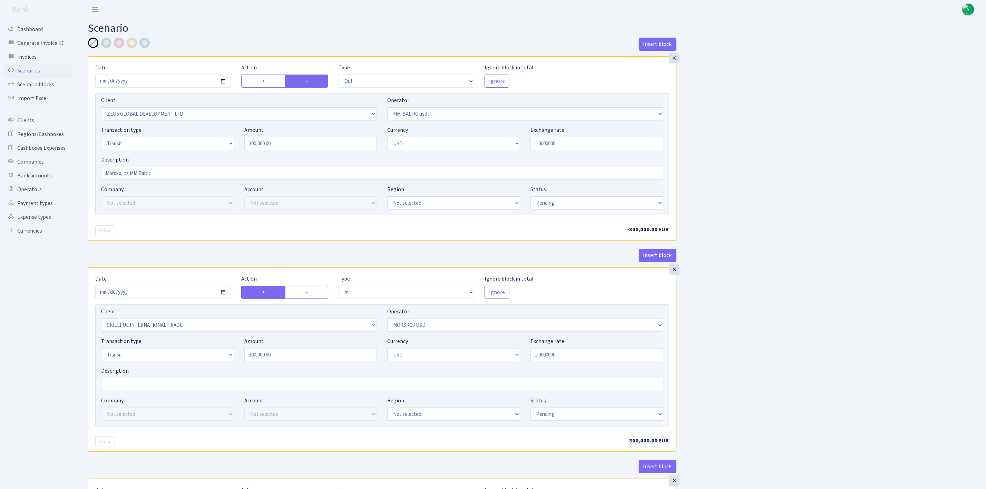
click at [27, 67] on link "Scenarios" at bounding box center [37, 71] width 69 height 14
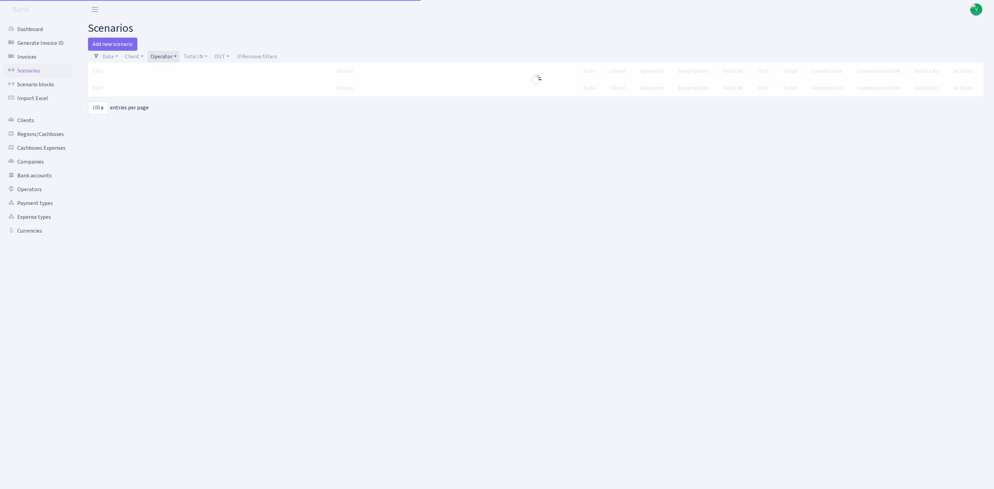
select select "100"
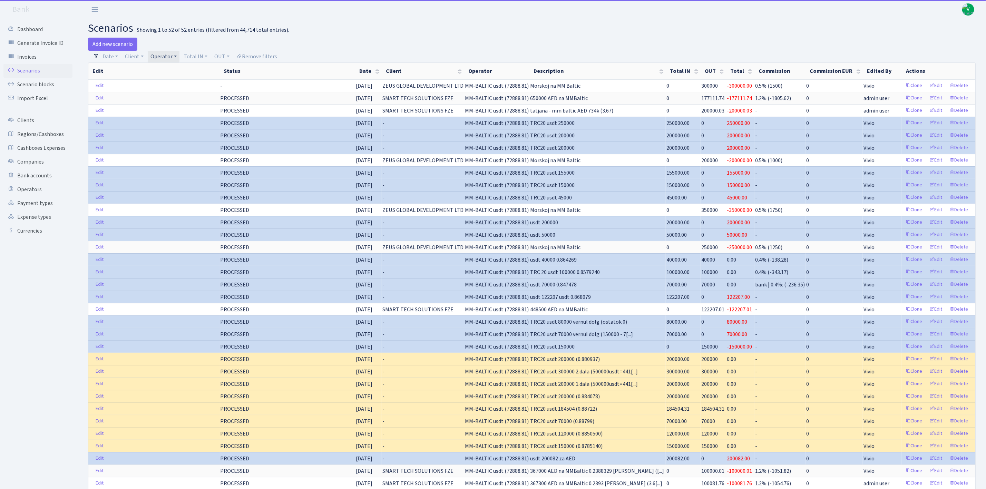
click at [155, 51] on link "Operator" at bounding box center [164, 57] width 32 height 12
select select
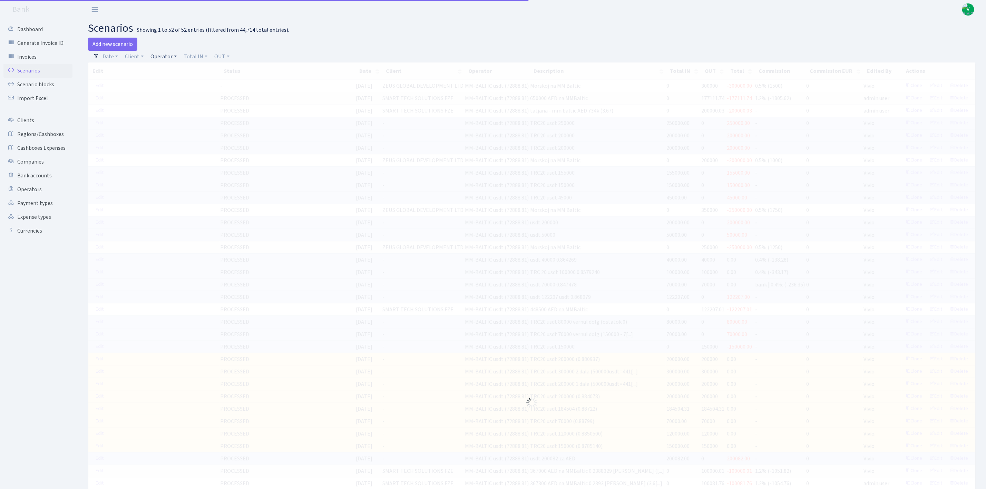
click at [169, 56] on link "Operator" at bounding box center [164, 57] width 32 height 12
click at [175, 78] on input "search" at bounding box center [175, 81] width 51 height 11
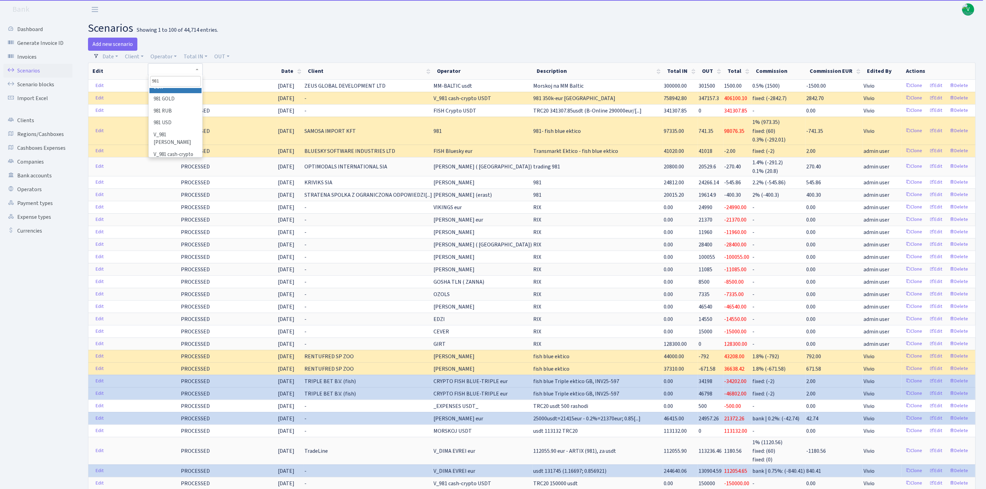
scroll to position [83, 0]
type input "981"
click at [173, 134] on li "V_981 cash-crypto USDT" at bounding box center [175, 138] width 52 height 20
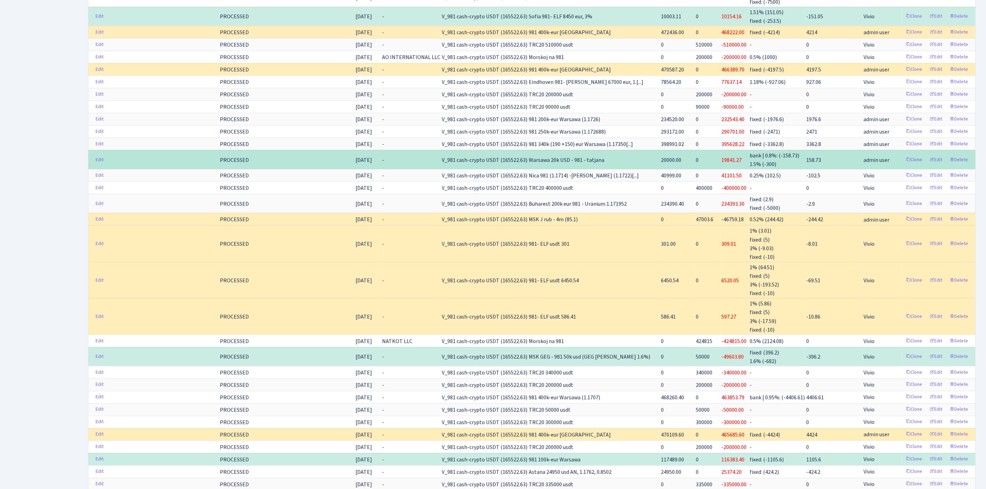
scroll to position [466, 0]
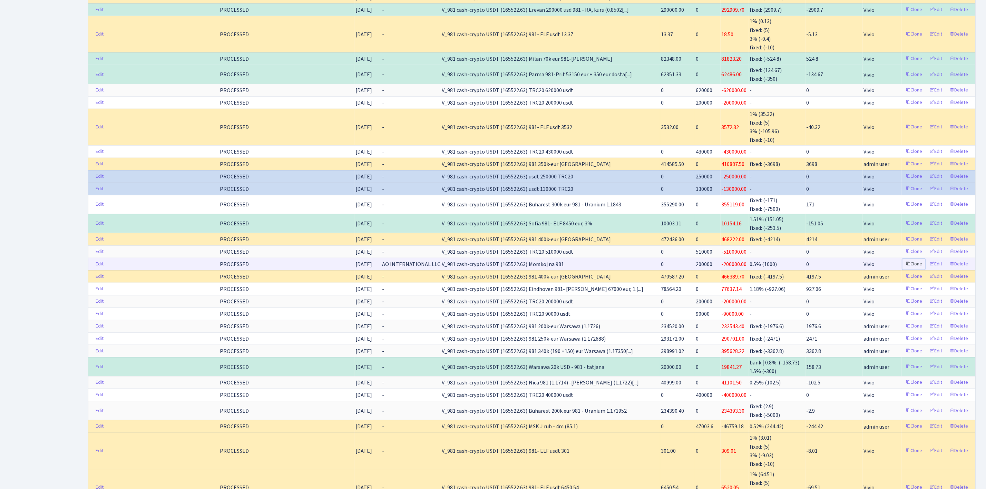
click at [911, 270] on link "Clone" at bounding box center [914, 264] width 23 height 11
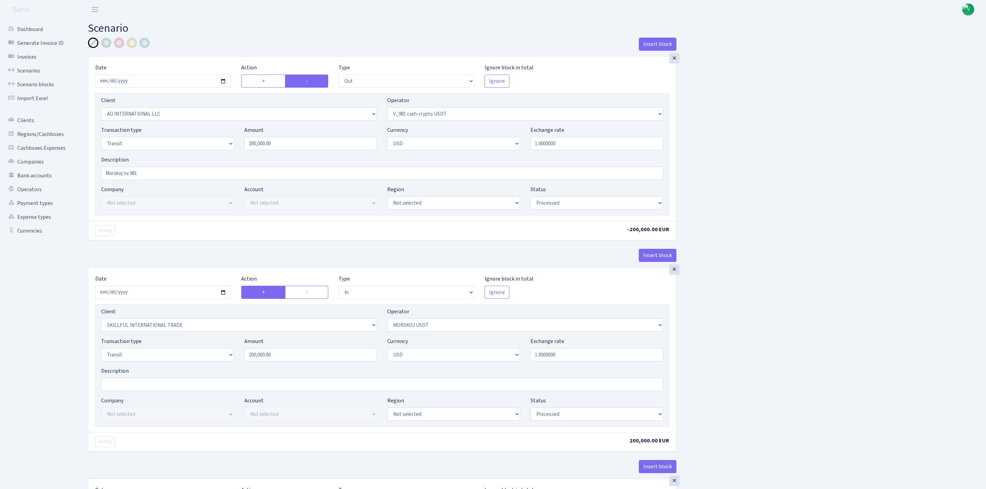
select select "out"
select select "2883"
select select "435"
select select "5"
select select "2"
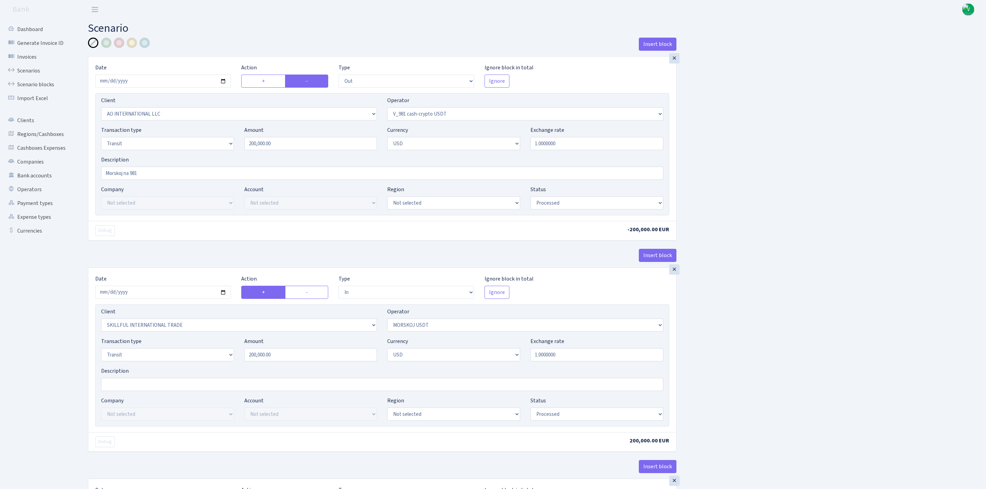
select select "processed"
select select "in"
select select "2655"
select select "324"
select select "5"
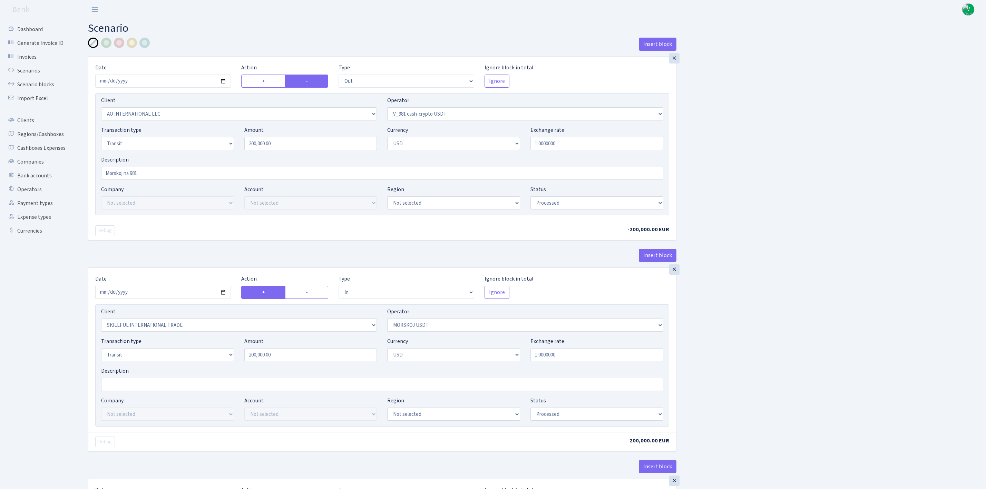
select select "2"
select select "processed"
select select "commission"
select select "324"
select select "processed"
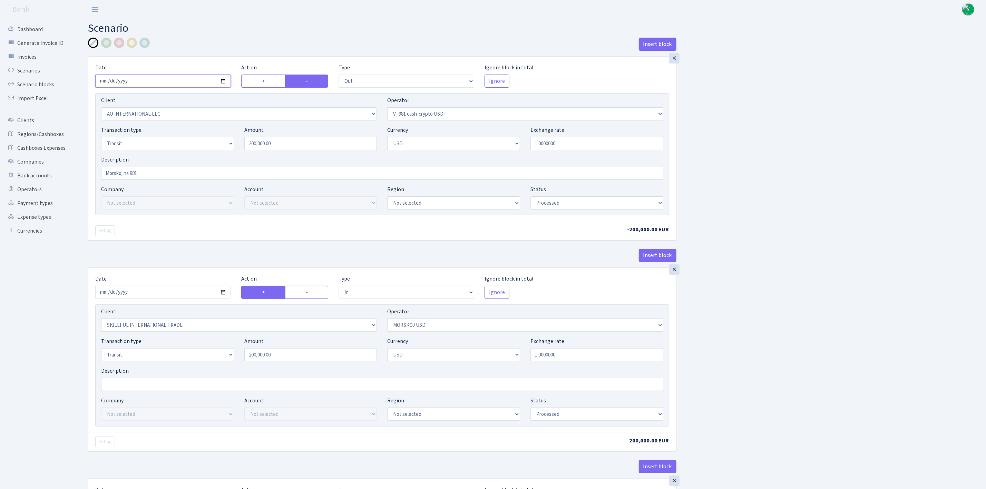
click at [222, 79] on input "[DATE]" at bounding box center [163, 81] width 136 height 13
type input "[DATE]"
drag, startPoint x: 234, startPoint y: 135, endPoint x: 200, endPoint y: 130, distance: 34.5
click at [205, 131] on div "Transaction type Not selected 981 ELF FISH crypto [PERSON_NAME] MM-BALTIC eur U…" at bounding box center [382, 141] width 573 height 30
click at [808, 235] on div "Insert block × Date [DATE] Action + - Type --- In Out Commission Field required…" at bounding box center [532, 365] width 898 height 654
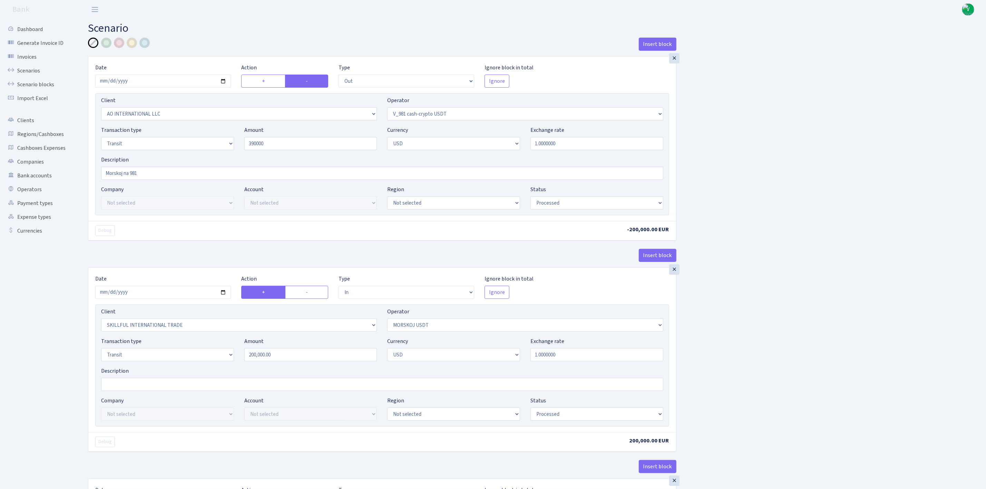
type input "390,000.00"
click at [601, 198] on select "Draft Pending Later Never Processed" at bounding box center [597, 202] width 133 height 13
select select "pending"
click at [531, 197] on select "Draft Pending Later Never Processed" at bounding box center [597, 202] width 133 height 13
click at [224, 292] on input "2025-09-16" at bounding box center [163, 292] width 136 height 13
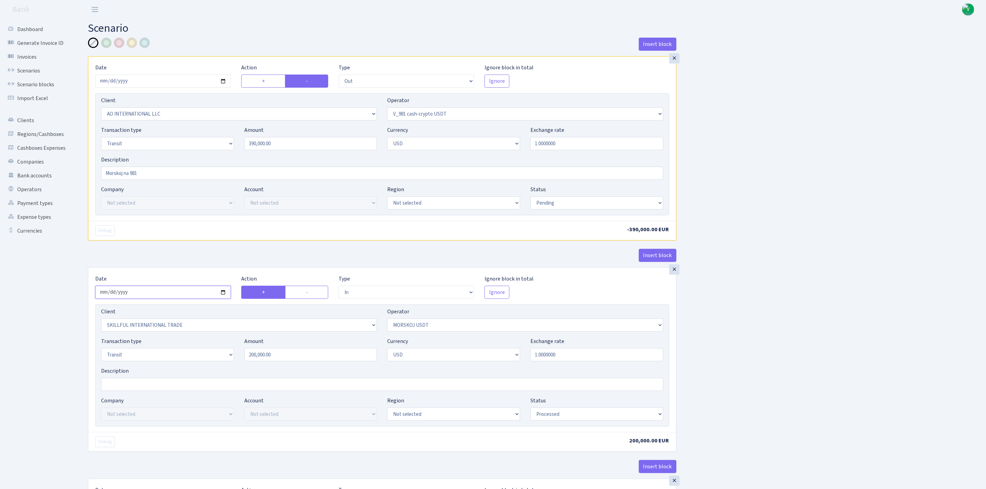
type input "[DATE]"
drag, startPoint x: 317, startPoint y: 359, endPoint x: 210, endPoint y: 350, distance: 107.4
click at [216, 350] on div "Transaction type Not selected 981 ELF FISH crypto GIRT IVO dekl MM-BALTIC eur U…" at bounding box center [382, 352] width 573 height 30
click at [786, 323] on div "Insert block × Date 2025-09-29 Action + - Type --- In Out Commission Field requ…" at bounding box center [532, 365] width 898 height 654
type input "390,000.00"
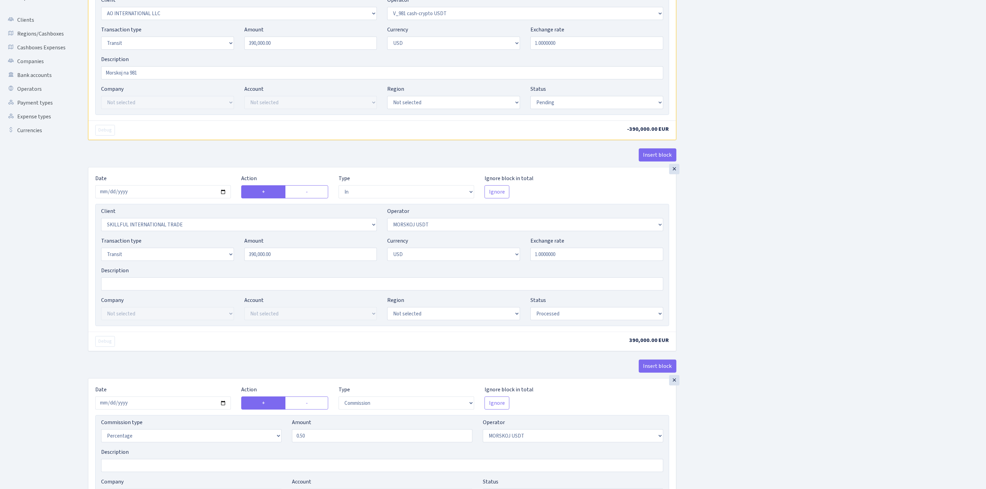
scroll to position [104, 0]
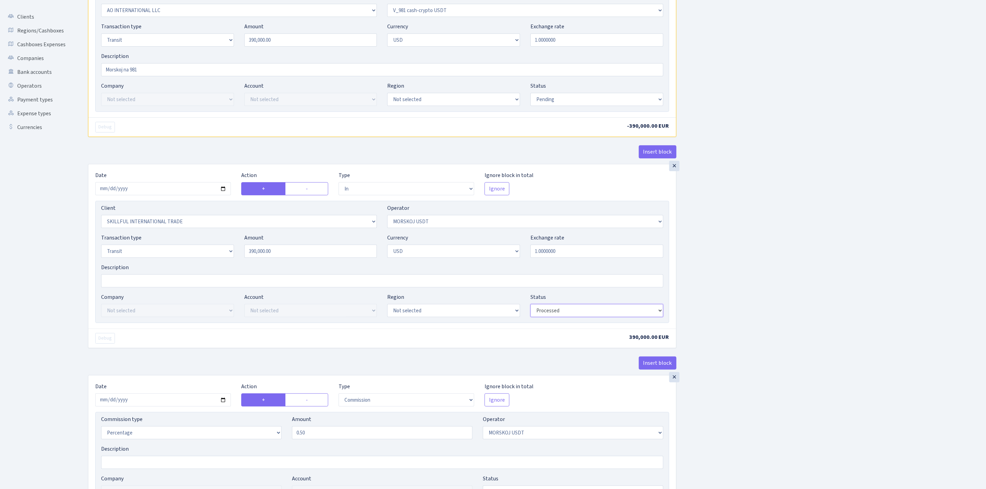
click at [564, 315] on select "Draft Pending Later Never Processed" at bounding box center [597, 310] width 133 height 13
select select "pending"
click at [531, 307] on select "Draft Pending Later Never Processed" at bounding box center [597, 310] width 133 height 13
click at [224, 404] on input "2025-09-16" at bounding box center [163, 400] width 136 height 13
type input "2025-09-29"
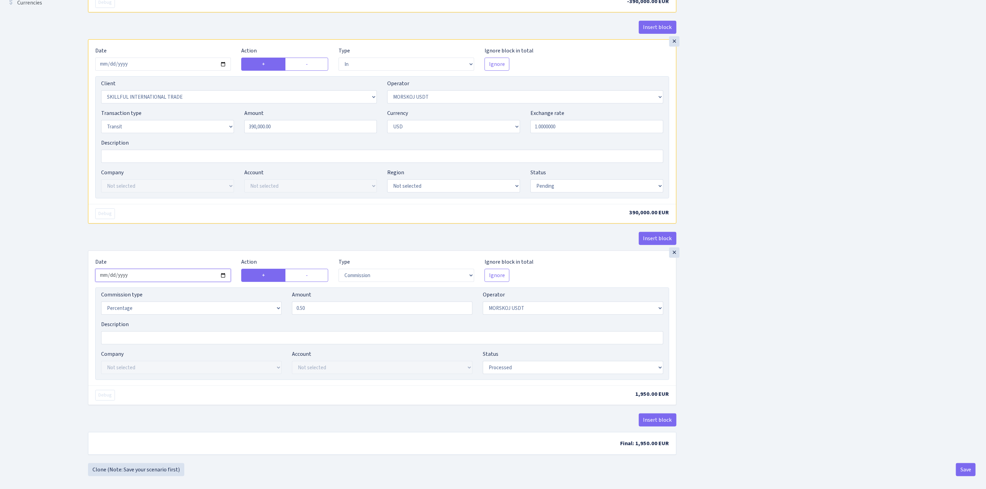
scroll to position [239, 0]
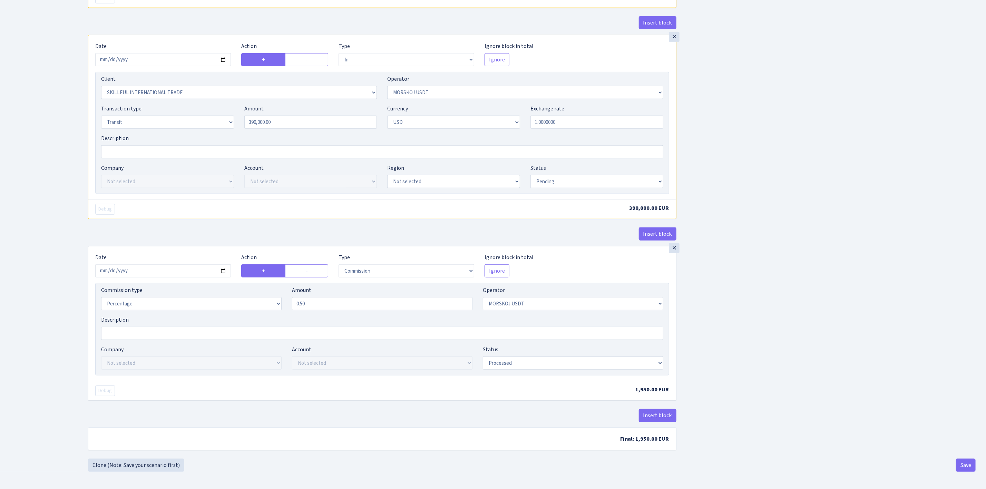
click at [740, 327] on div "Insert block × Date 2025-09-29 Action + - Type --- In Out Commission Field requ…" at bounding box center [532, 132] width 898 height 654
click at [564, 366] on select "Draft Pending Later Never Processed" at bounding box center [573, 363] width 181 height 13
select select "pending"
click at [483, 357] on select "Draft Pending Later Never Processed" at bounding box center [573, 363] width 181 height 13
click at [785, 382] on div "Insert block × Date 2025-09-29 Action + - Type --- In Out Commission Field requ…" at bounding box center [532, 132] width 898 height 654
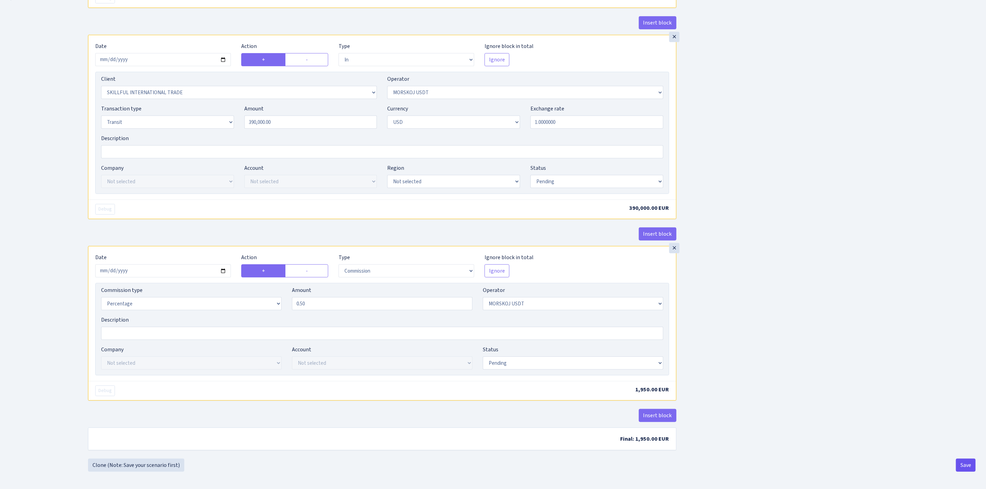
drag, startPoint x: 979, startPoint y: 469, endPoint x: 968, endPoint y: 468, distance: 10.8
click at [977, 469] on div "Insert block × Date 2025-09-29 Action + - Type --- In Out Commission Field requ…" at bounding box center [532, 138] width 909 height 667
click at [968, 466] on button "Save" at bounding box center [966, 465] width 20 height 13
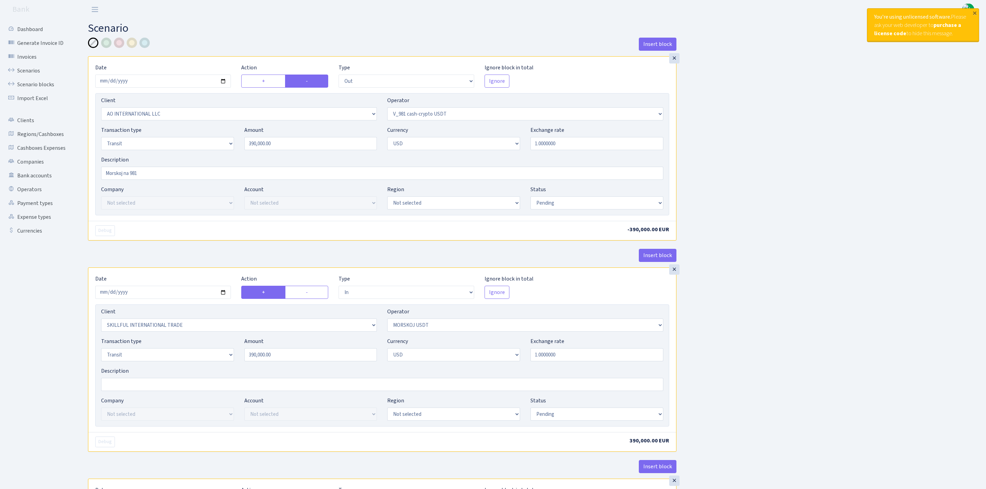
select select "out"
select select "2883"
select select "435"
select select "5"
select select "2"
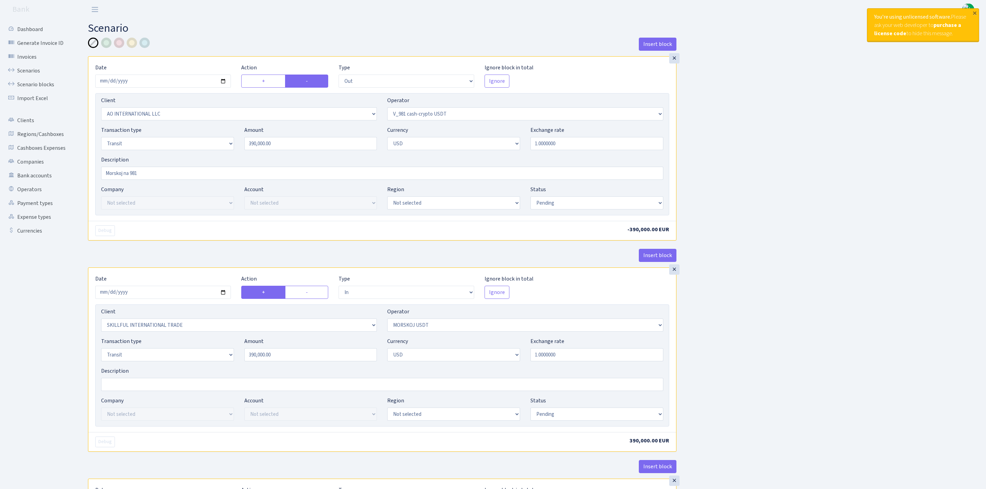
select select "pending"
select select "in"
select select "2655"
select select "324"
select select "5"
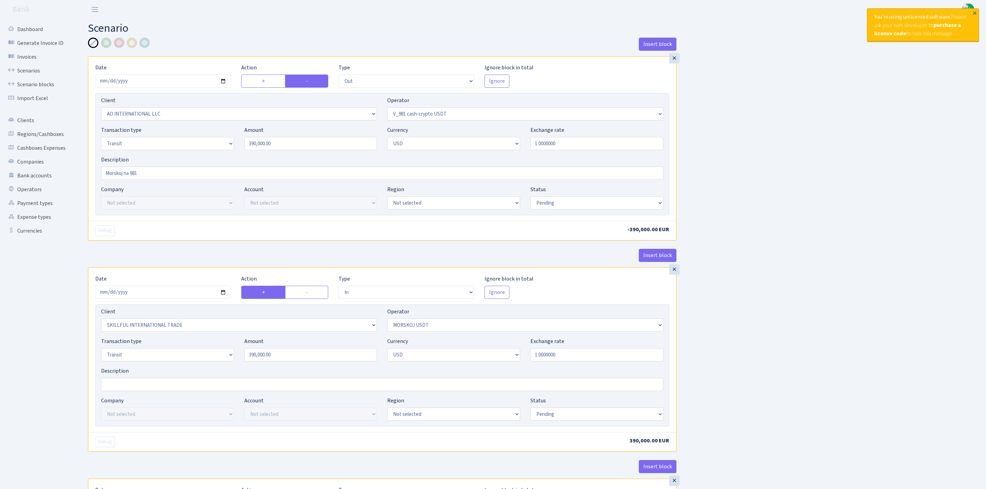
select select "2"
select select "pending"
select select "commission"
select select "324"
select select "pending"
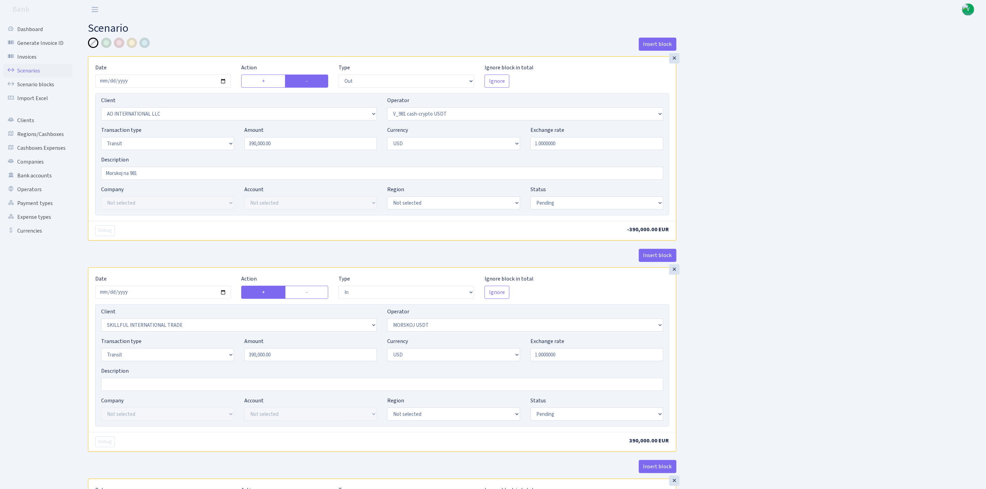
click at [28, 66] on link "Scenarios" at bounding box center [37, 71] width 69 height 14
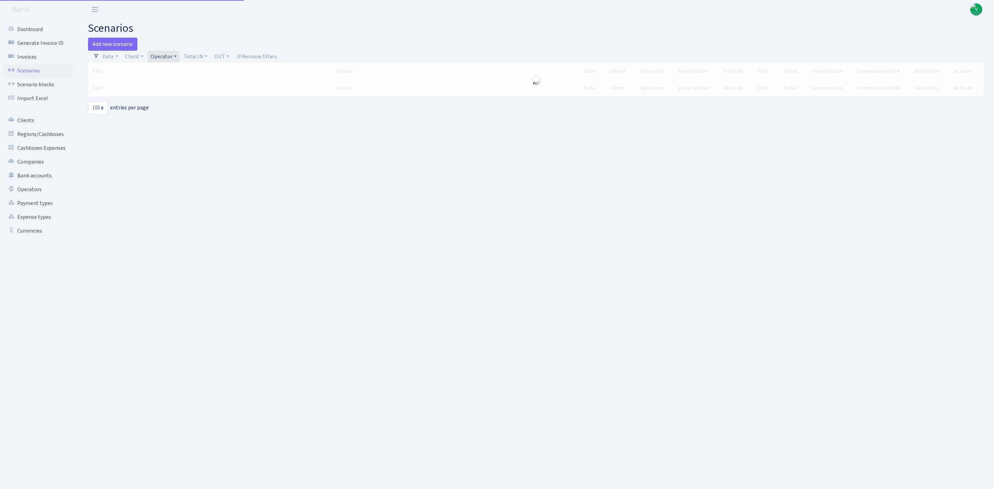
select select "100"
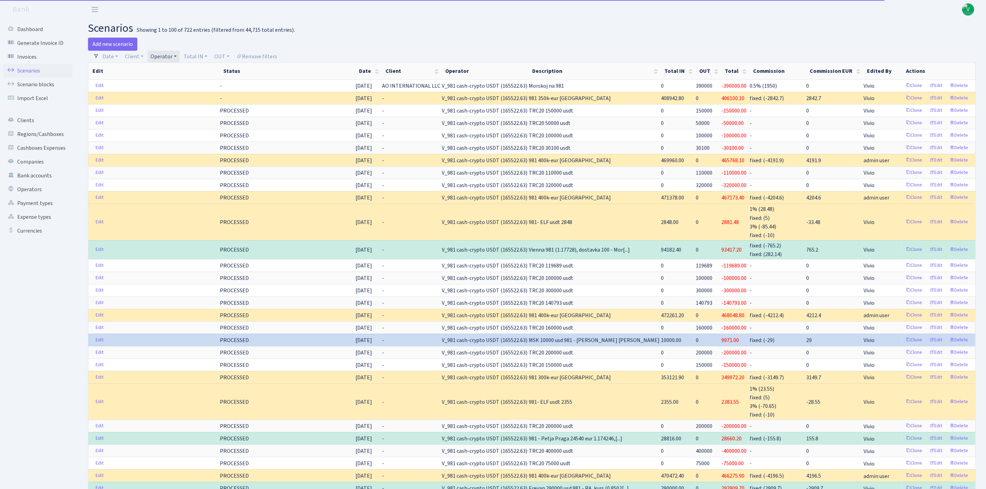
click at [161, 57] on link "Operator" at bounding box center [164, 57] width 32 height 12
